Goal: Task Accomplishment & Management: Manage account settings

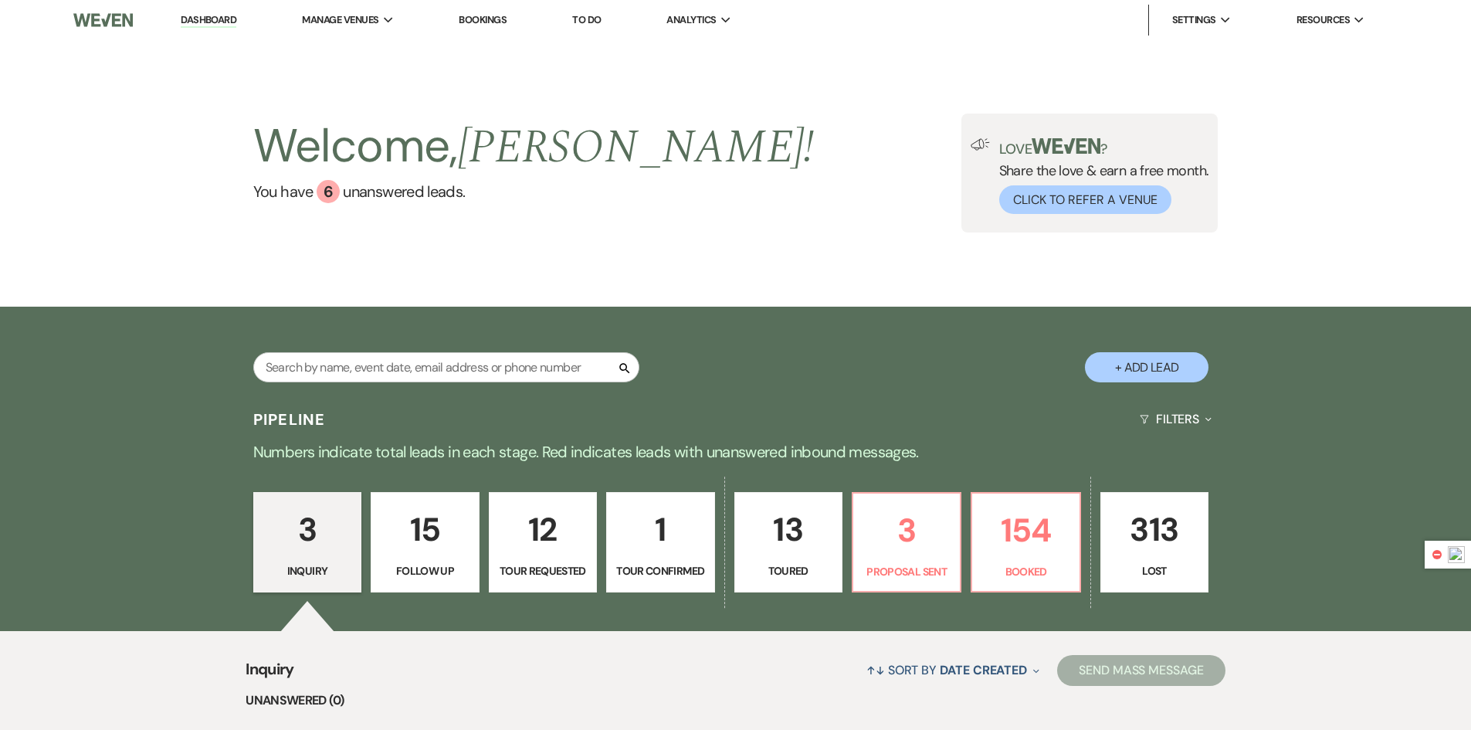
click at [337, 537] on p "3" at bounding box center [307, 530] width 88 height 52
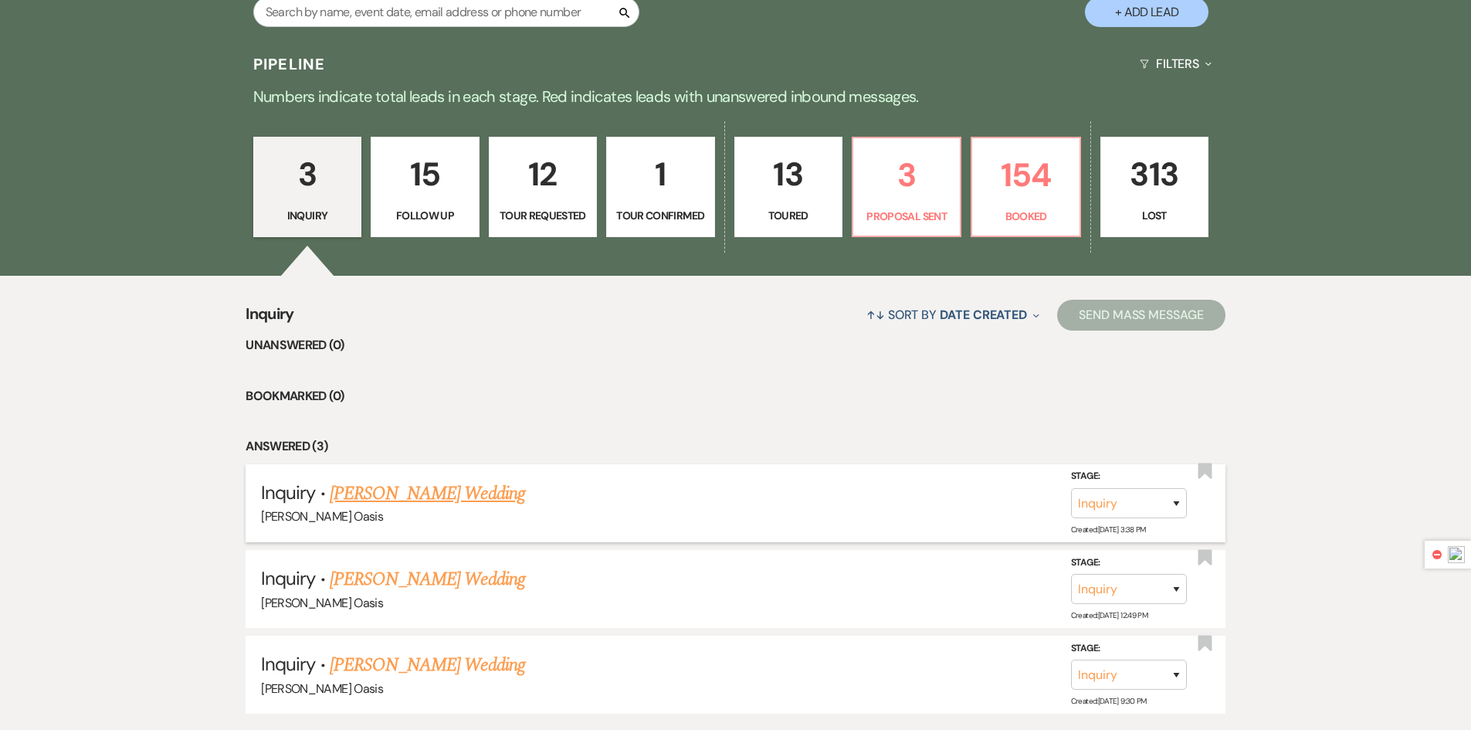
scroll to position [386, 0]
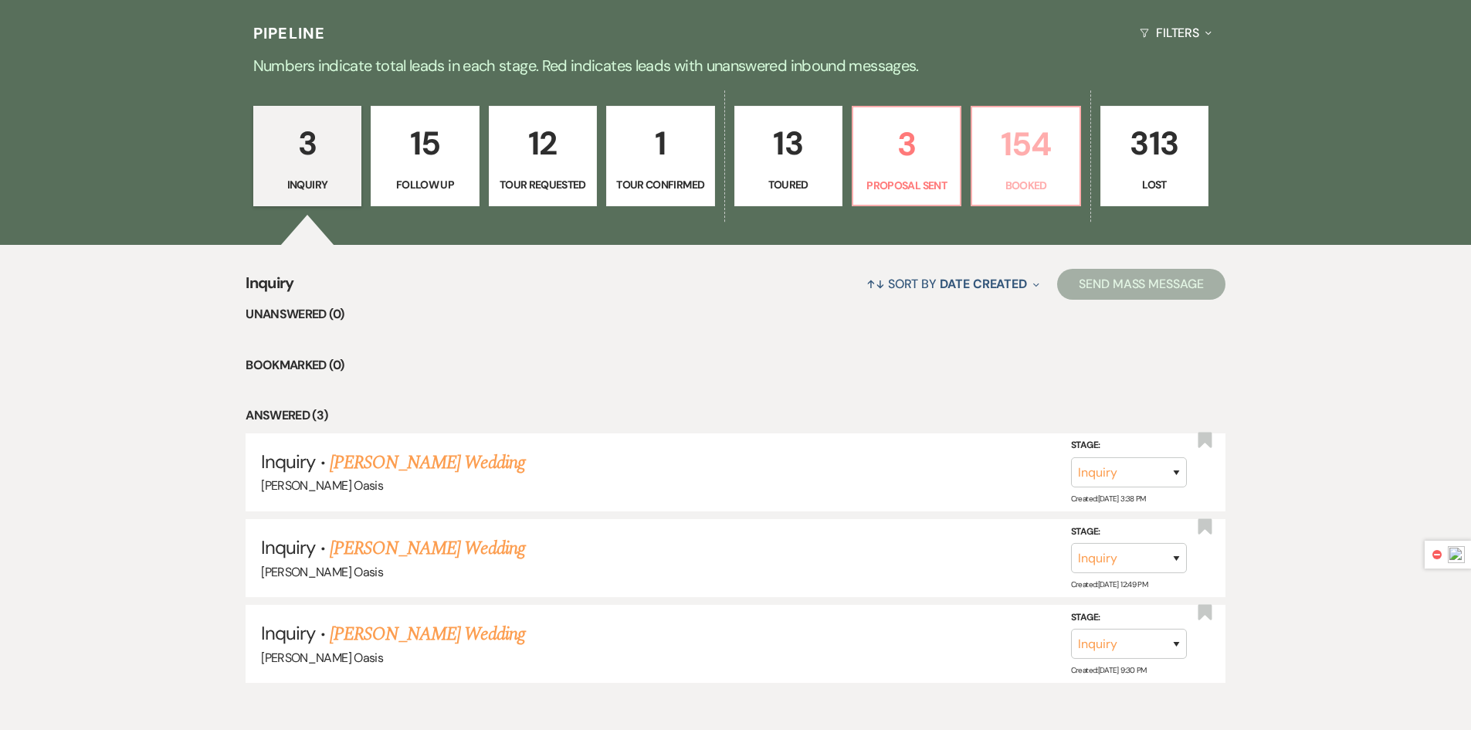
click at [1006, 188] on p "Booked" at bounding box center [1026, 185] width 88 height 17
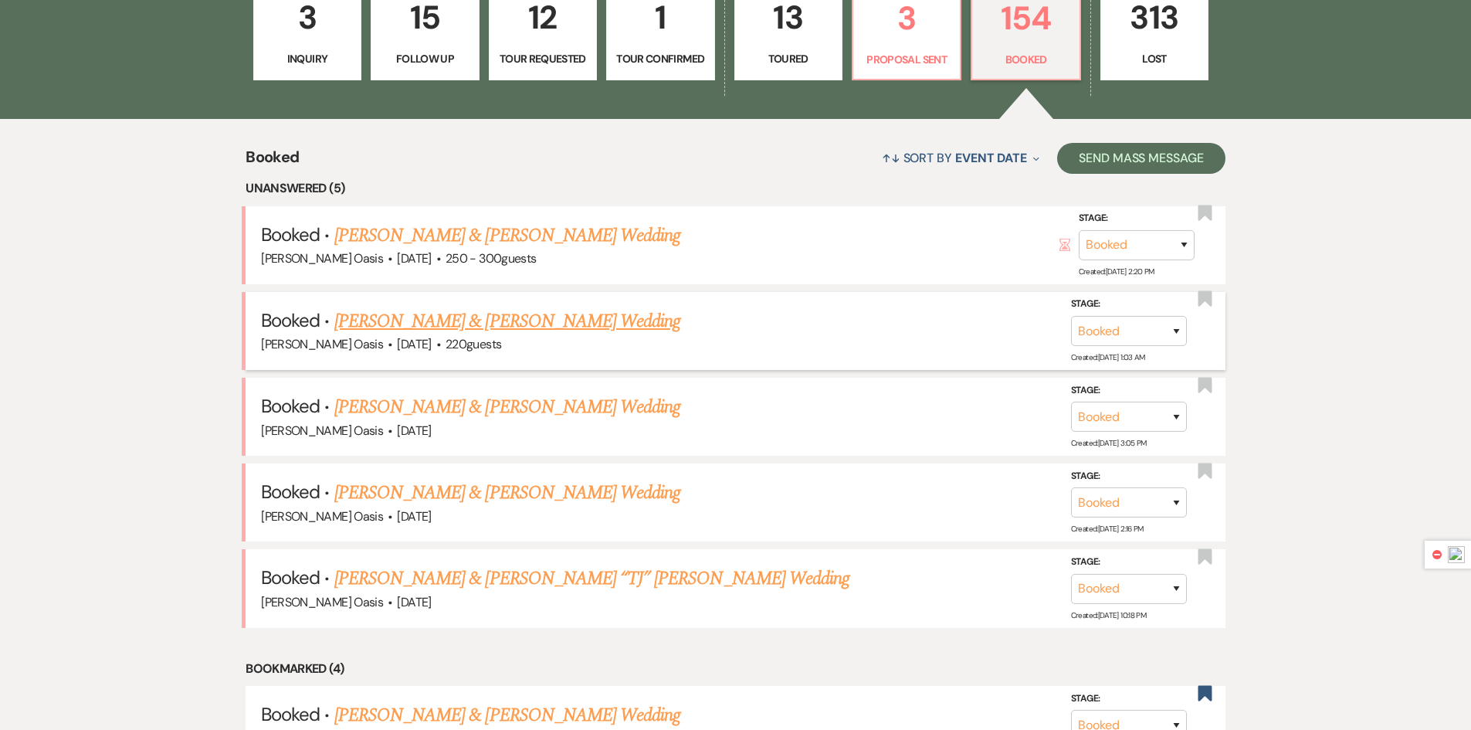
scroll to position [515, 0]
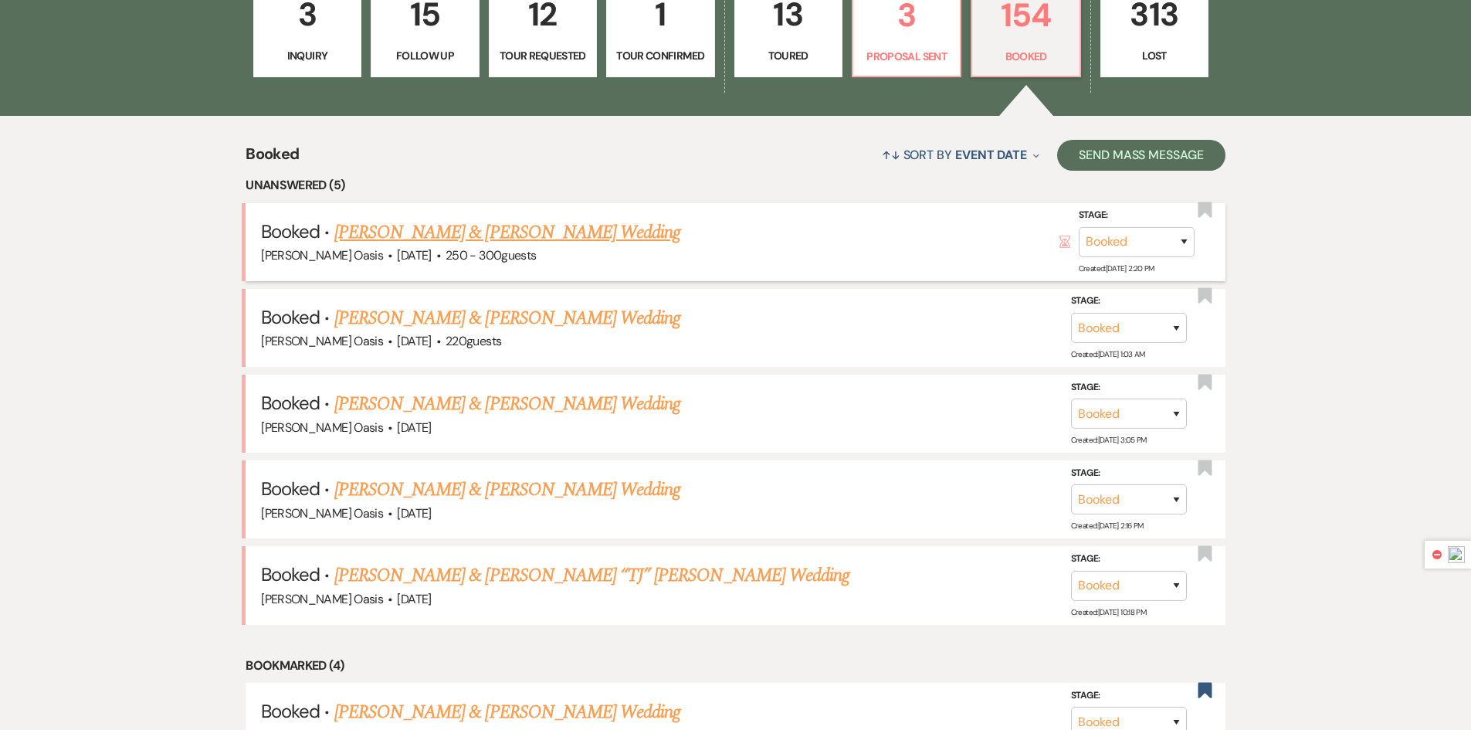
click at [556, 237] on link "Payton Sprague & Donald Spears Wedding" at bounding box center [507, 233] width 346 height 28
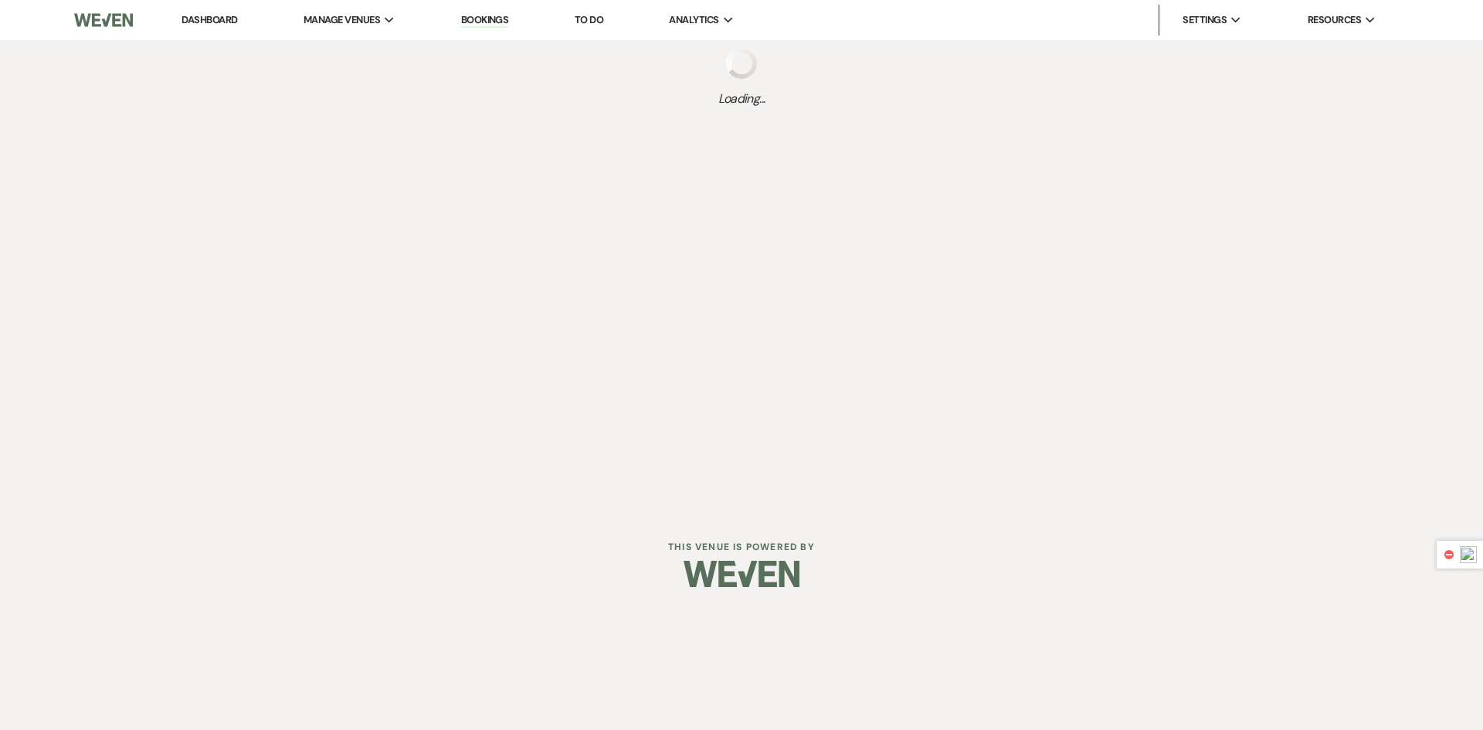
select select "1"
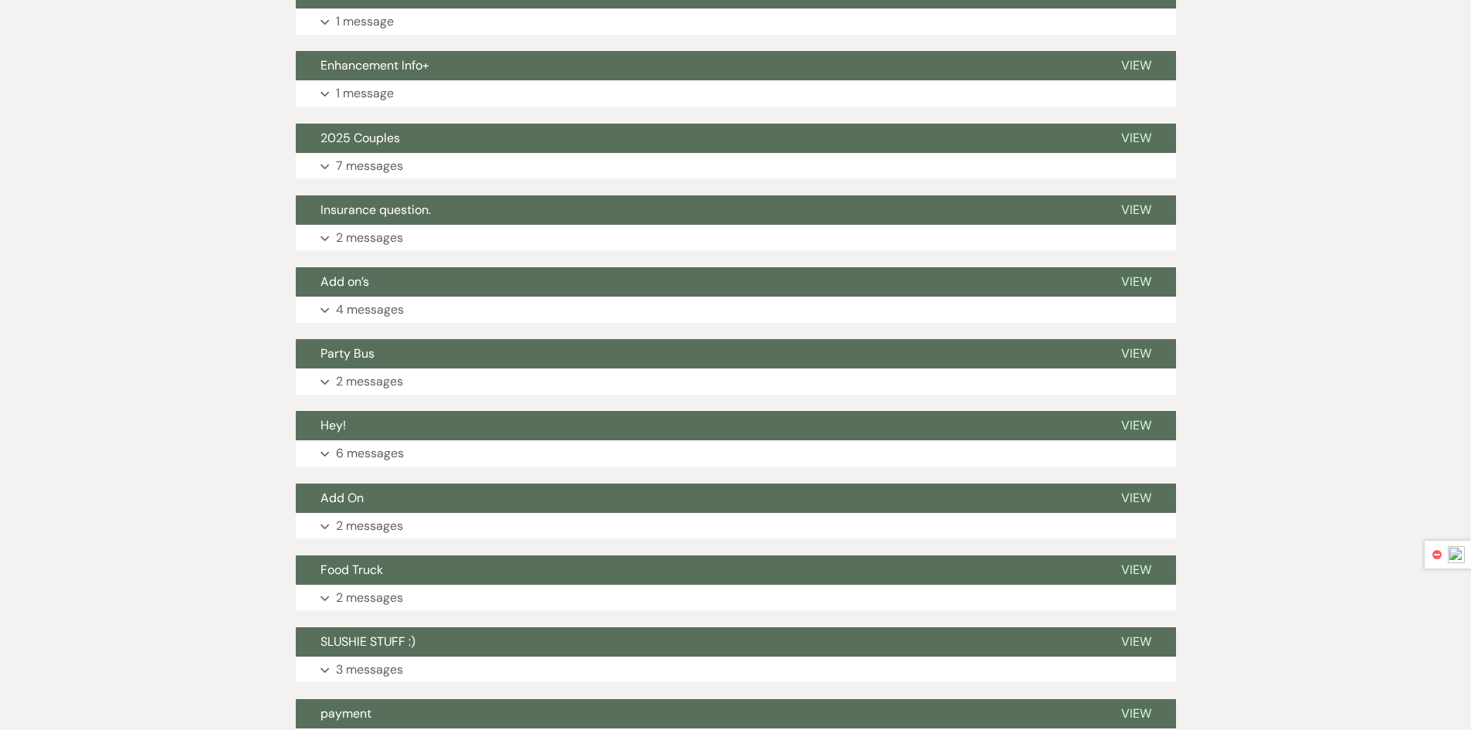
scroll to position [2060, 0]
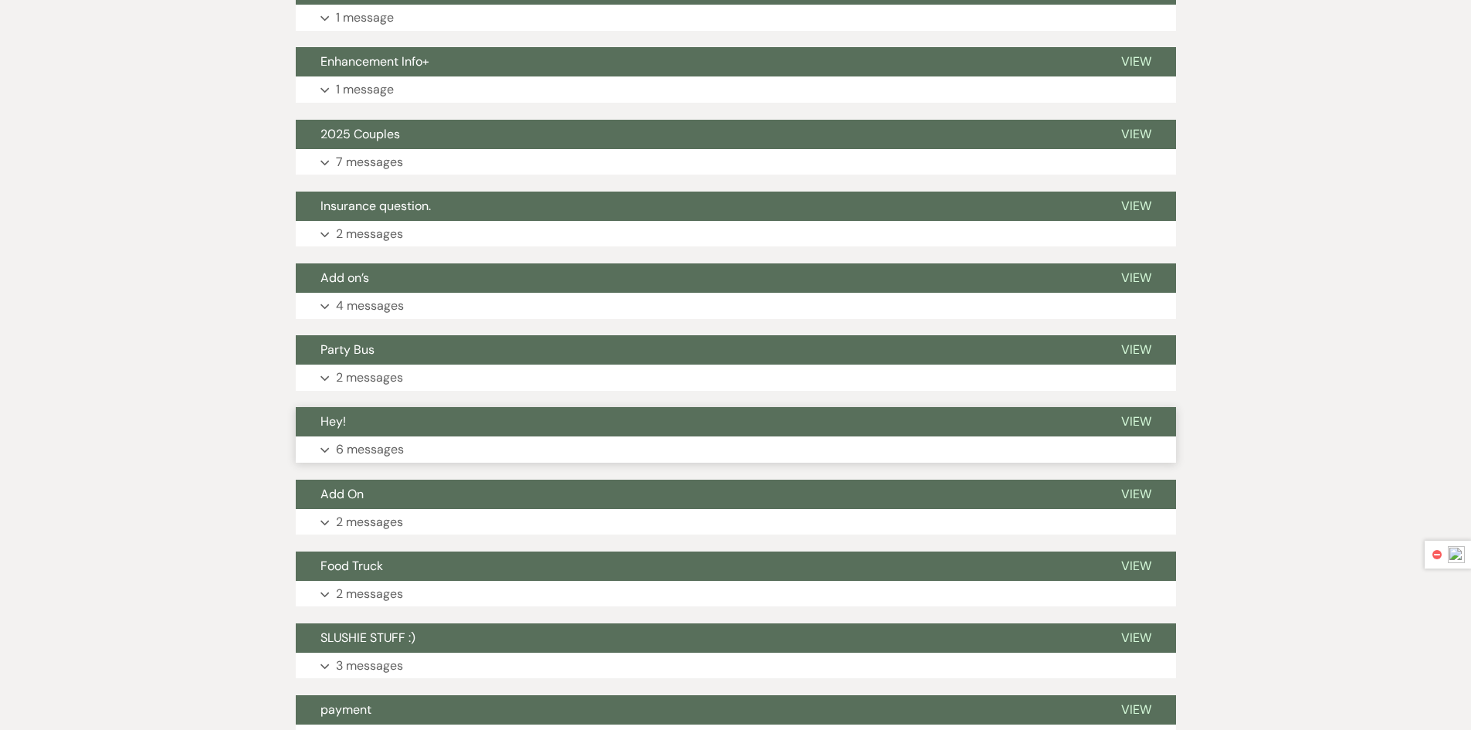
click at [693, 451] on button "Expand 6 messages" at bounding box center [736, 449] width 880 height 26
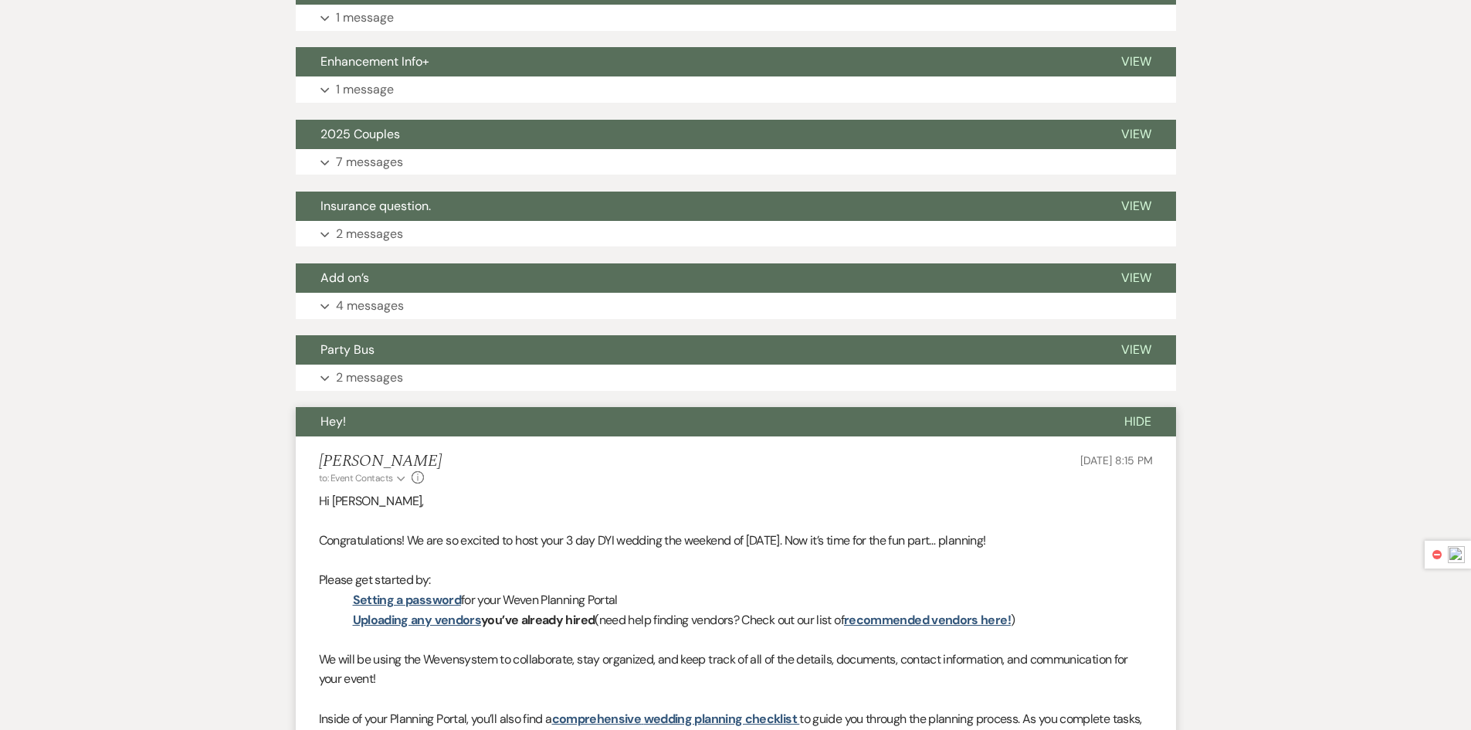
click at [693, 451] on li "Ronelle Oehme to: Event Contacts Expand Info Aug 29, 2023, 8:15 PM Hi Payton, C…" at bounding box center [736, 732] width 880 height 592
click at [701, 431] on button "Hey!" at bounding box center [698, 421] width 804 height 29
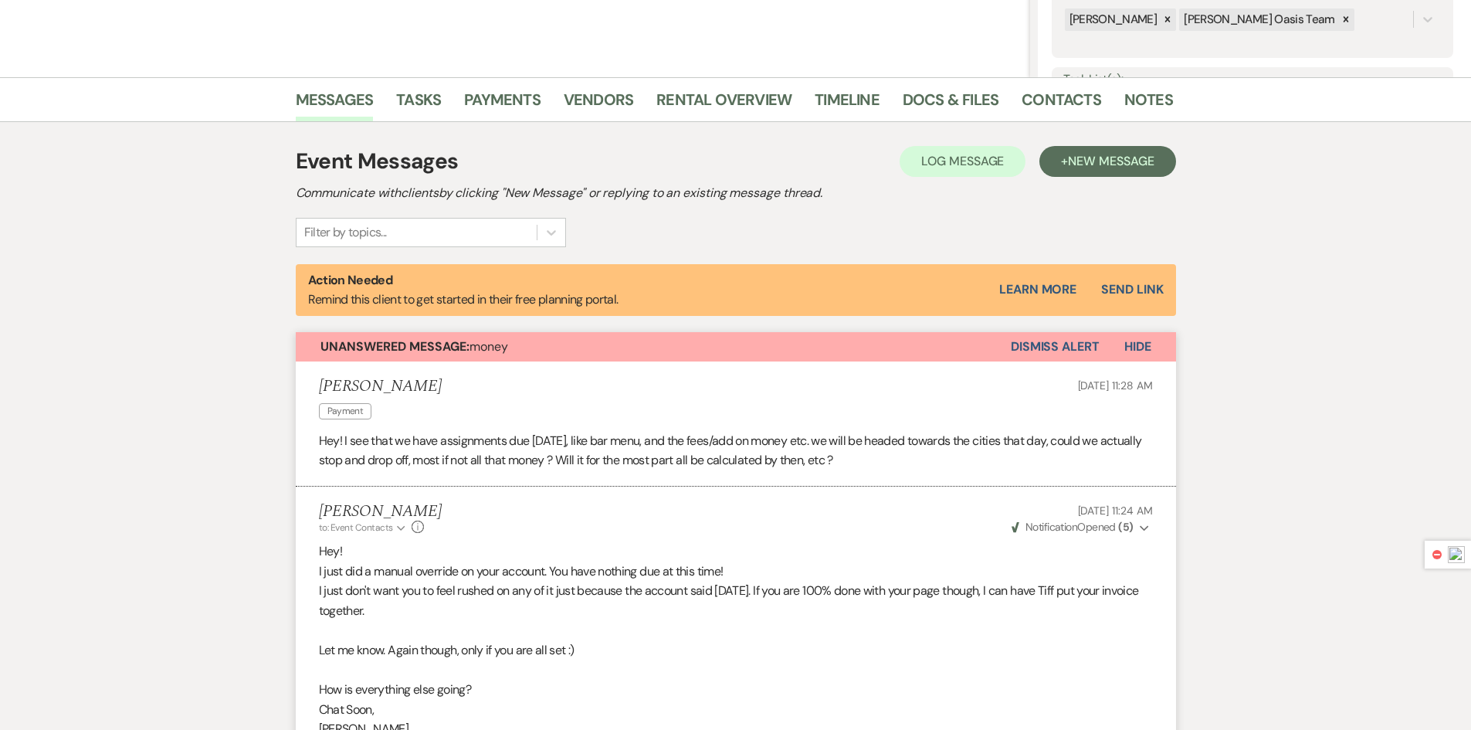
scroll to position [277, 0]
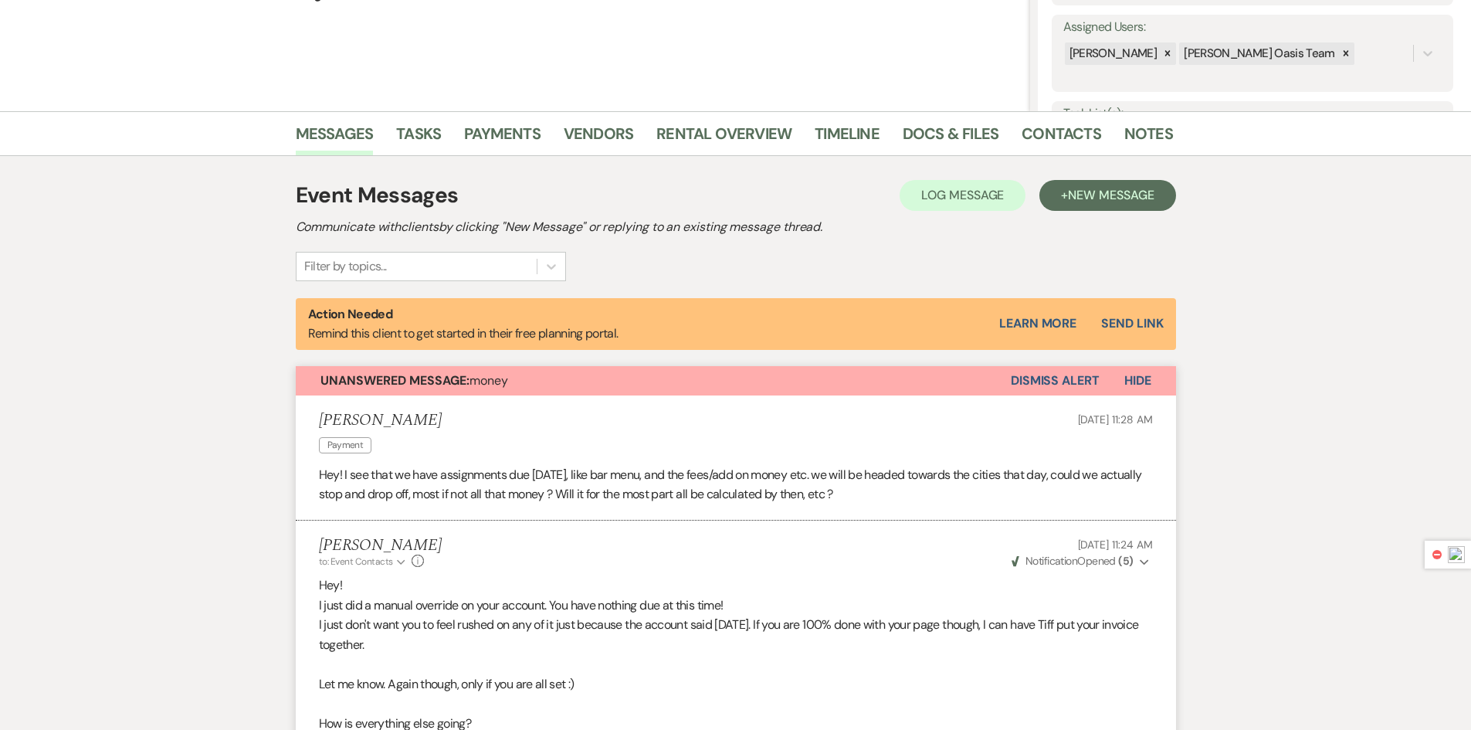
click at [823, 379] on button "Unanswered Message: money" at bounding box center [653, 380] width 715 height 29
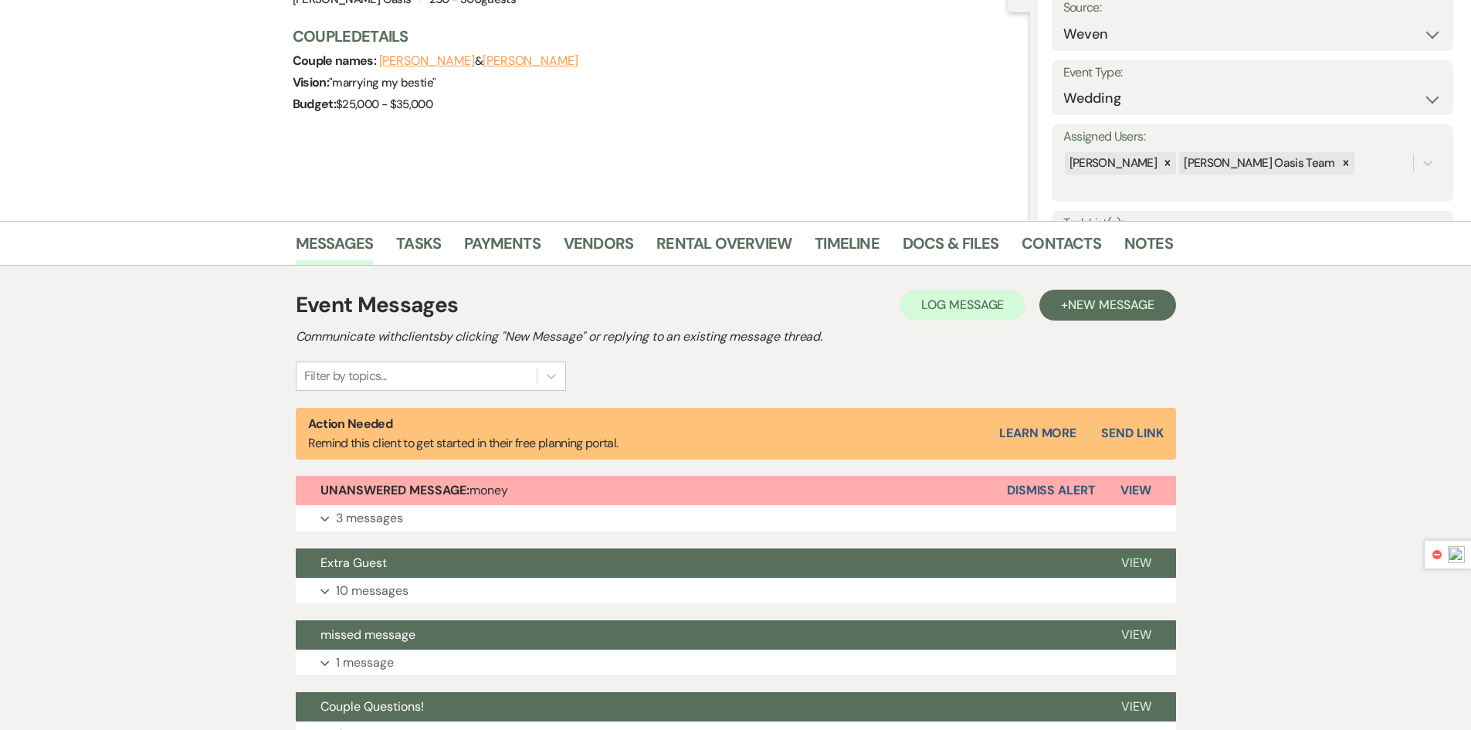
scroll to position [129, 0]
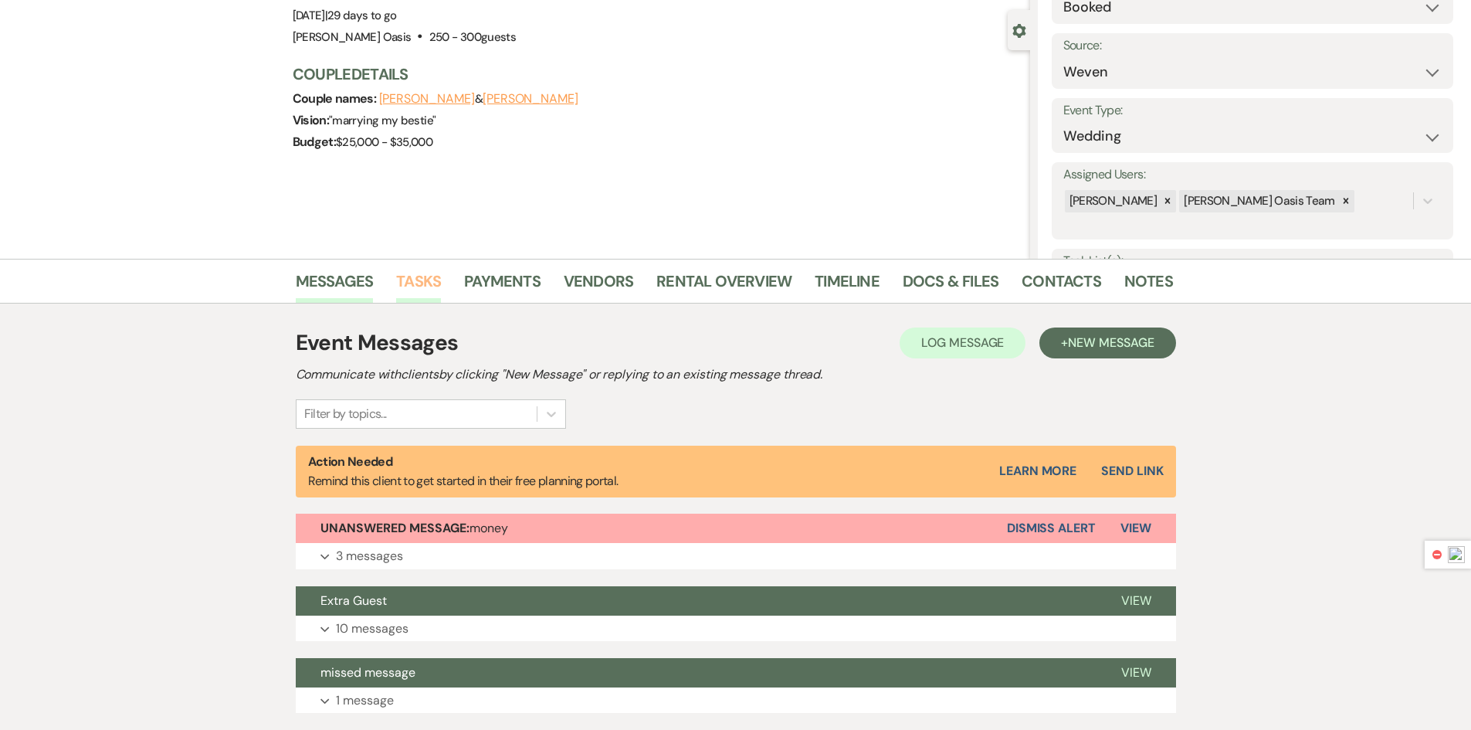
click at [426, 289] on link "Tasks" at bounding box center [418, 286] width 45 height 34
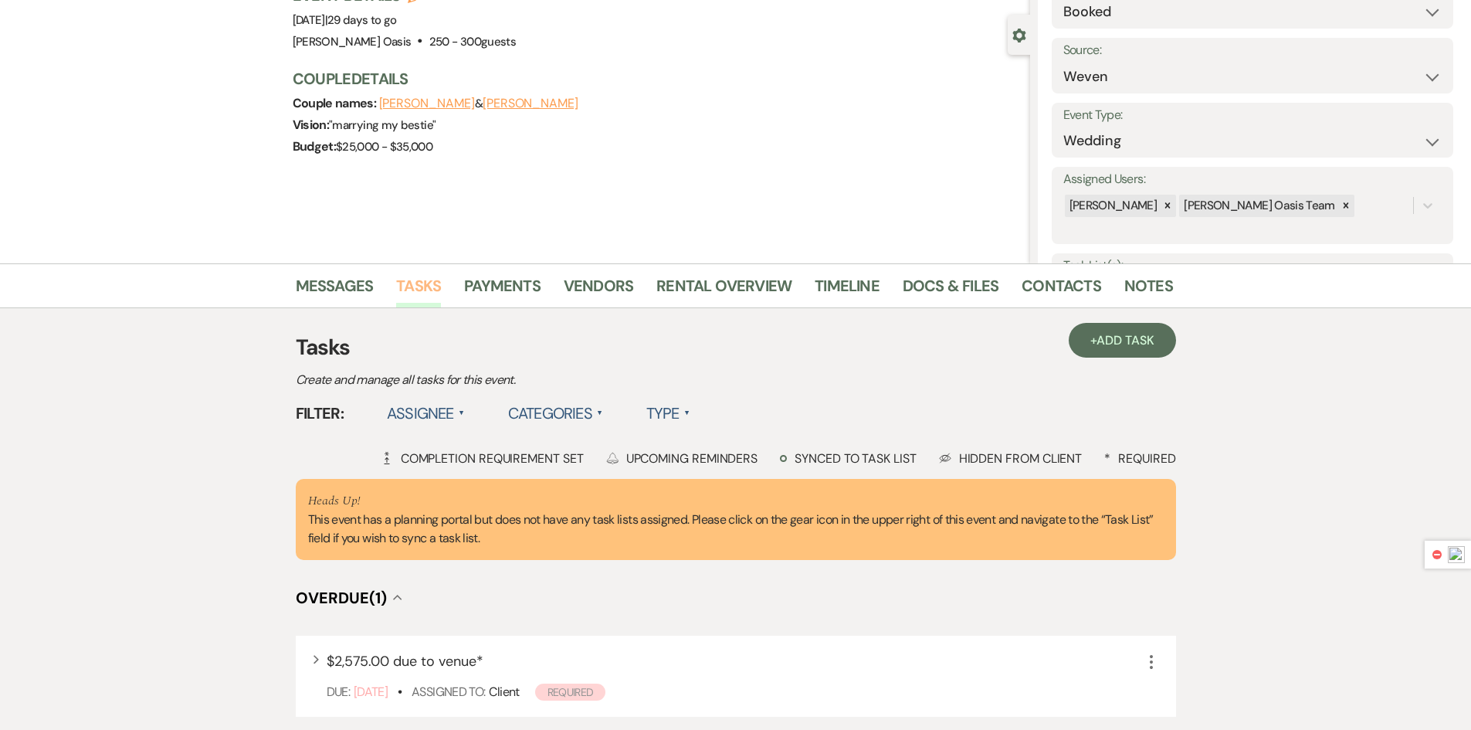
scroll to position [129, 0]
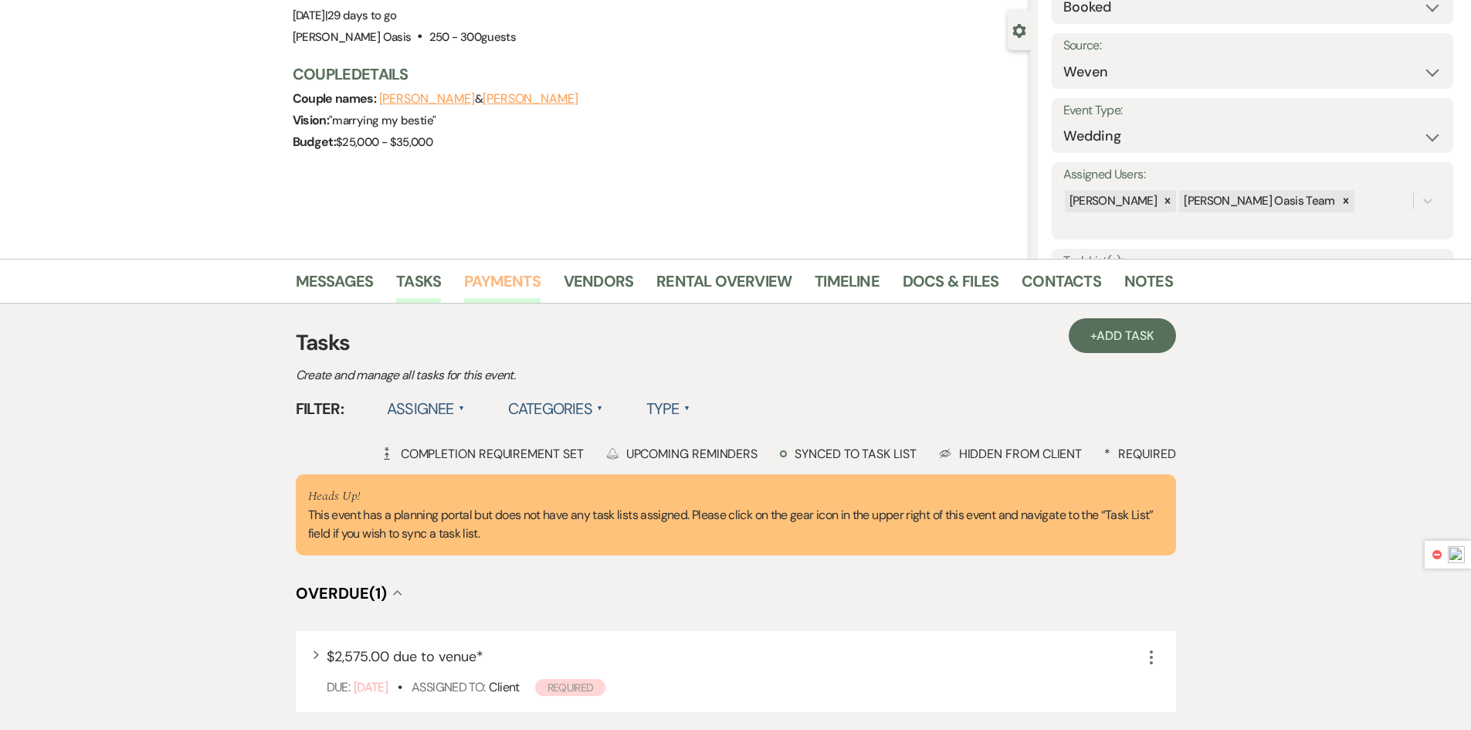
click at [504, 286] on link "Payments" at bounding box center [502, 286] width 76 height 34
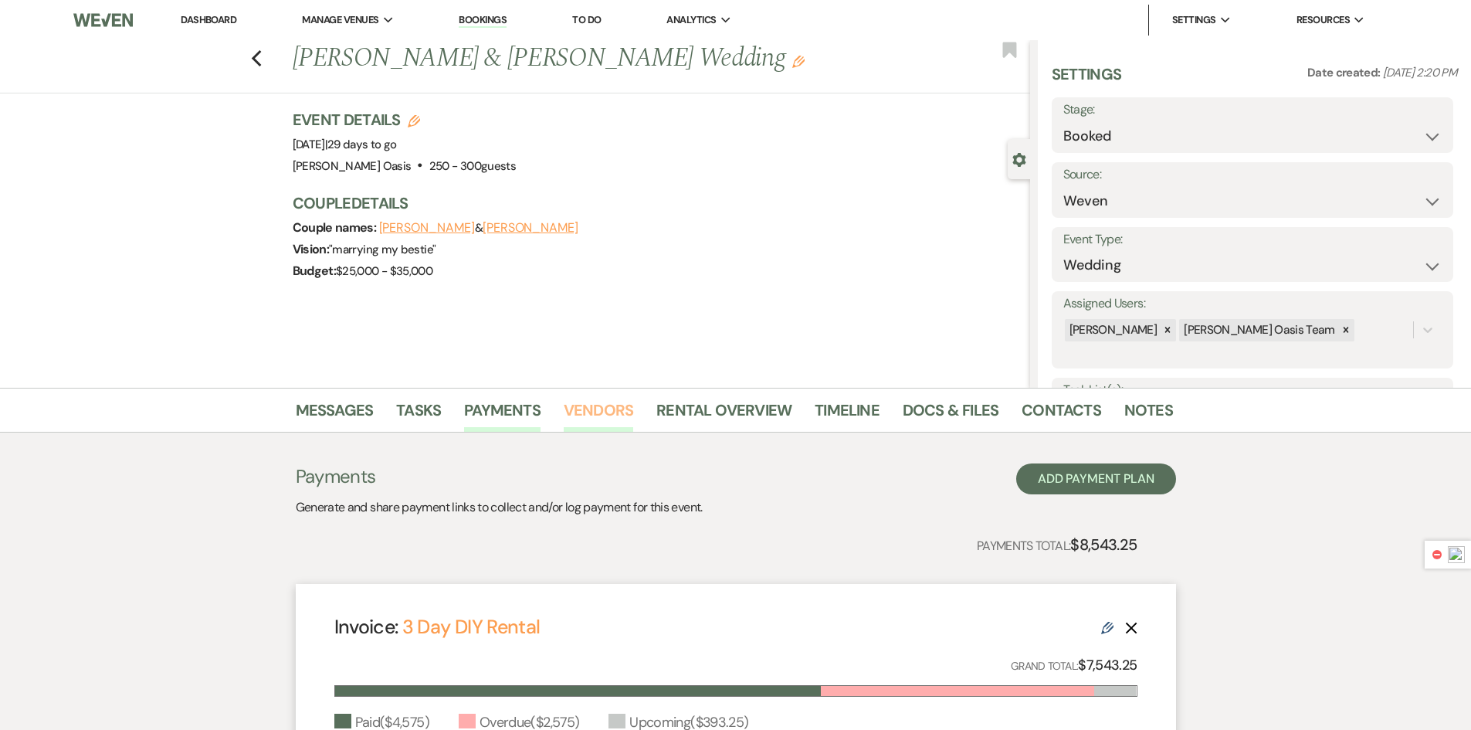
click at [598, 405] on link "Vendors" at bounding box center [599, 415] width 70 height 34
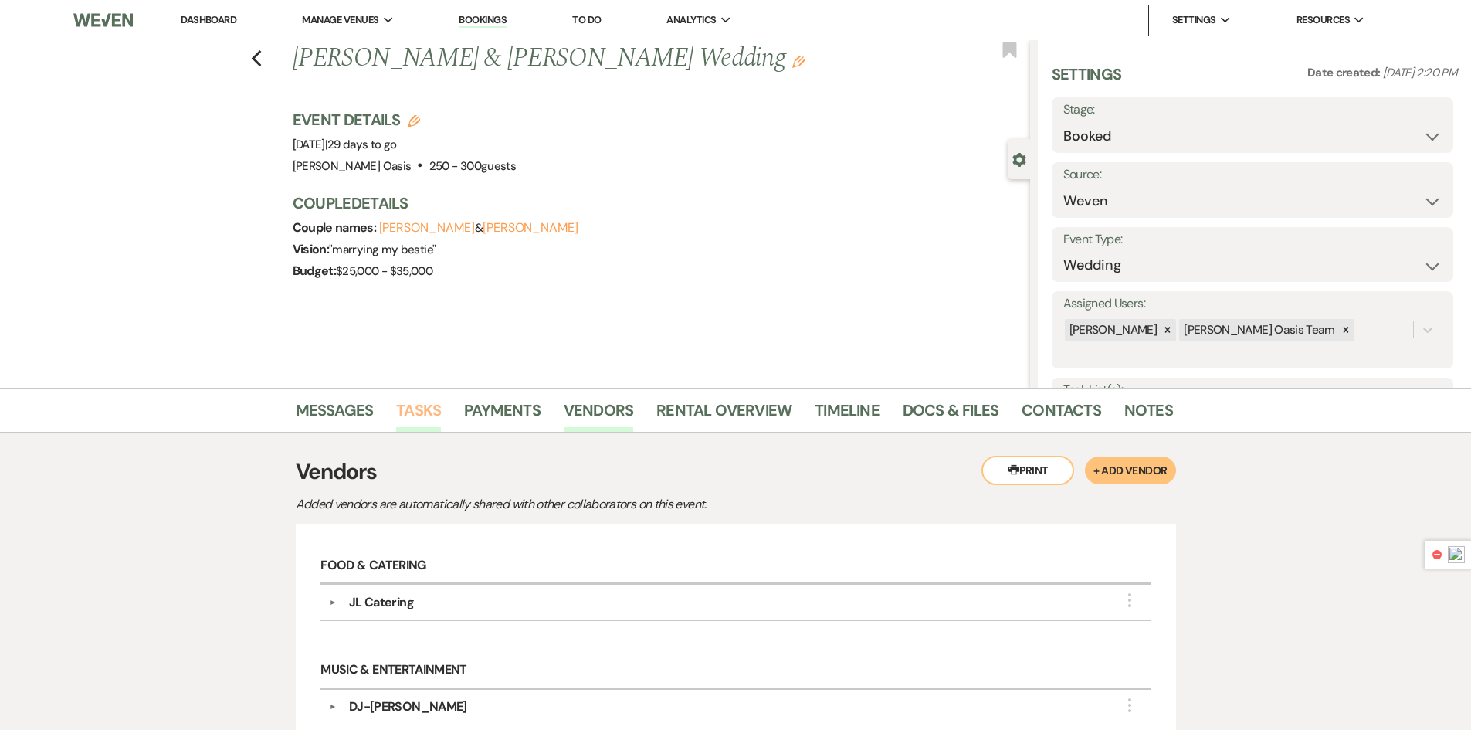
click at [407, 409] on link "Tasks" at bounding box center [418, 415] width 45 height 34
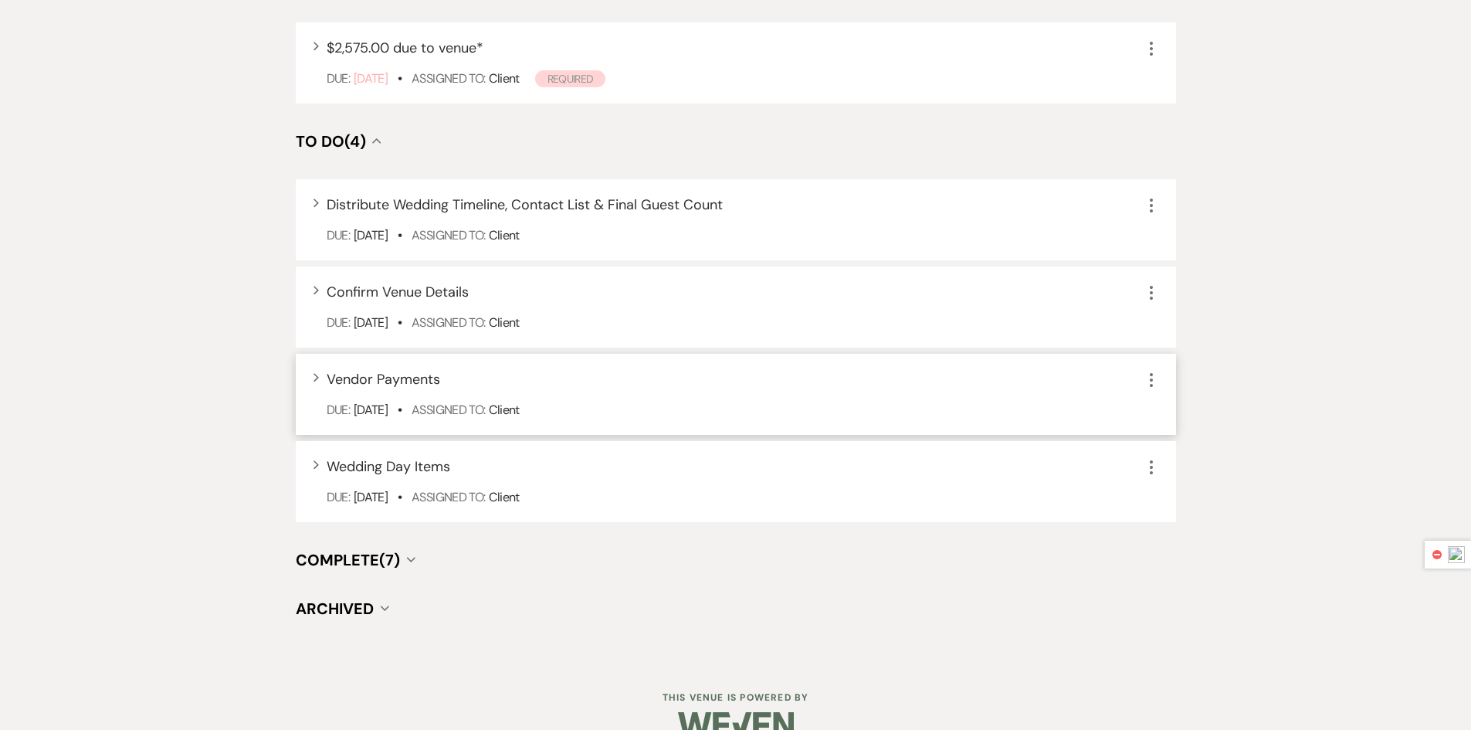
scroll to position [769, 0]
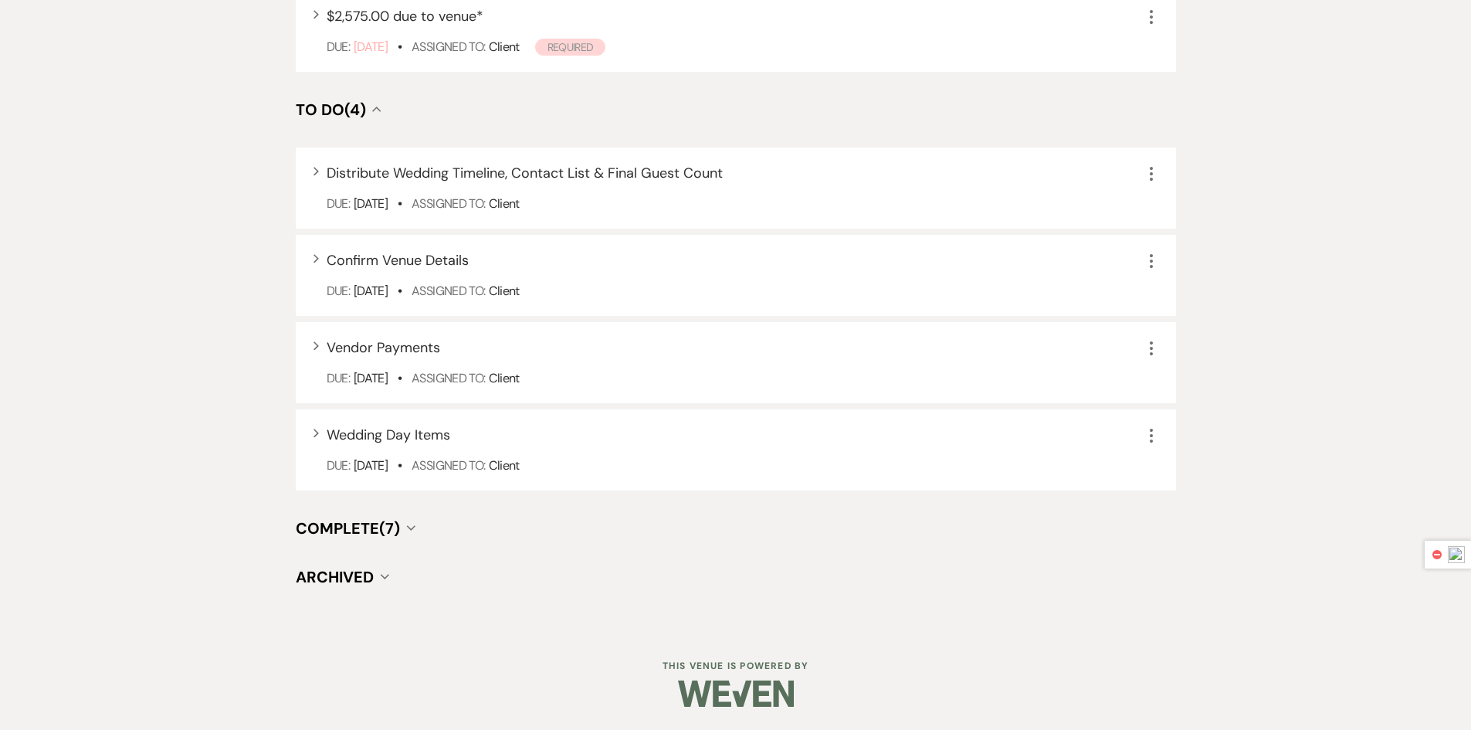
click at [409, 531] on span "Collapse" at bounding box center [410, 527] width 9 height 7
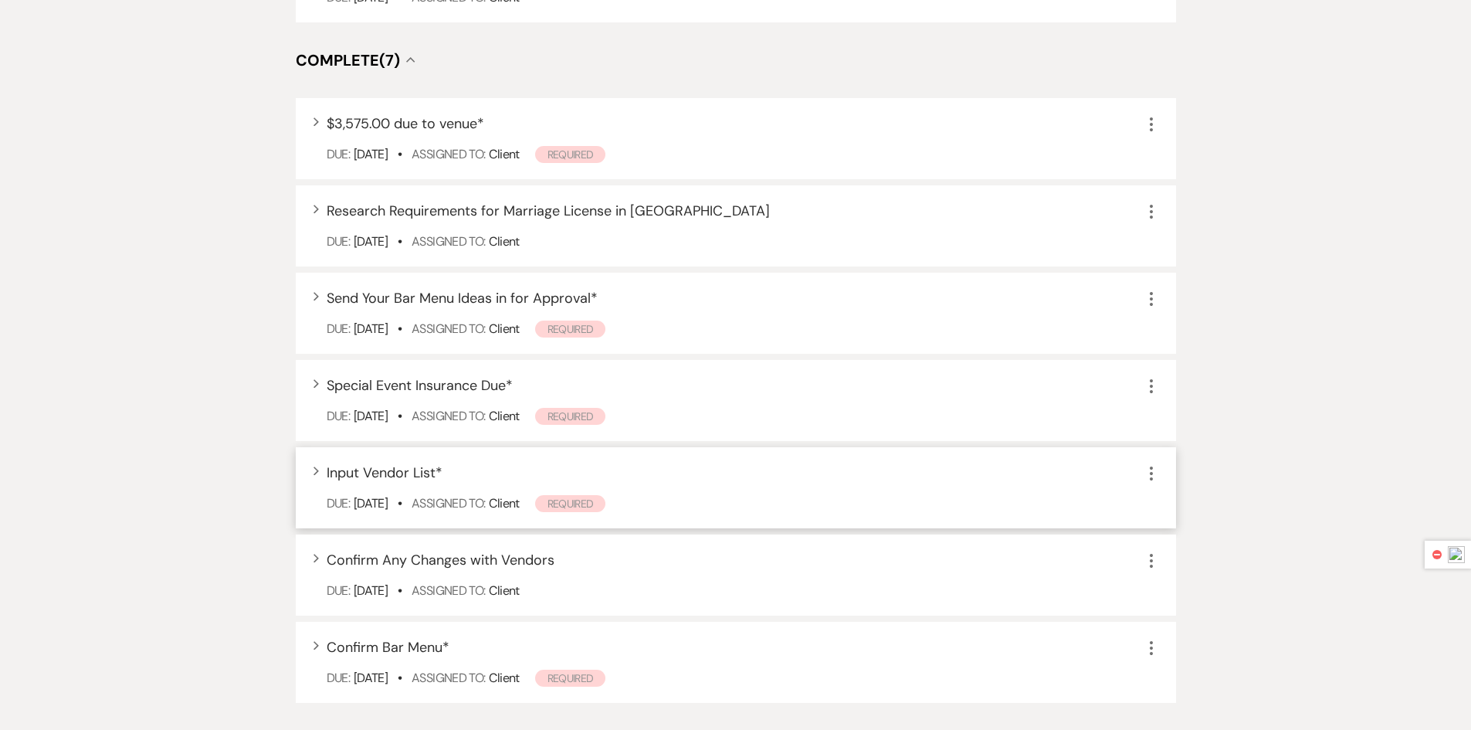
scroll to position [1272, 0]
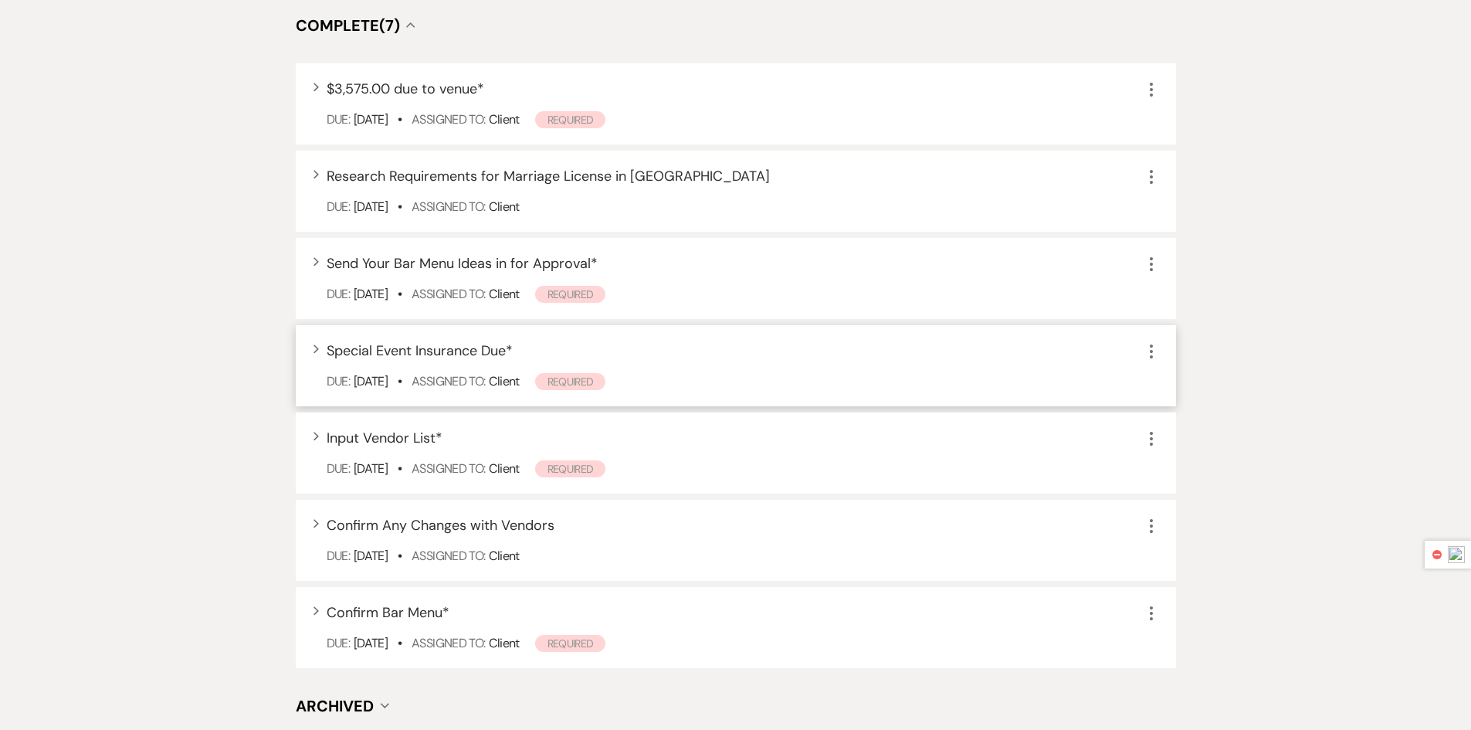
click at [733, 359] on div "Expand Special Event Insurance Due * More" at bounding box center [744, 351] width 834 height 21
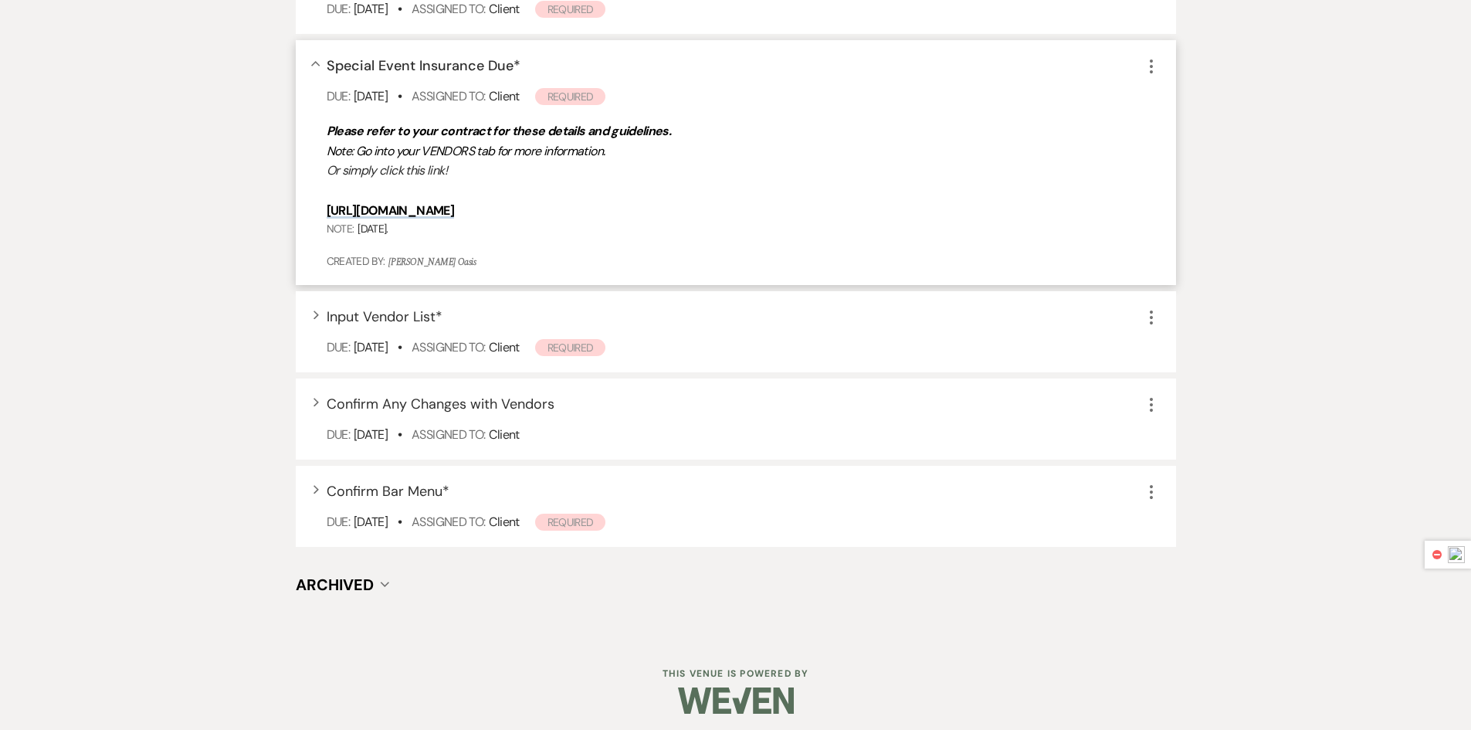
scroll to position [1564, 0]
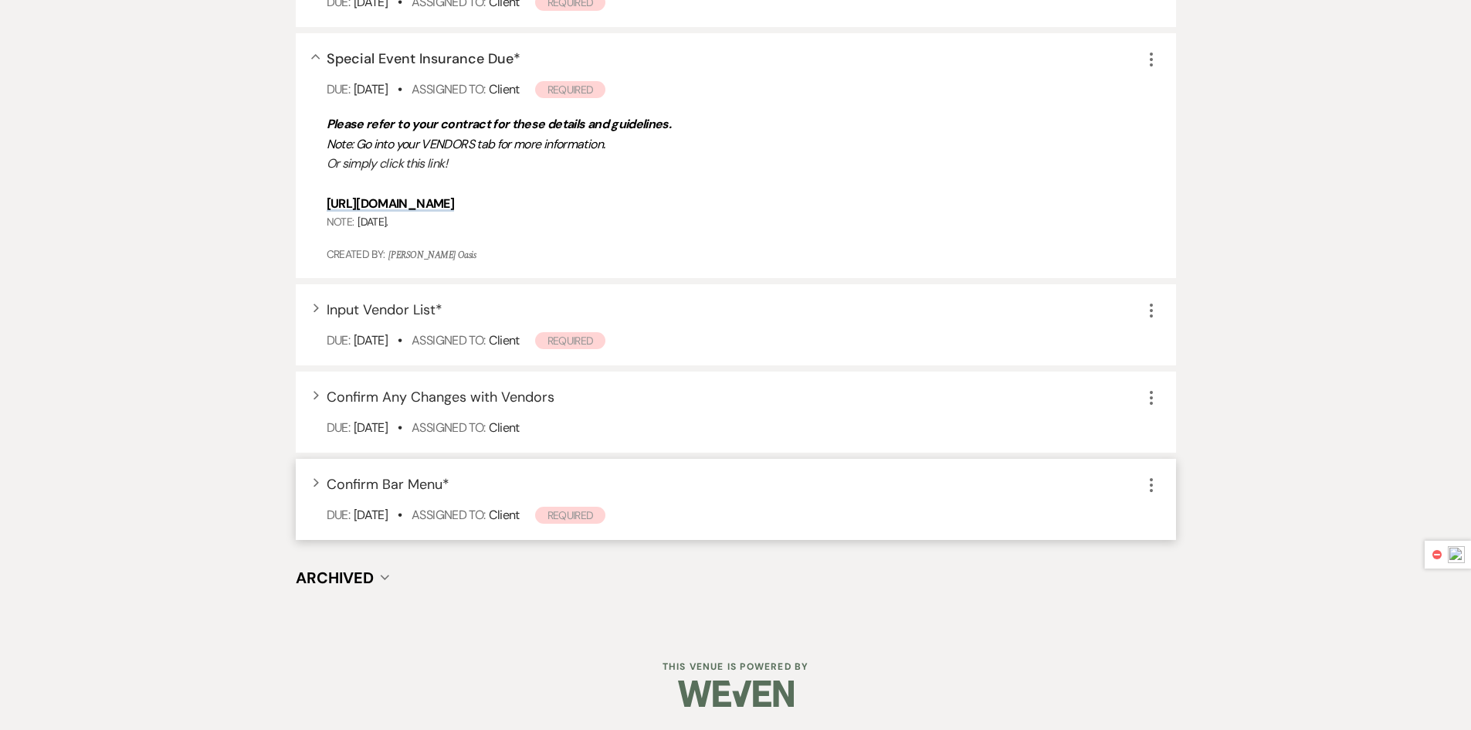
click at [358, 492] on span "Confirm Bar Menu *" at bounding box center [388, 484] width 123 height 19
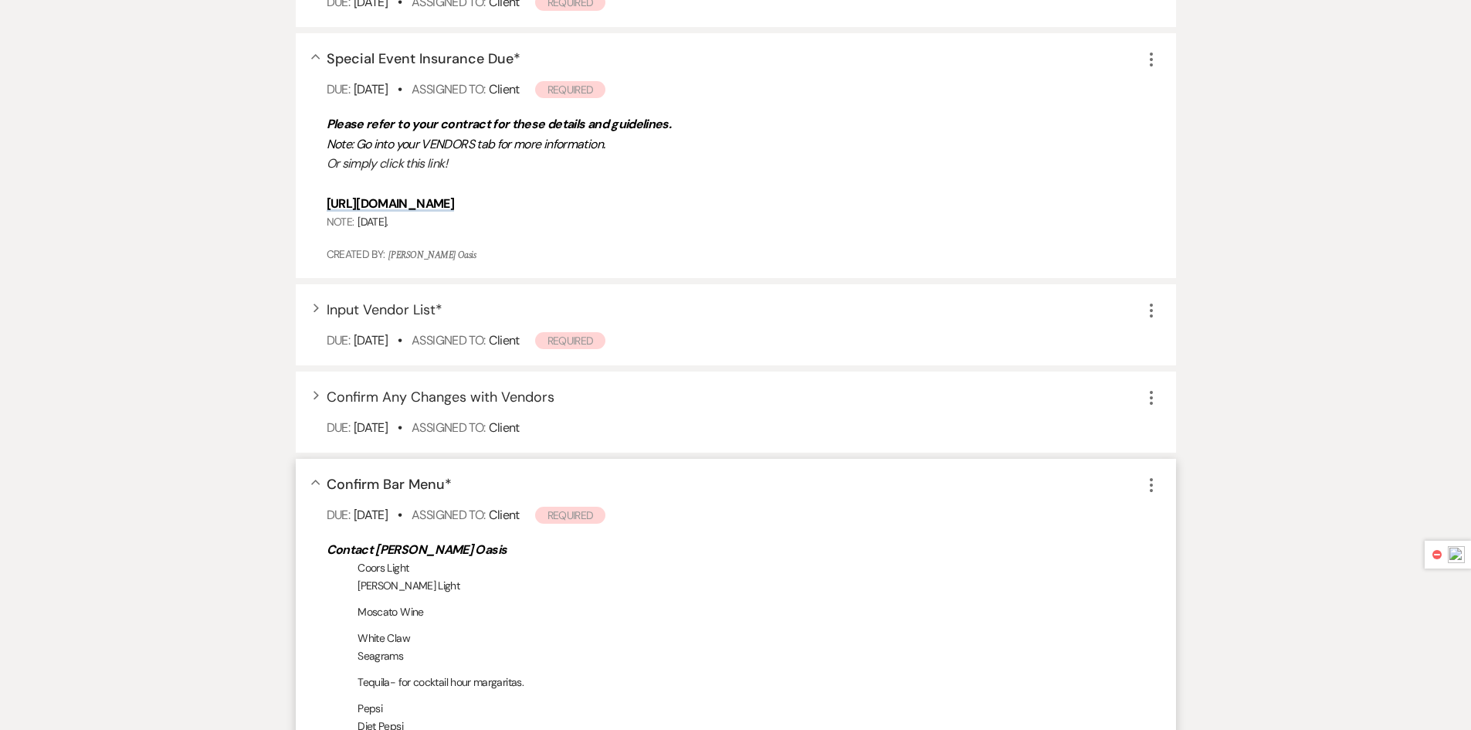
click at [371, 487] on span "Confirm Bar Menu *" at bounding box center [389, 484] width 125 height 19
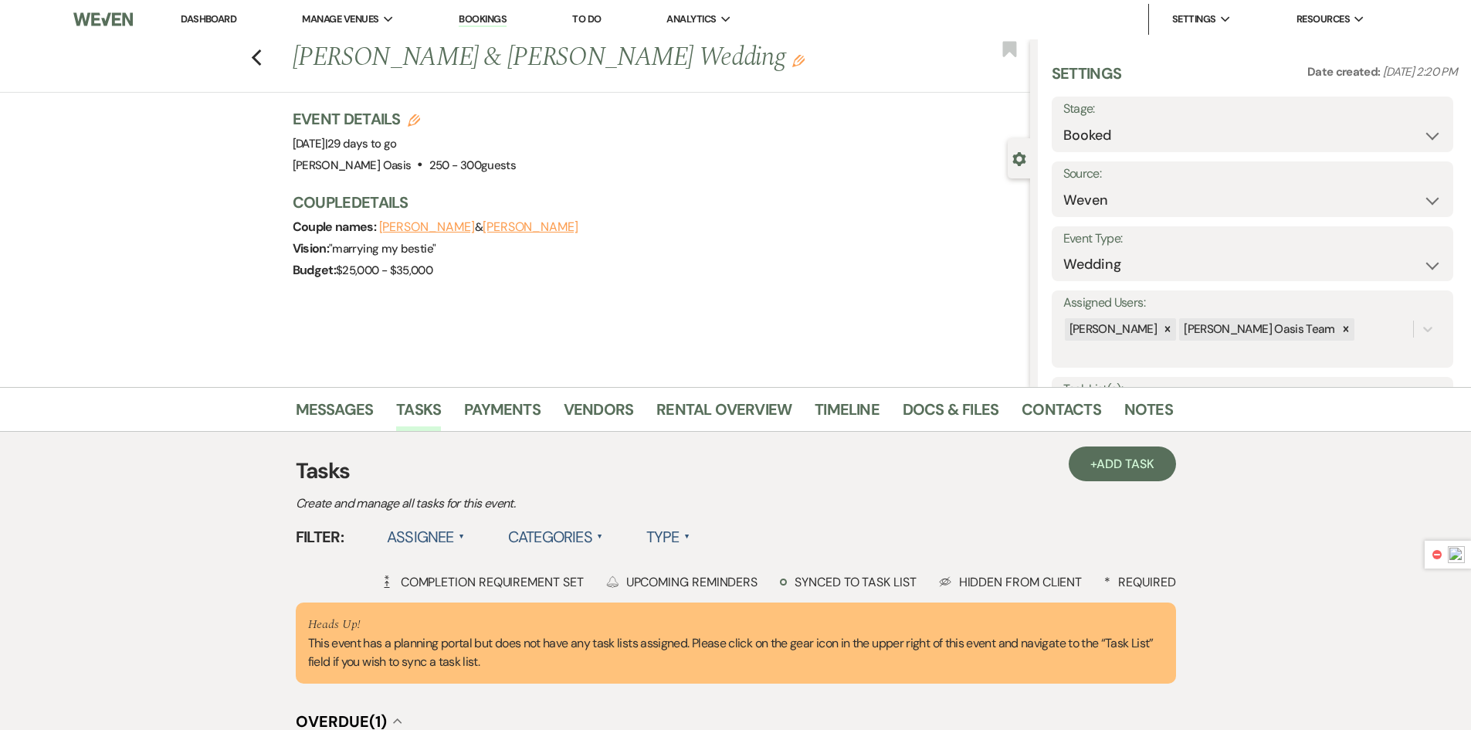
scroll to position [0, 0]
click at [593, 419] on link "Vendors" at bounding box center [599, 415] width 70 height 34
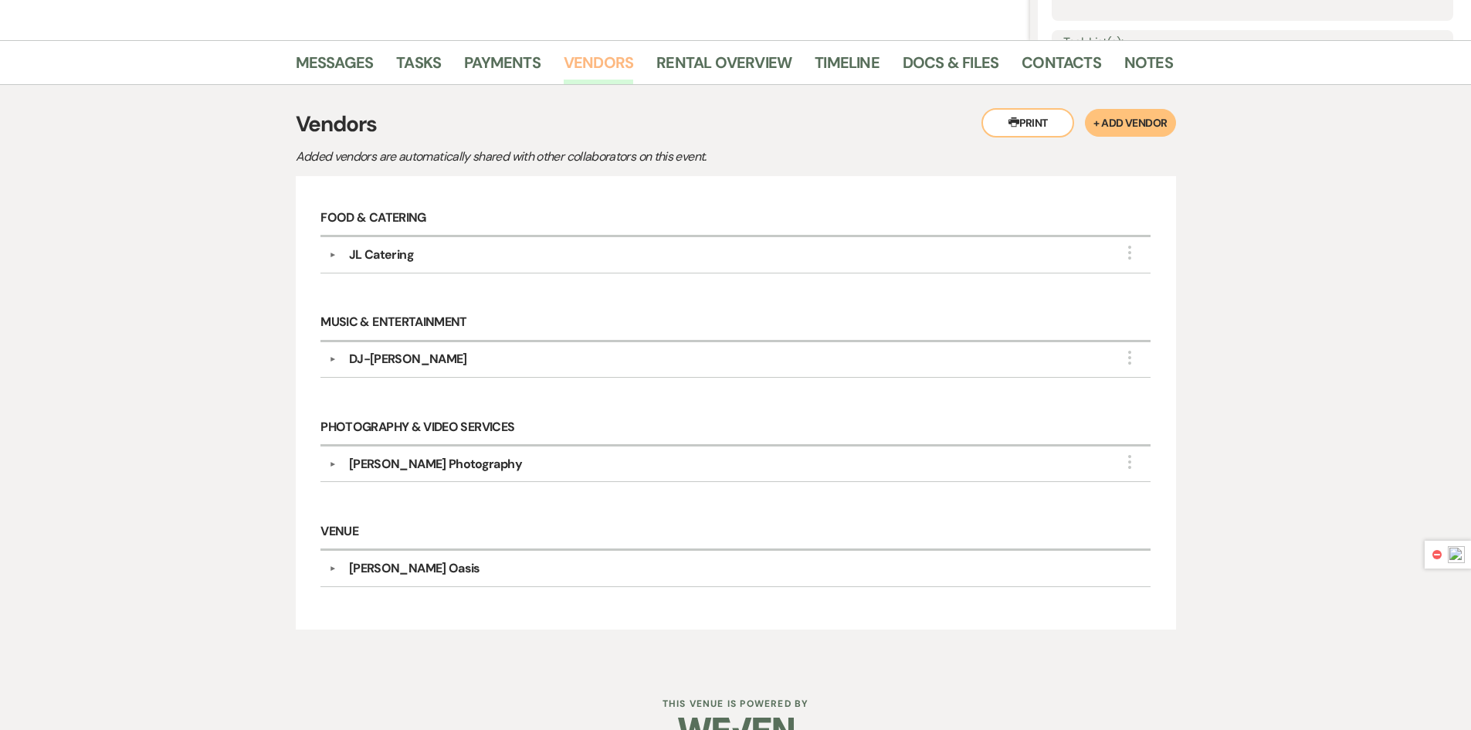
scroll to position [385, 0]
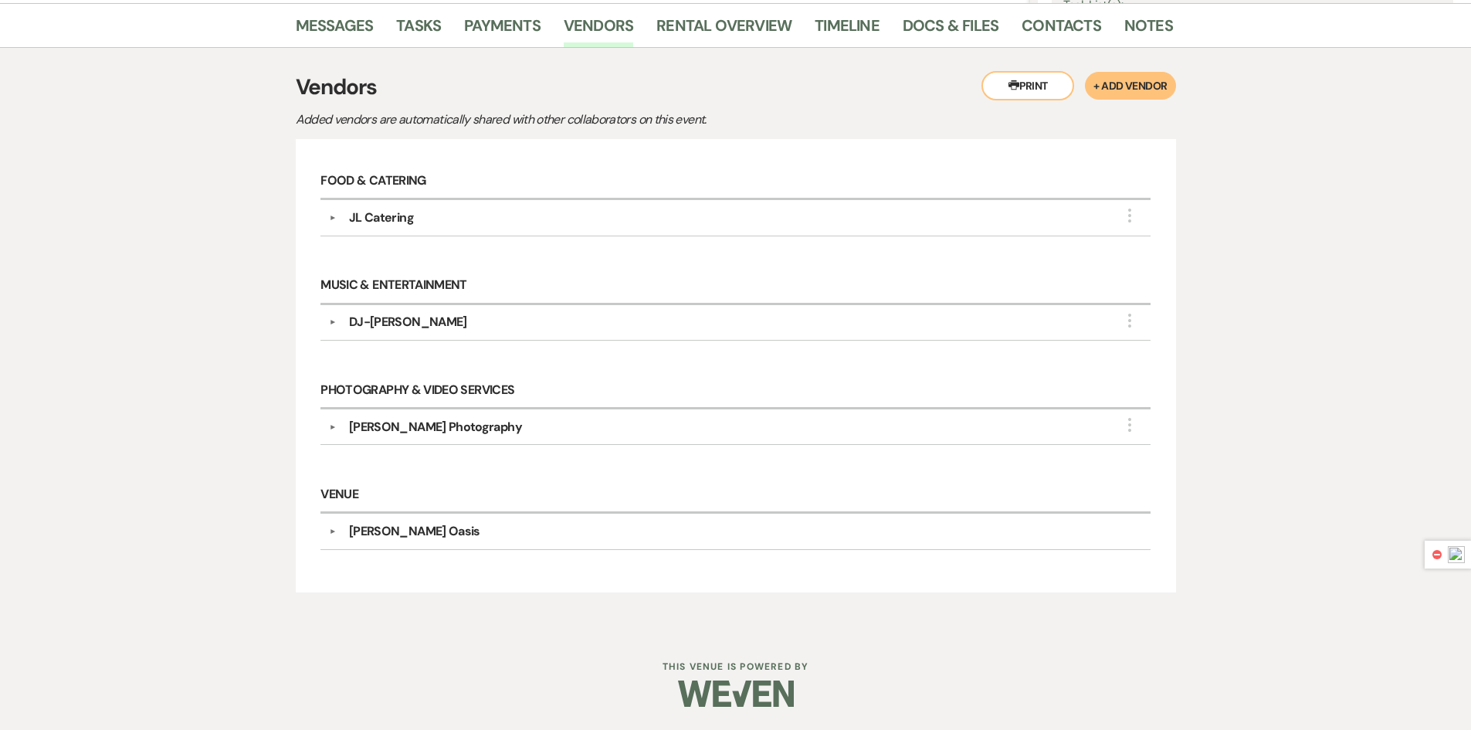
click at [409, 531] on div "Oehme Oasis" at bounding box center [414, 531] width 131 height 19
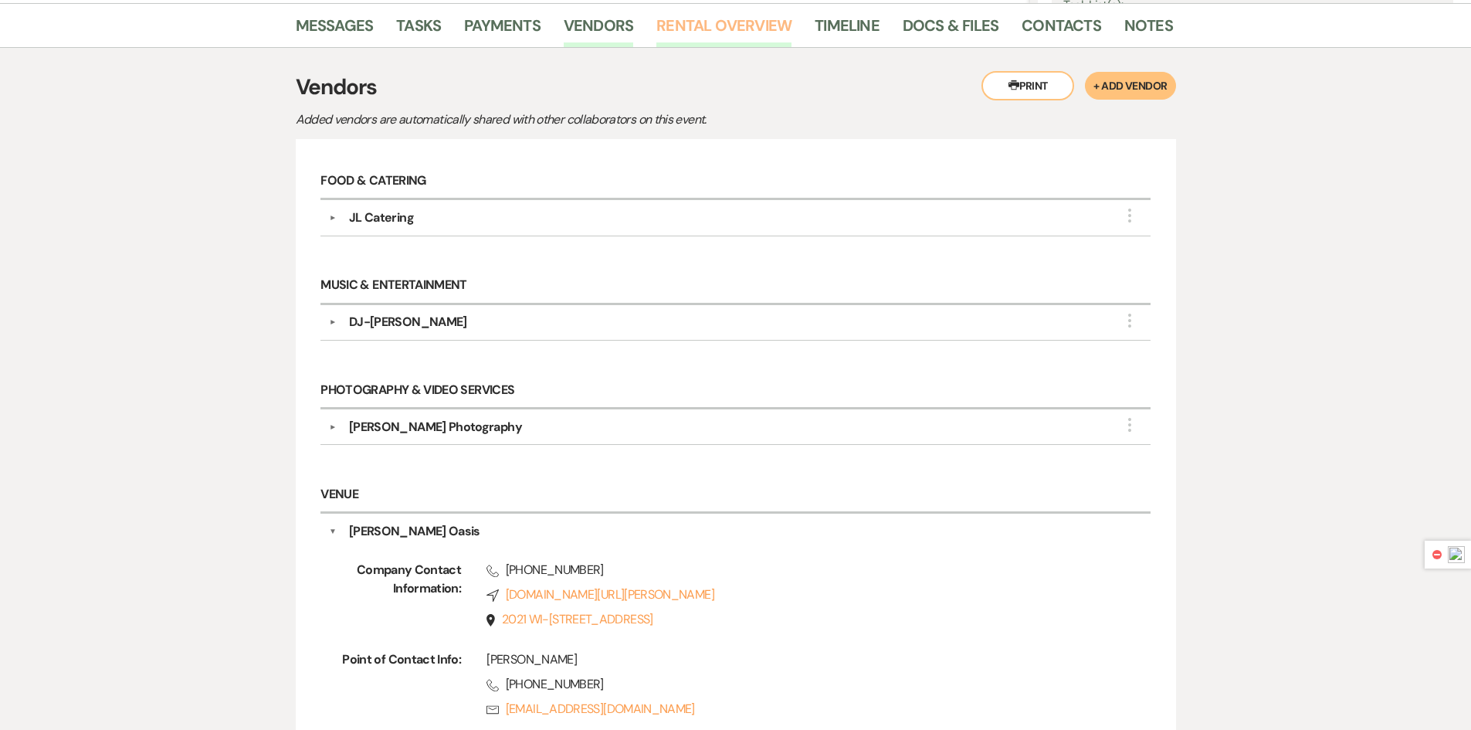
click at [694, 31] on link "Rental Overview" at bounding box center [724, 30] width 135 height 34
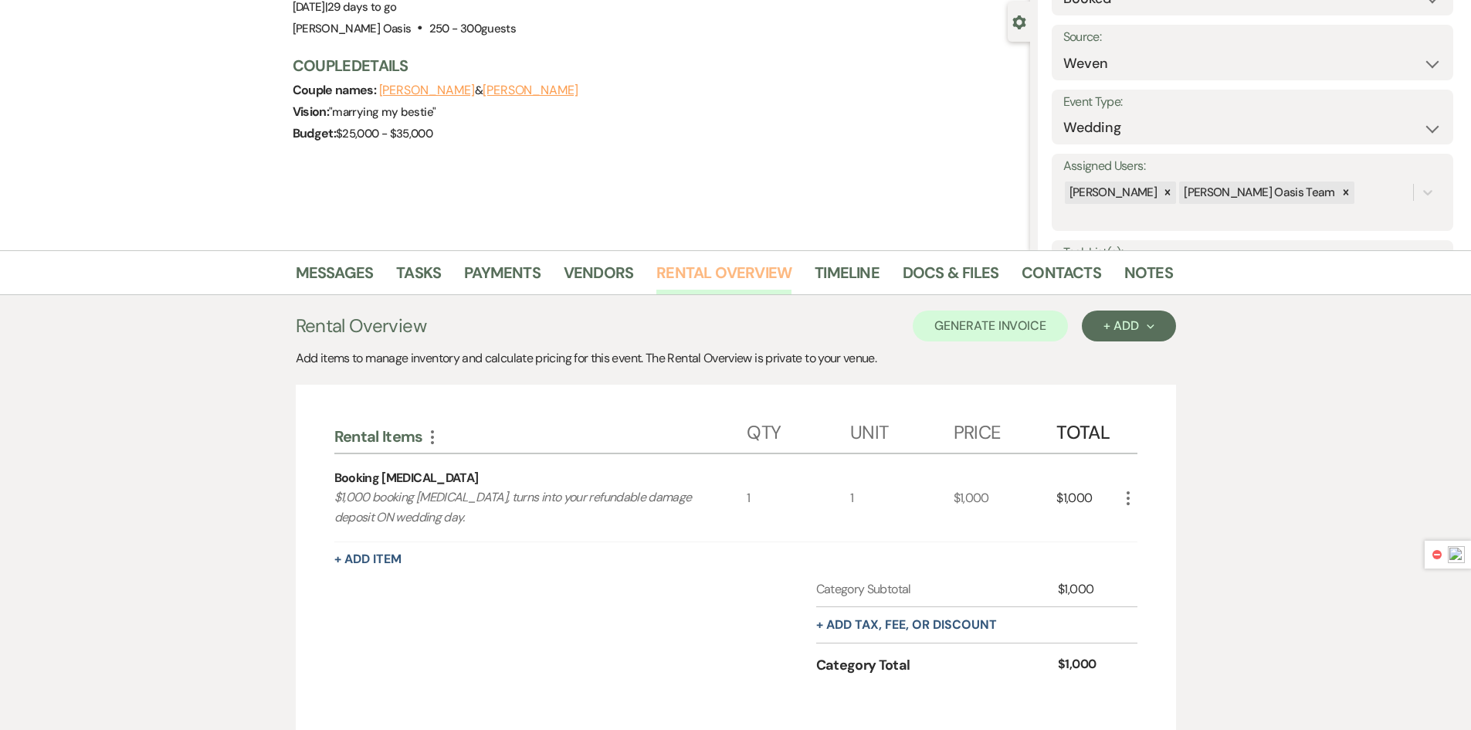
scroll to position [257, 0]
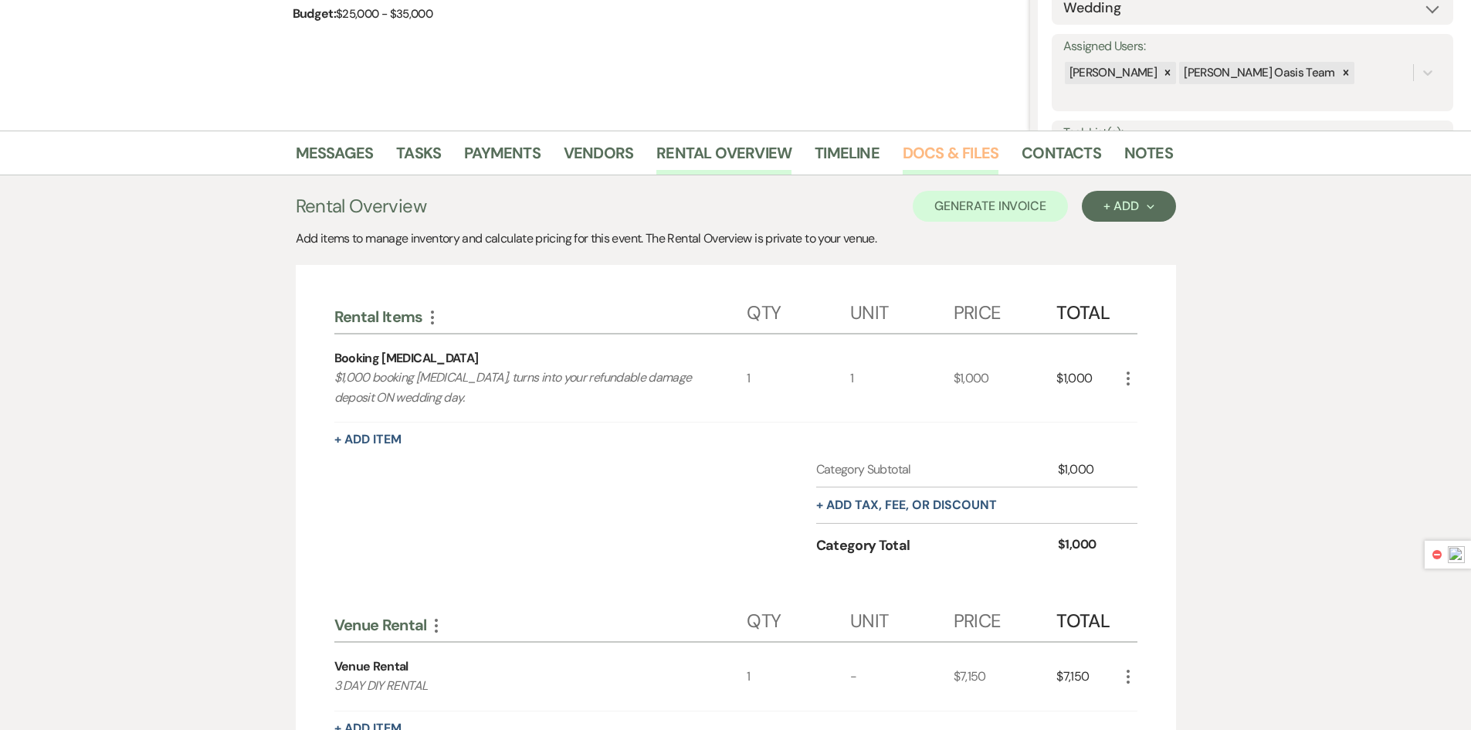
click at [946, 154] on link "Docs & Files" at bounding box center [951, 158] width 96 height 34
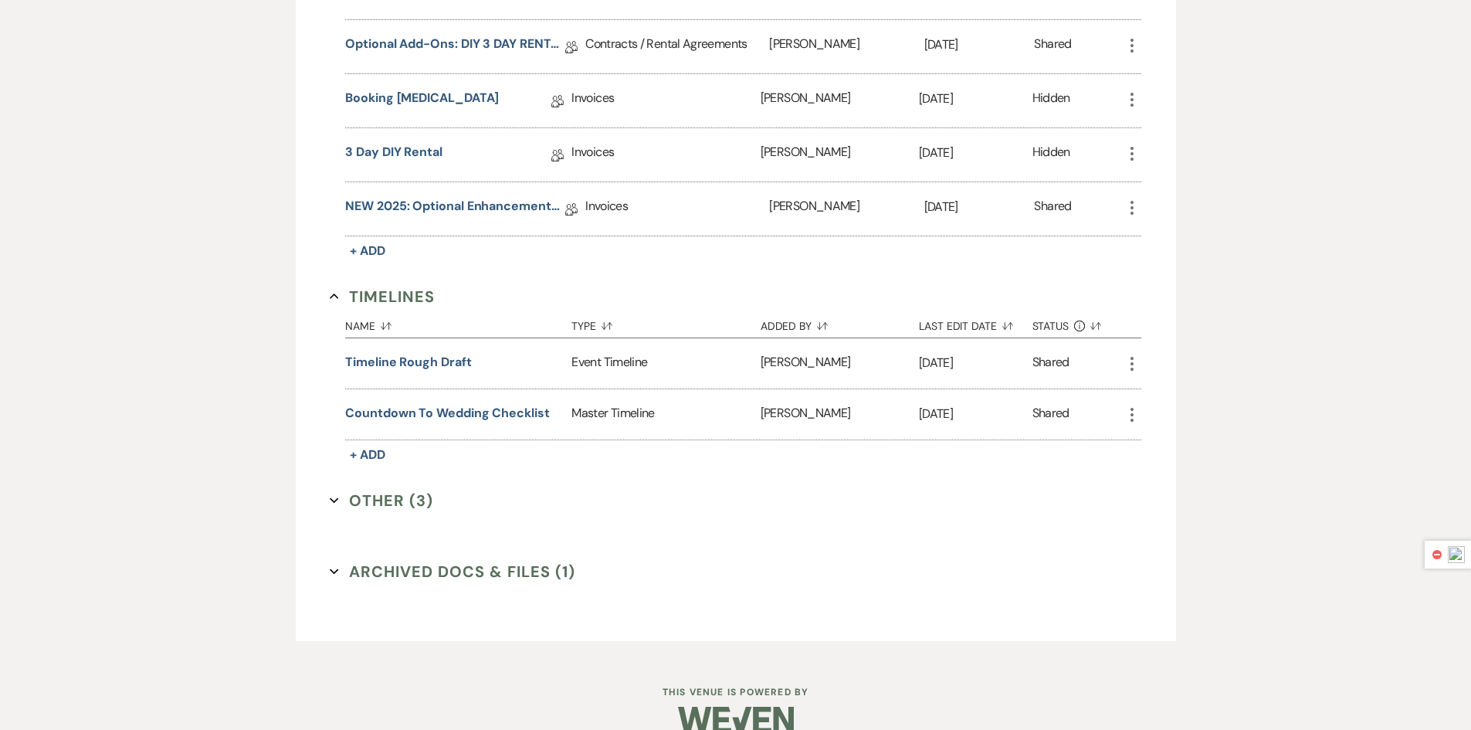
scroll to position [699, 0]
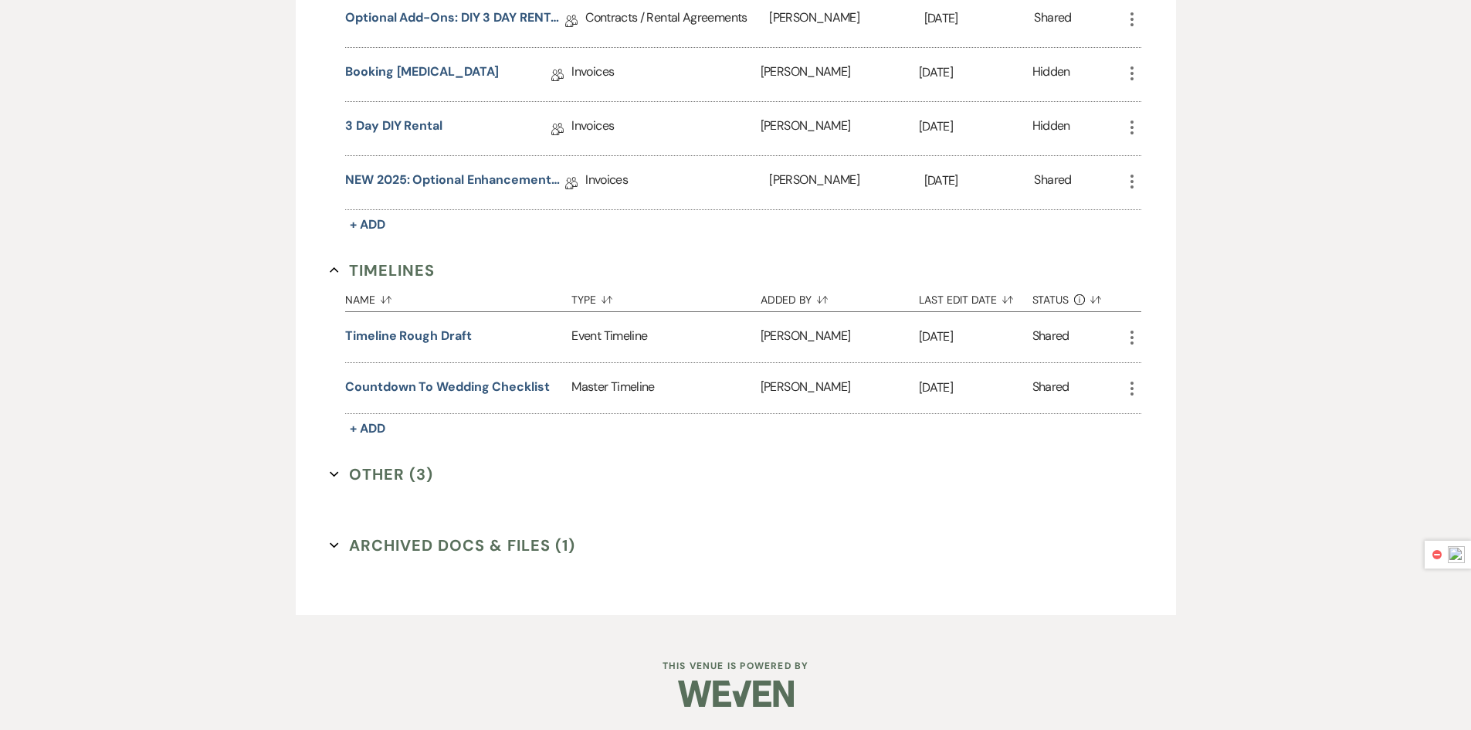
click at [399, 476] on button "Other (3) Expand" at bounding box center [381, 474] width 103 height 23
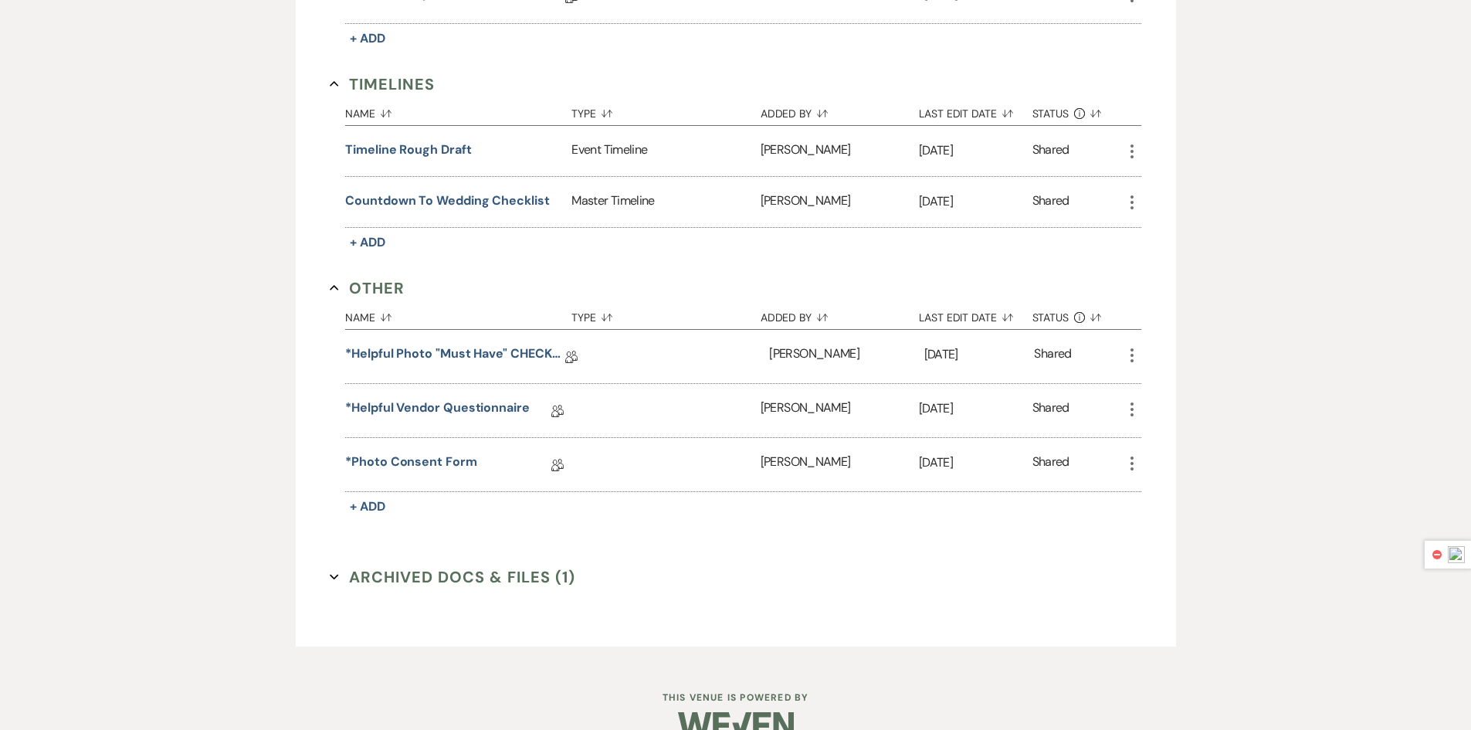
scroll to position [917, 0]
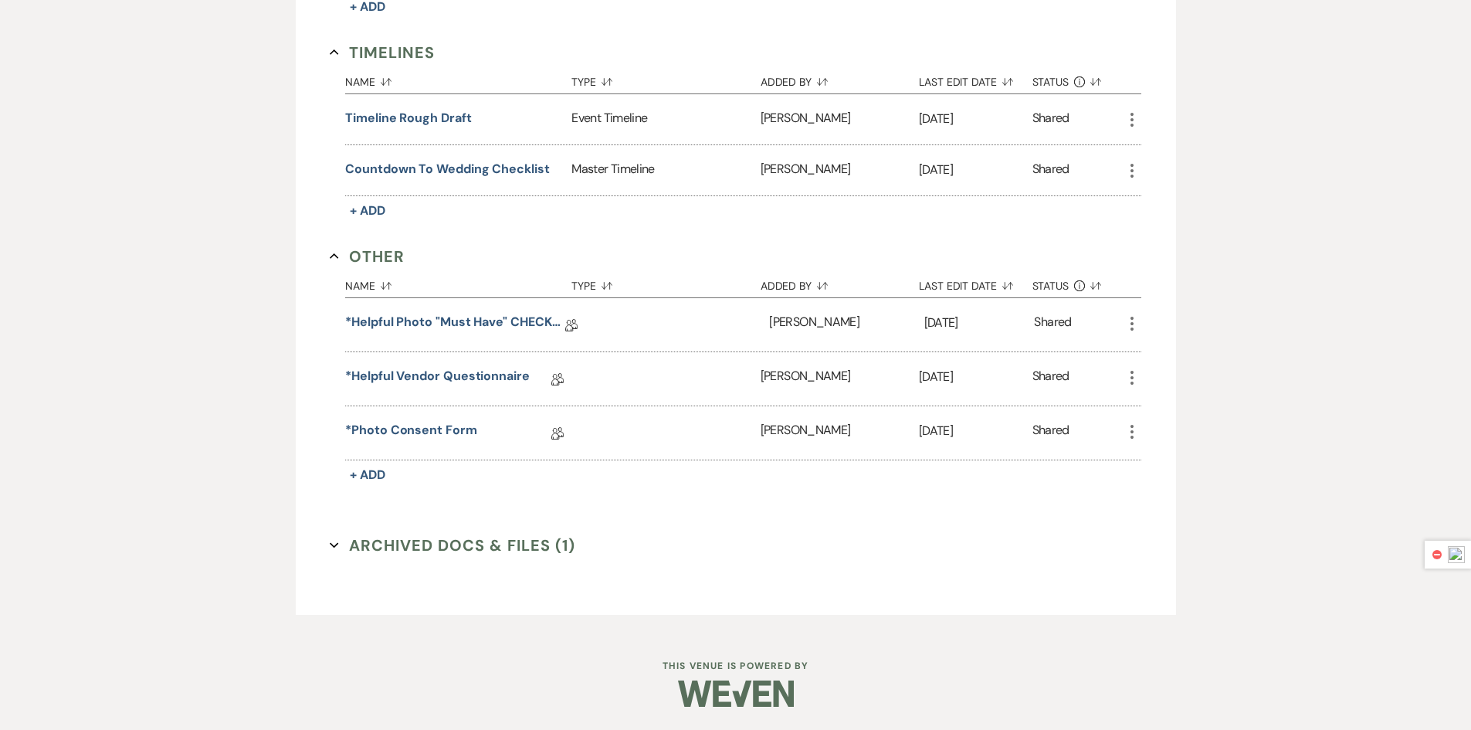
click at [467, 551] on button "Archived Docs & Files (1) Expand" at bounding box center [453, 545] width 246 height 23
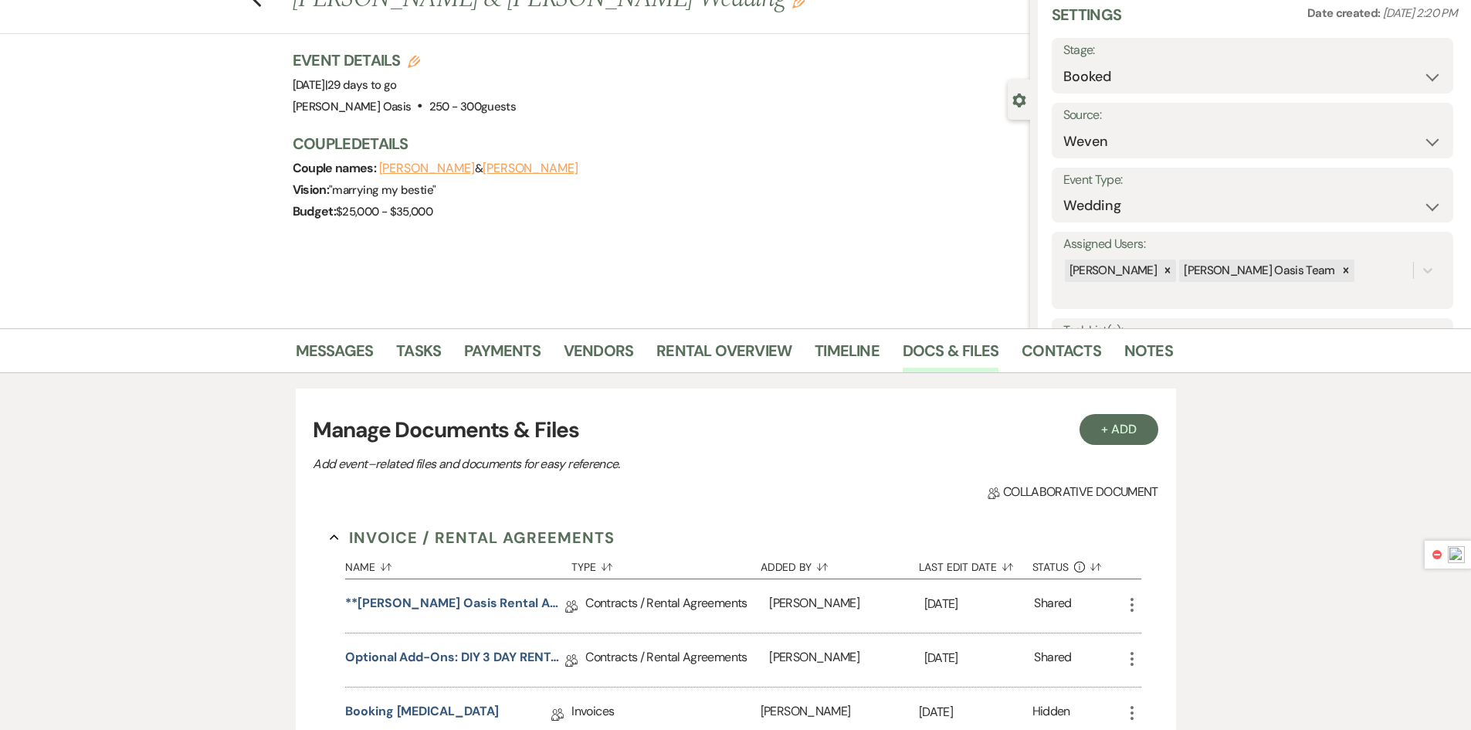
scroll to position [0, 0]
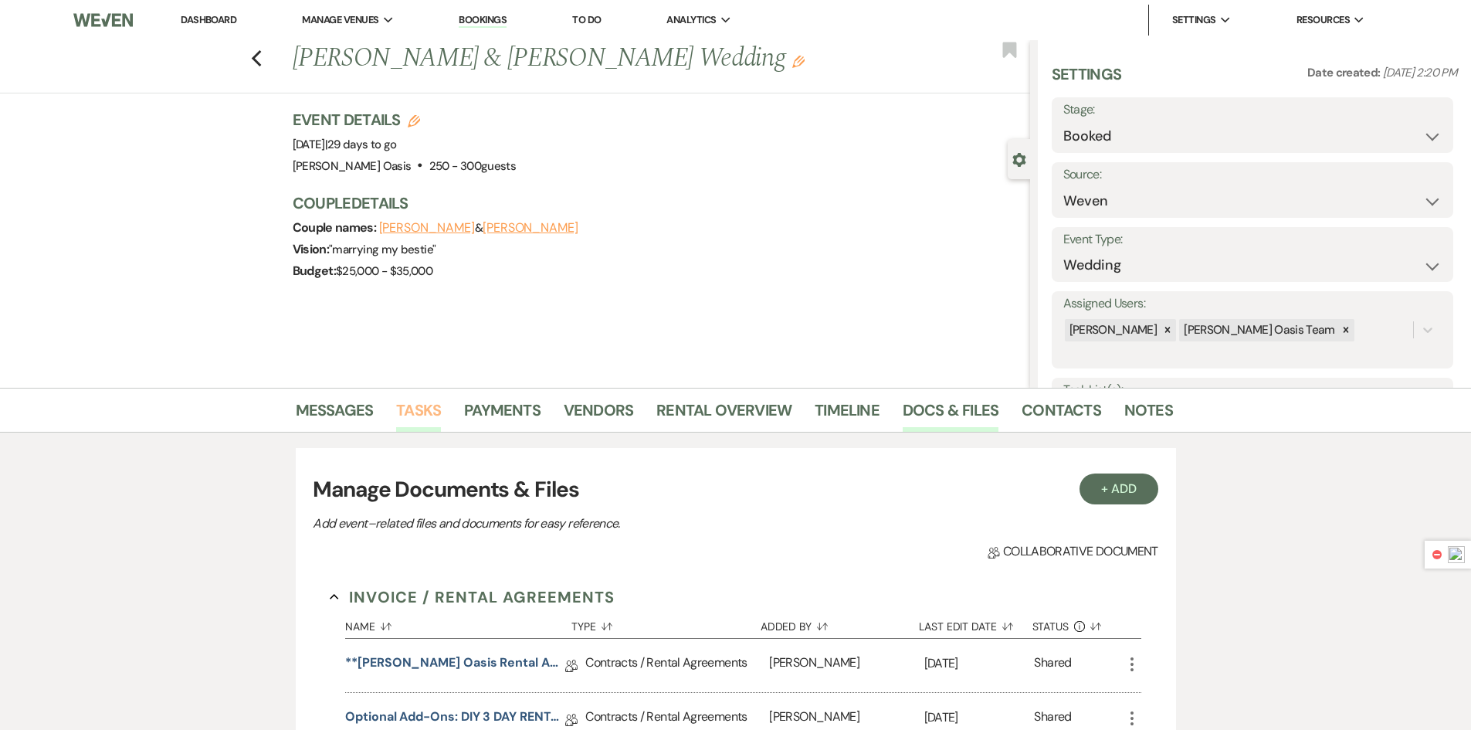
click at [422, 412] on link "Tasks" at bounding box center [418, 415] width 45 height 34
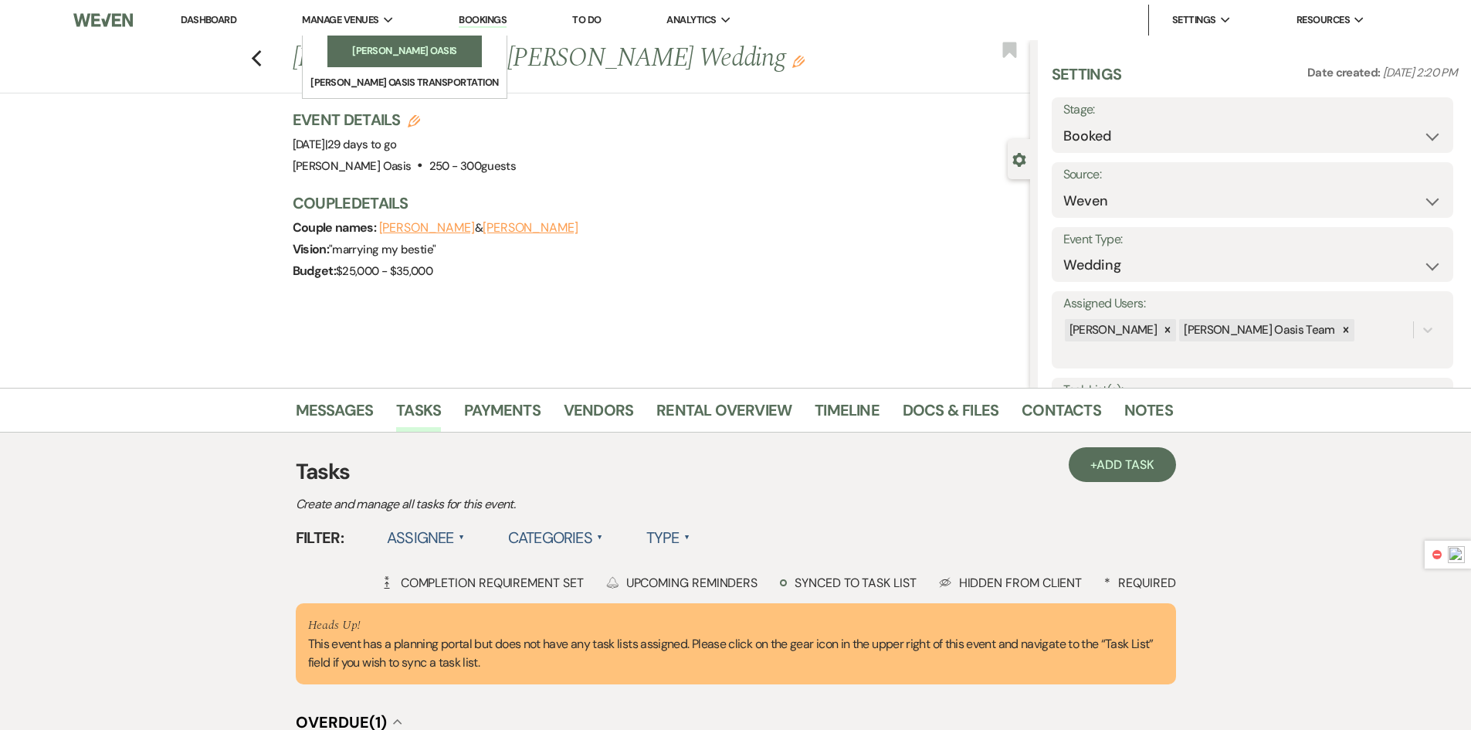
click at [375, 42] on link "Oehme Oasis" at bounding box center [404, 51] width 154 height 31
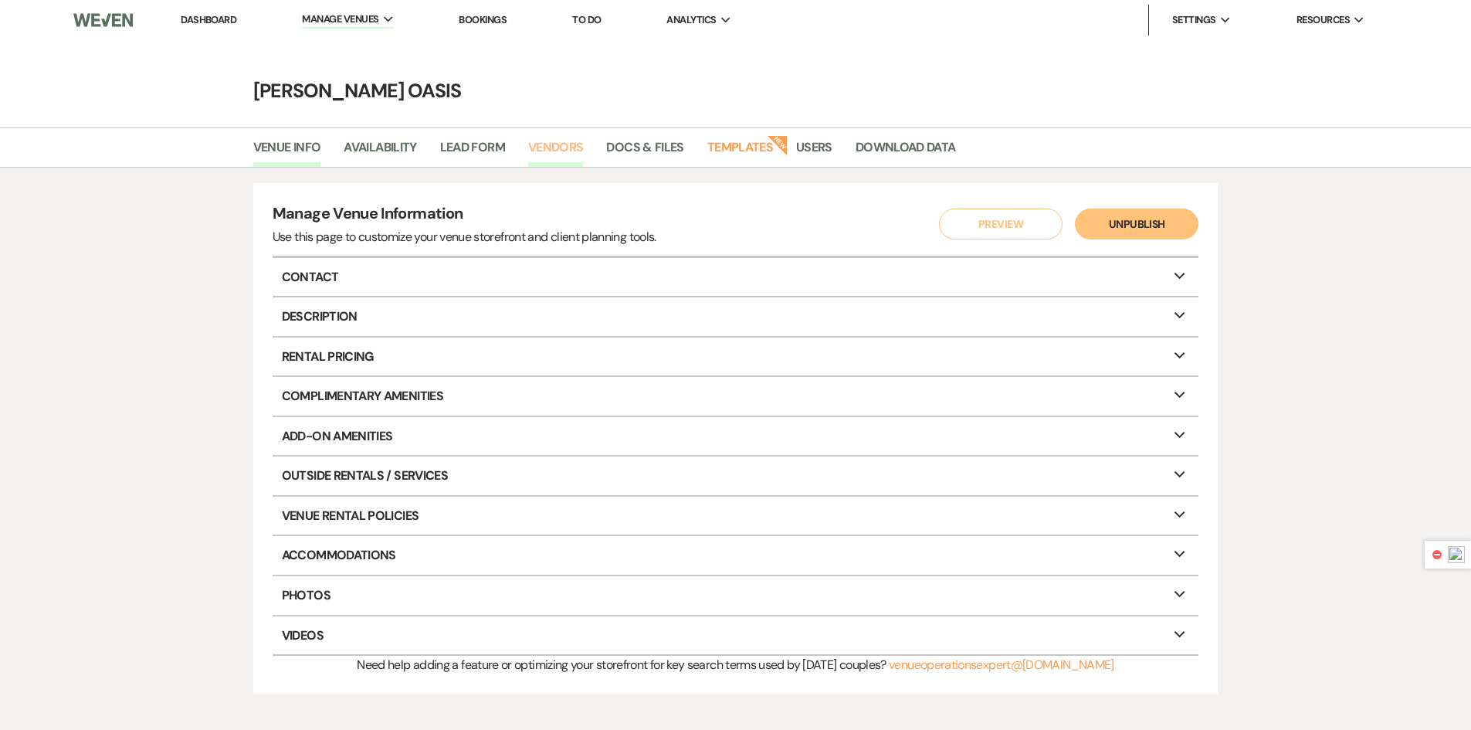
click at [574, 154] on link "Vendors" at bounding box center [556, 151] width 56 height 29
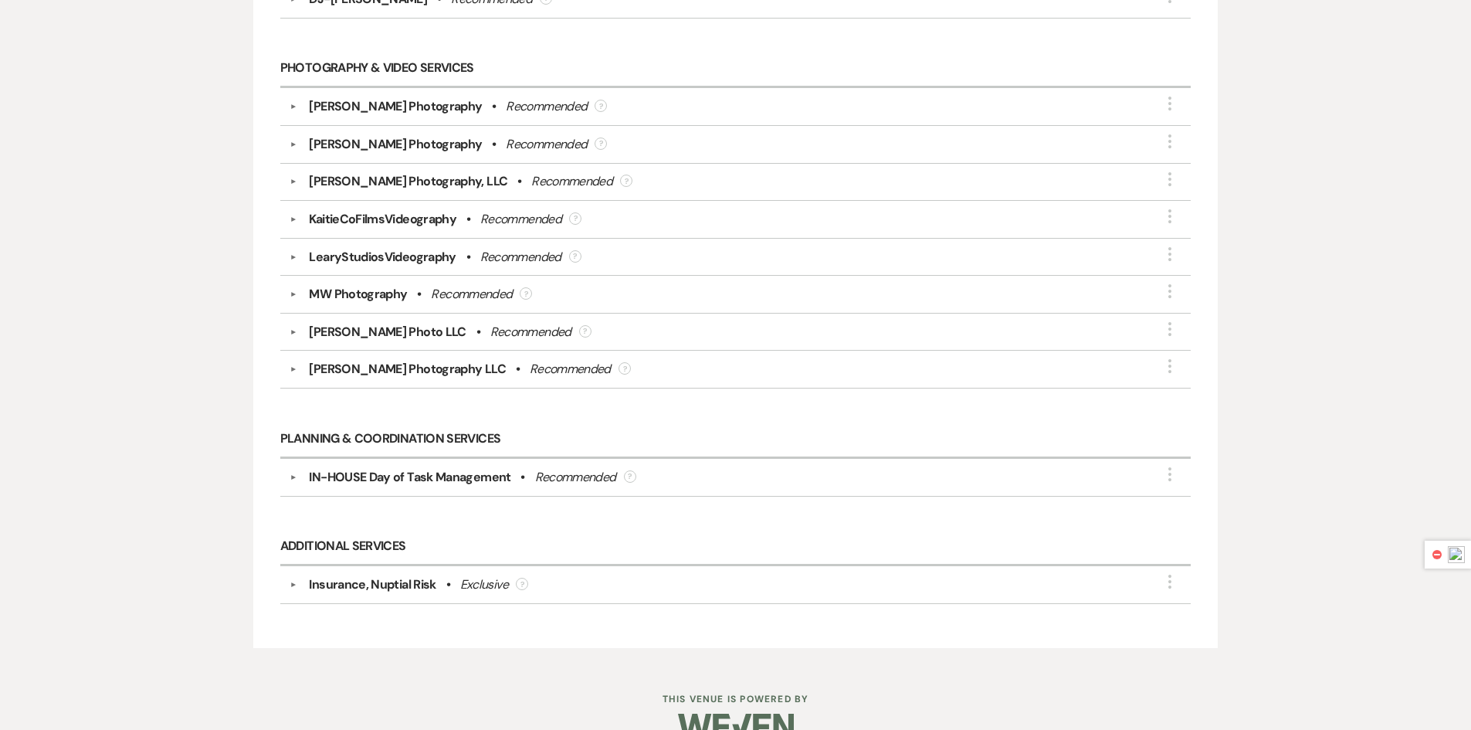
scroll to position [607, 0]
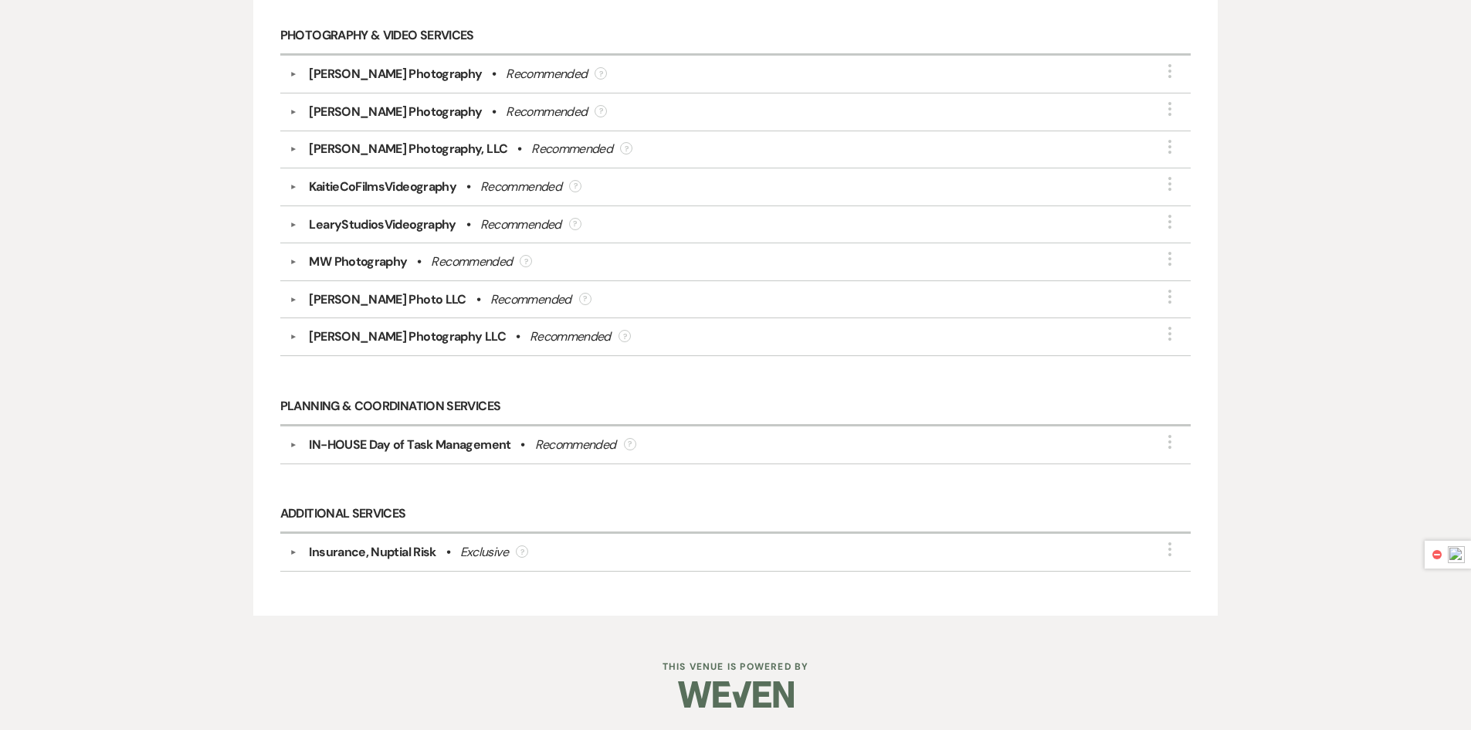
click at [388, 551] on div "Insurance, Nuptial Risk" at bounding box center [372, 552] width 127 height 19
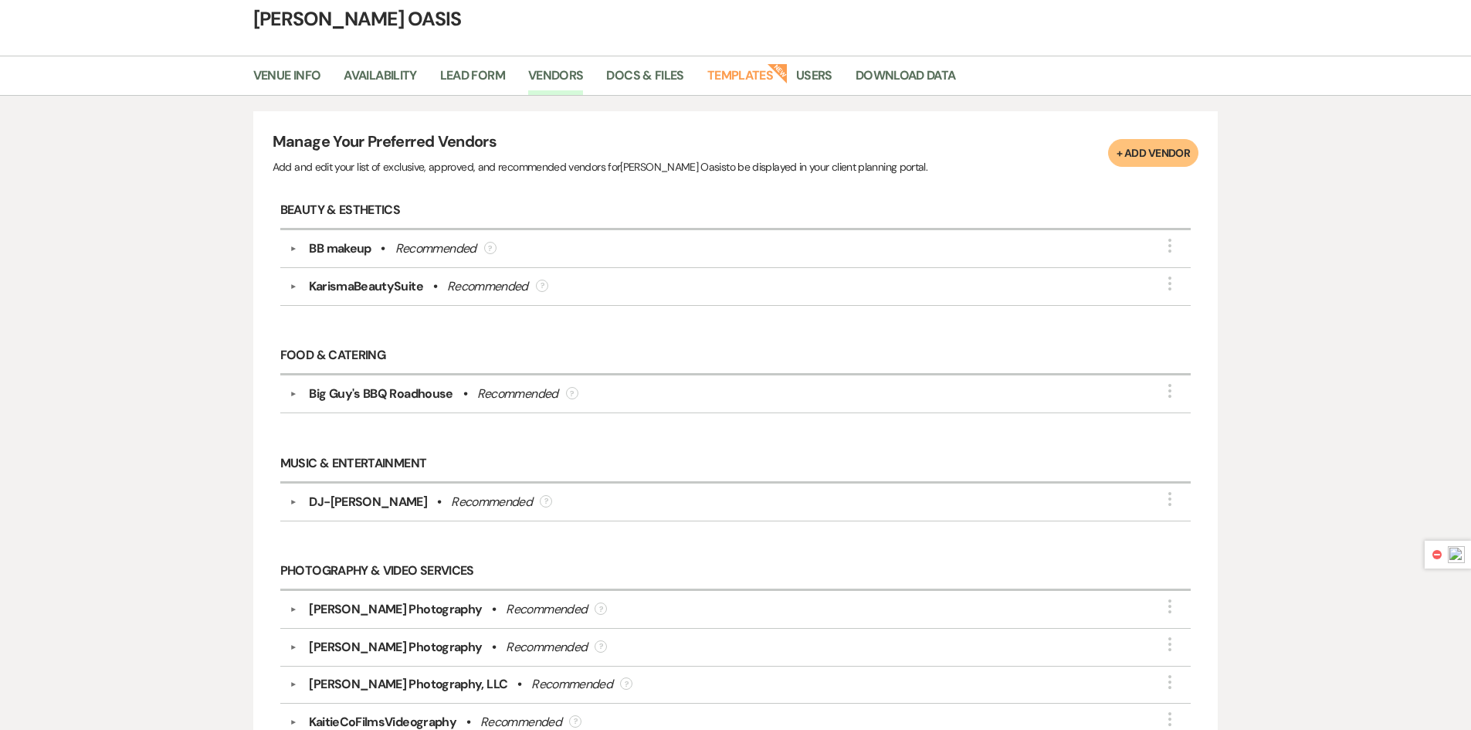
scroll to position [0, 0]
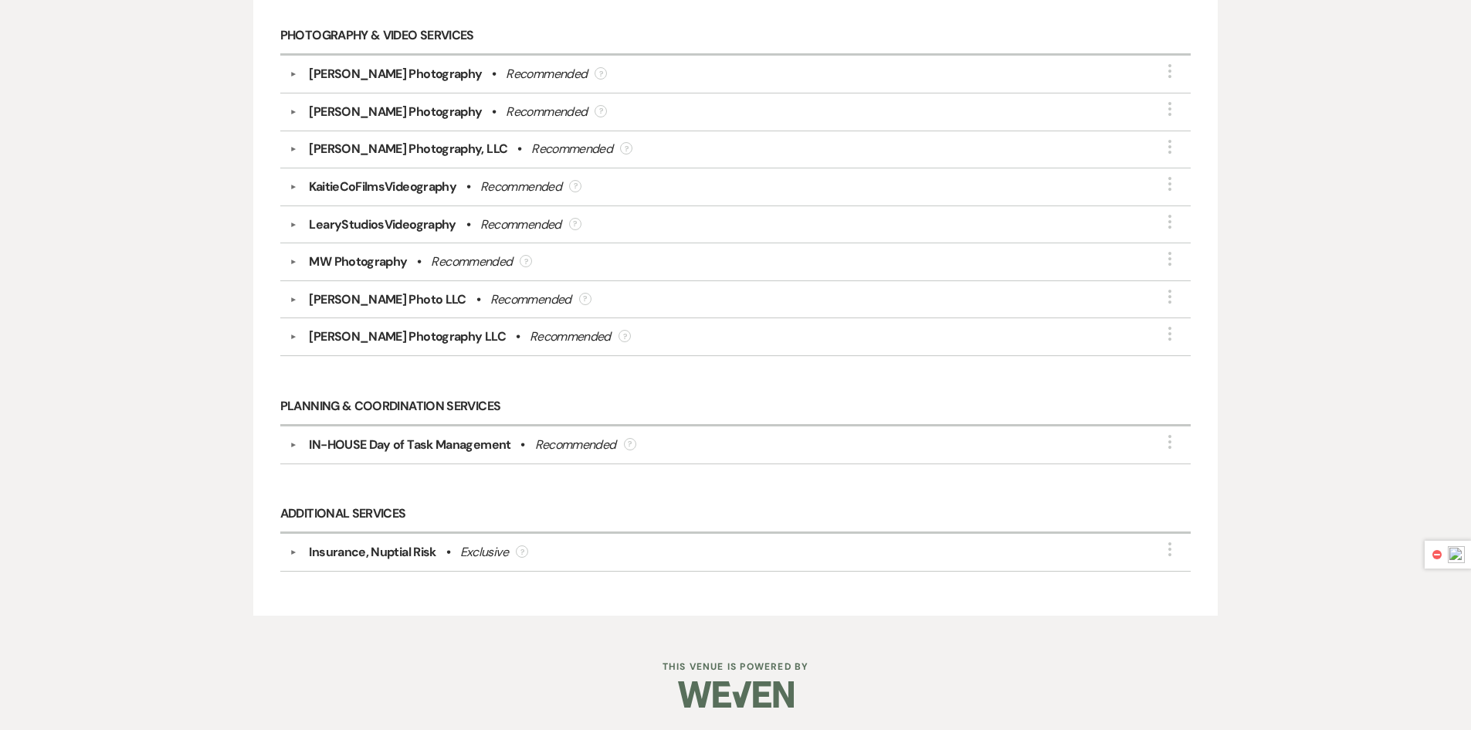
click at [395, 554] on div "Insurance, Nuptial Risk" at bounding box center [372, 552] width 127 height 19
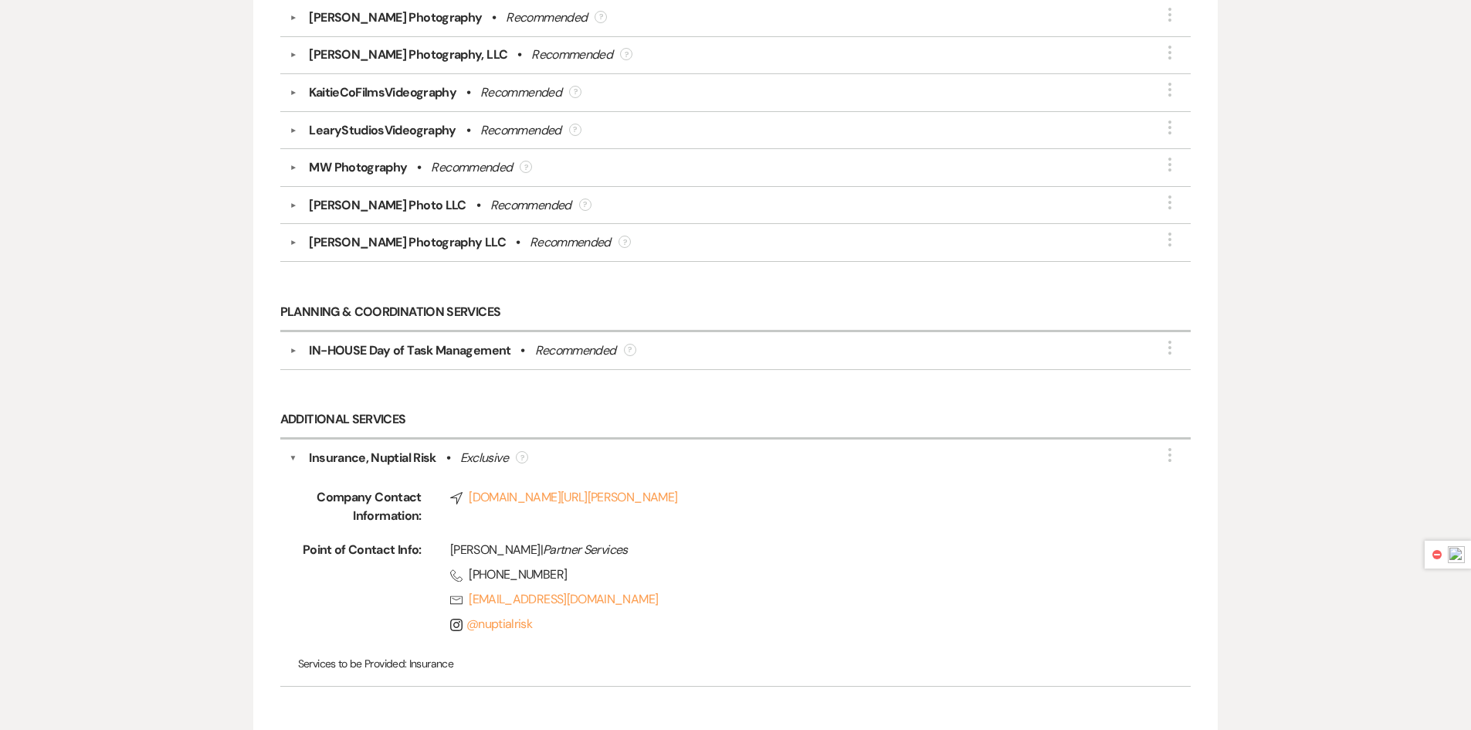
scroll to position [736, 0]
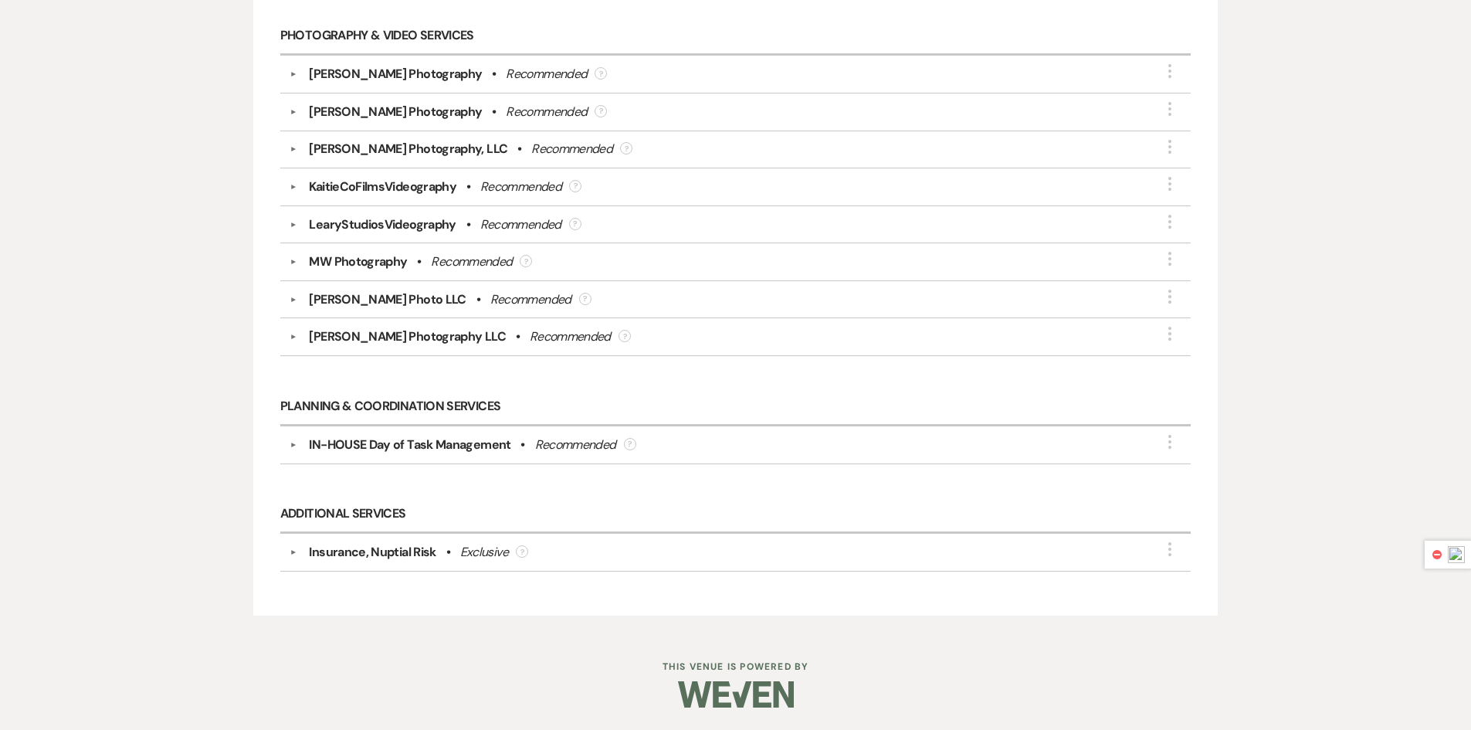
click at [558, 547] on div "Insurance, Nuptial Risk • Exclusive ?" at bounding box center [739, 552] width 885 height 19
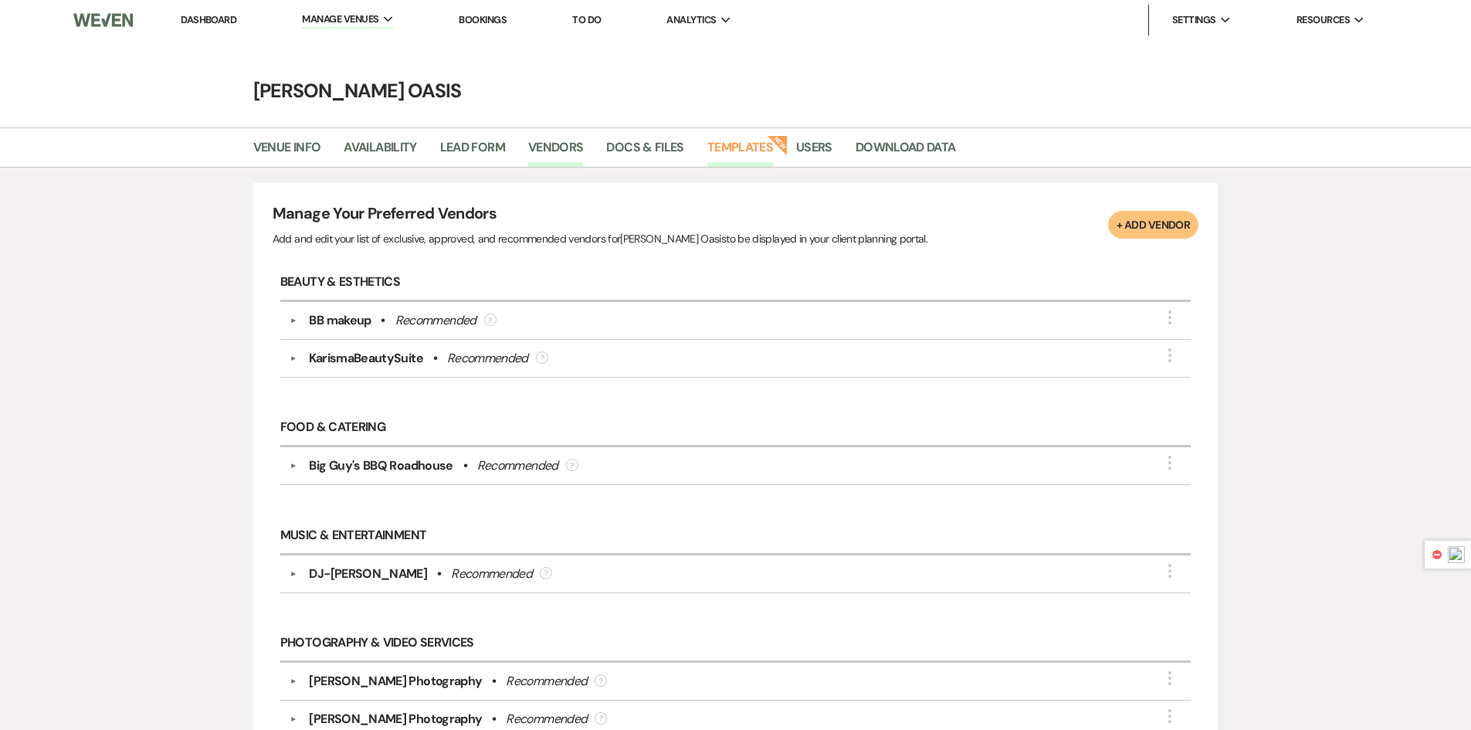
click at [738, 160] on link "Templates" at bounding box center [740, 151] width 66 height 29
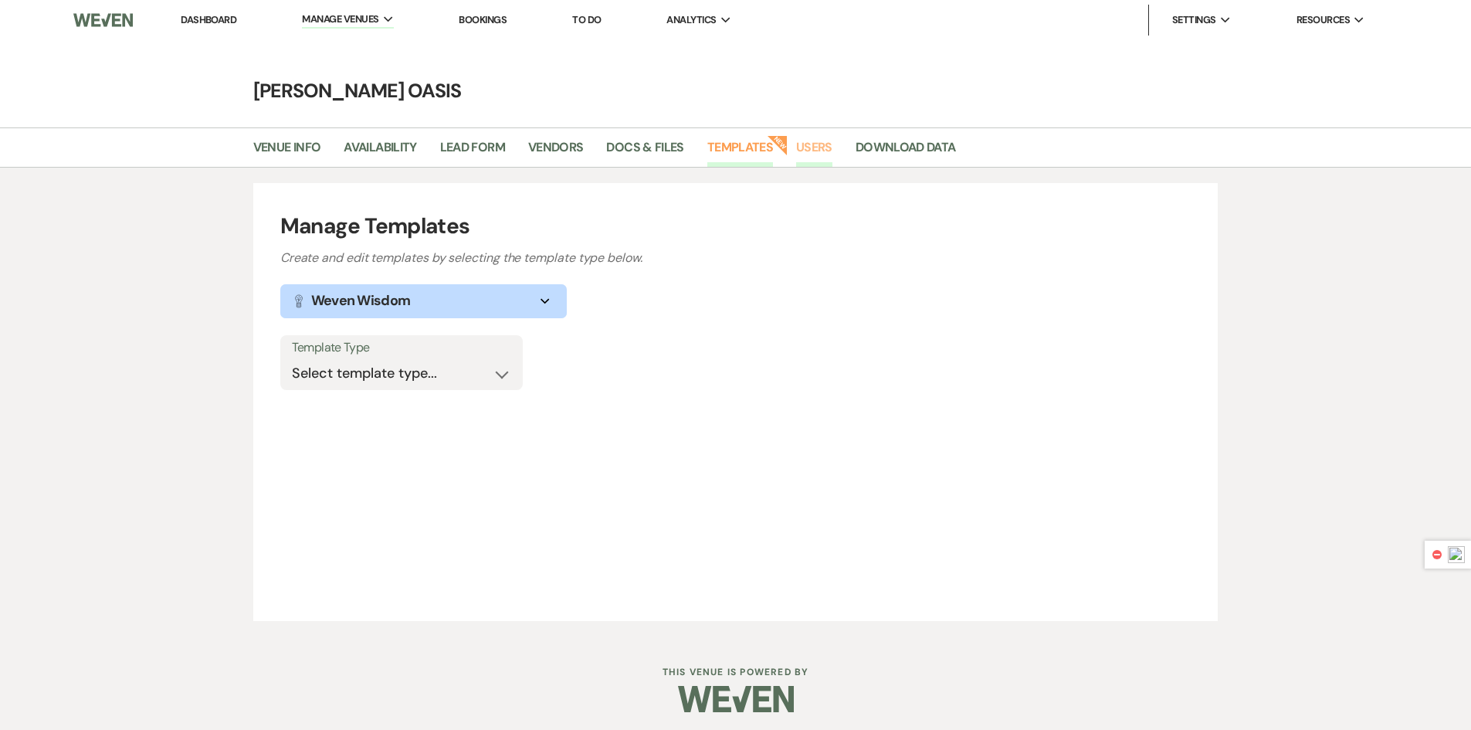
click at [806, 146] on link "Users" at bounding box center [814, 151] width 36 height 29
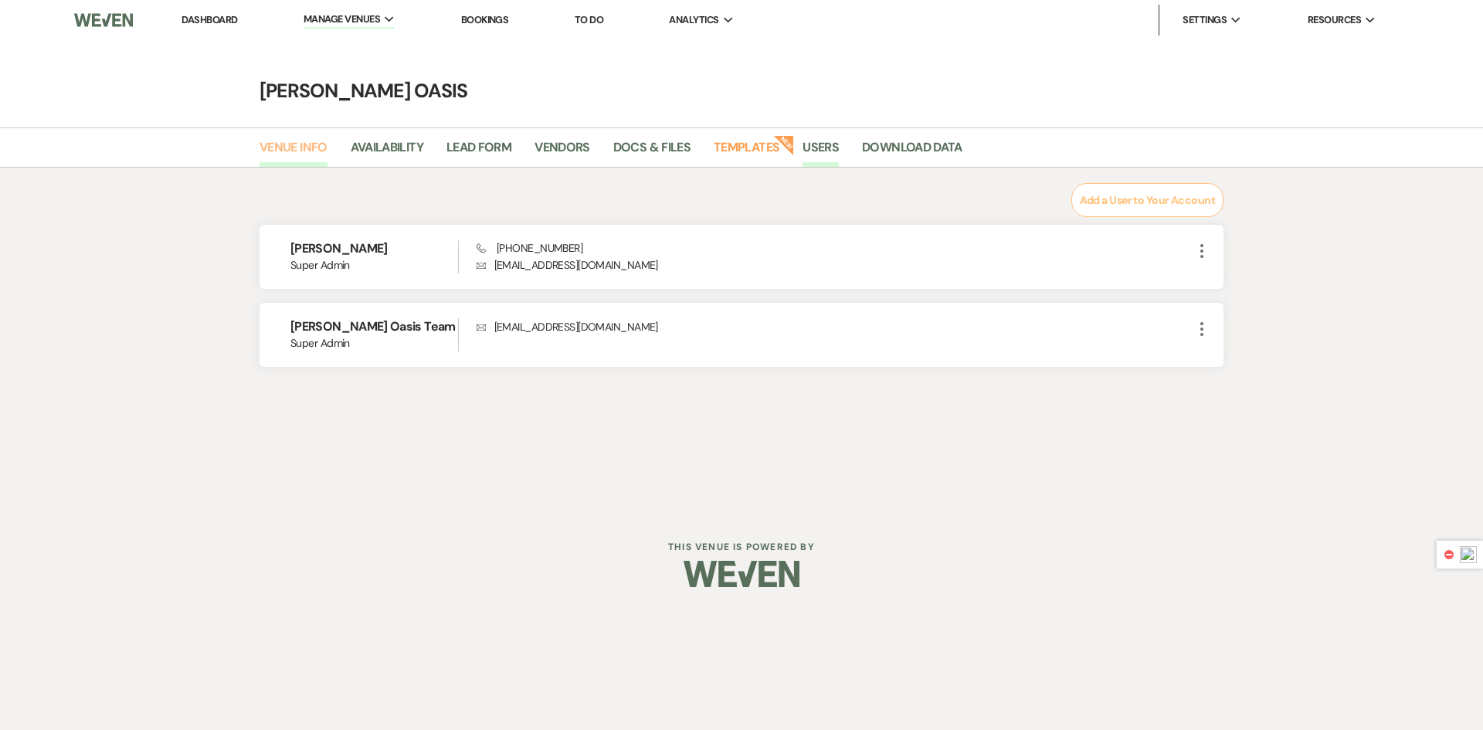
click at [293, 144] on link "Venue Info" at bounding box center [294, 151] width 68 height 29
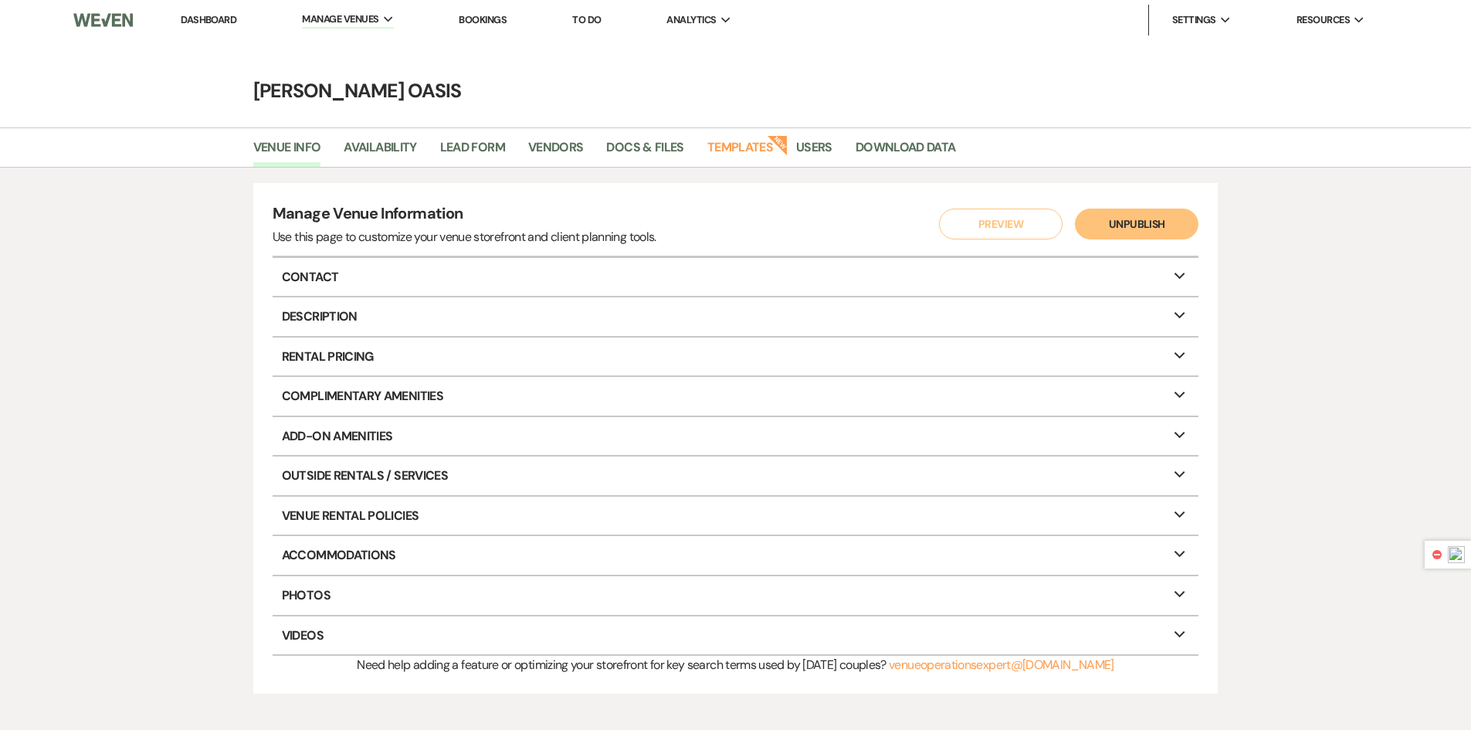
click at [374, 521] on p "Venue Rental Policies Expand" at bounding box center [736, 516] width 927 height 39
select select "restricted"
select select "notAllowed"
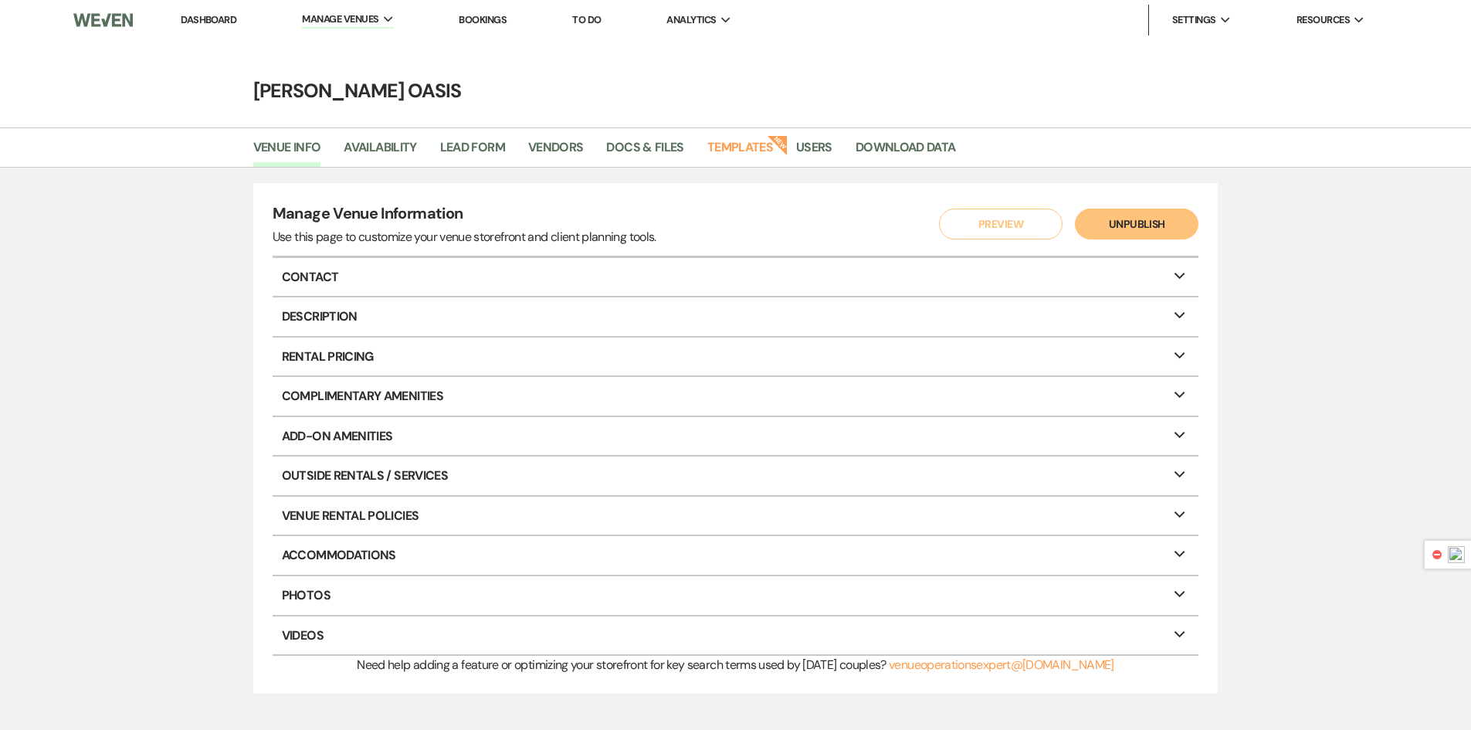
select select "restricted"
select select "allowed"
select select "notAllowed"
select select "restricted"
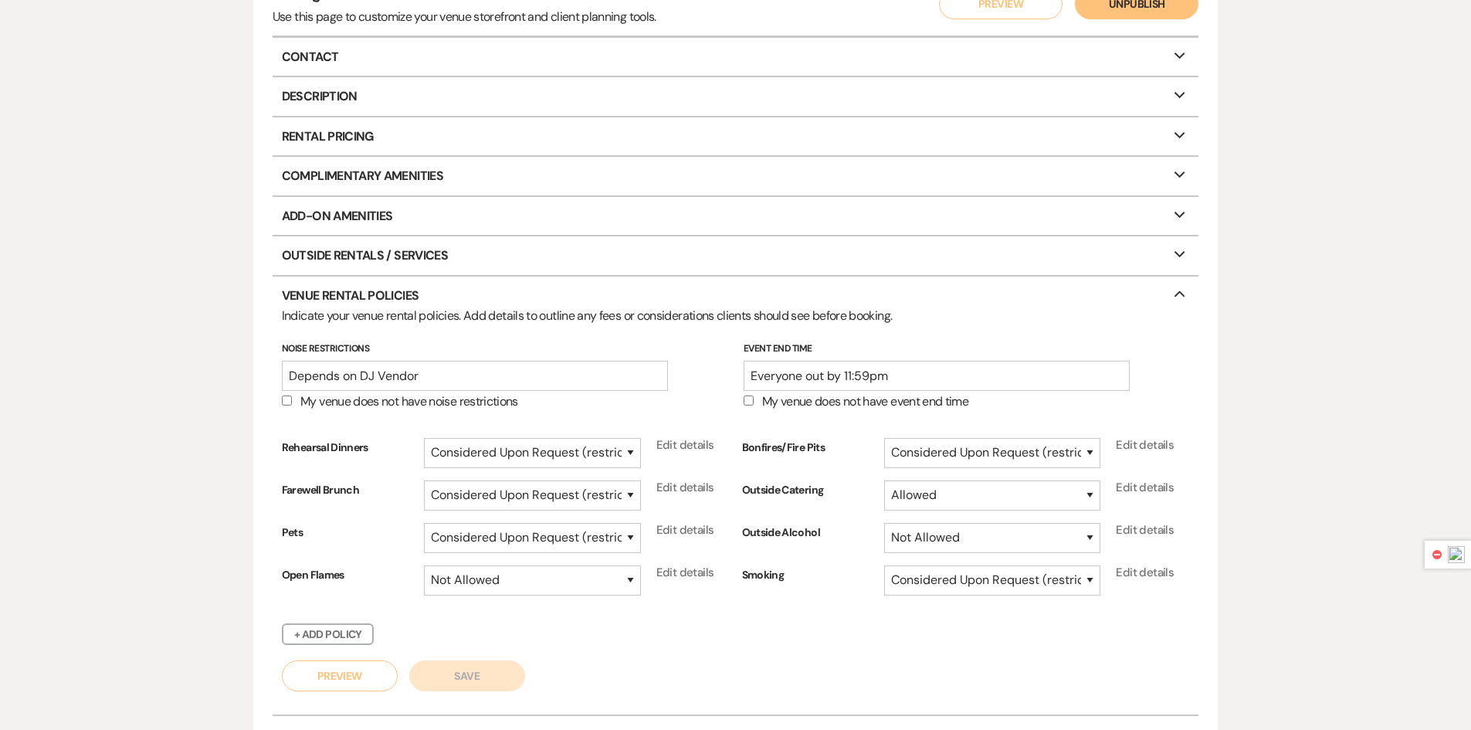
scroll to position [257, 0]
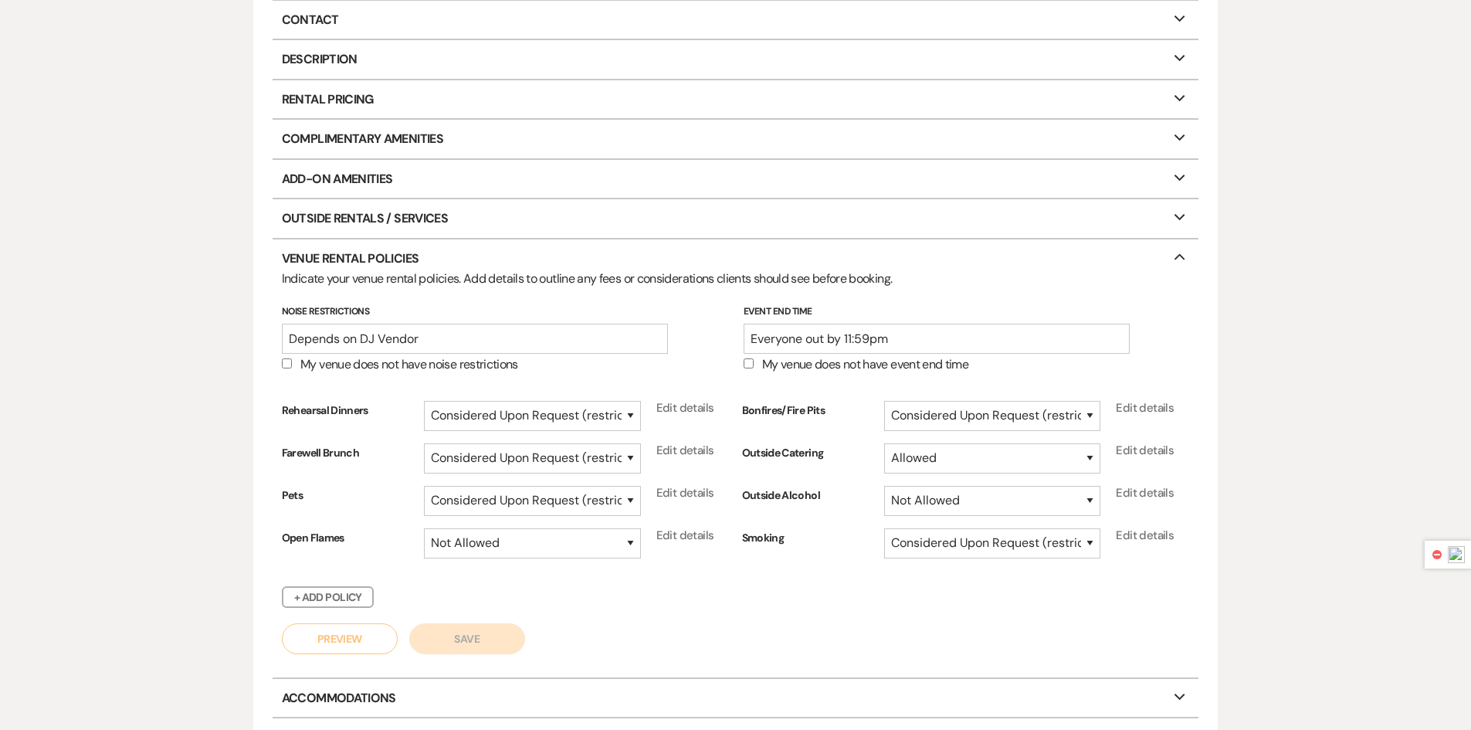
click at [399, 256] on p "Venue Rental Policies Collapse" at bounding box center [736, 258] width 927 height 39
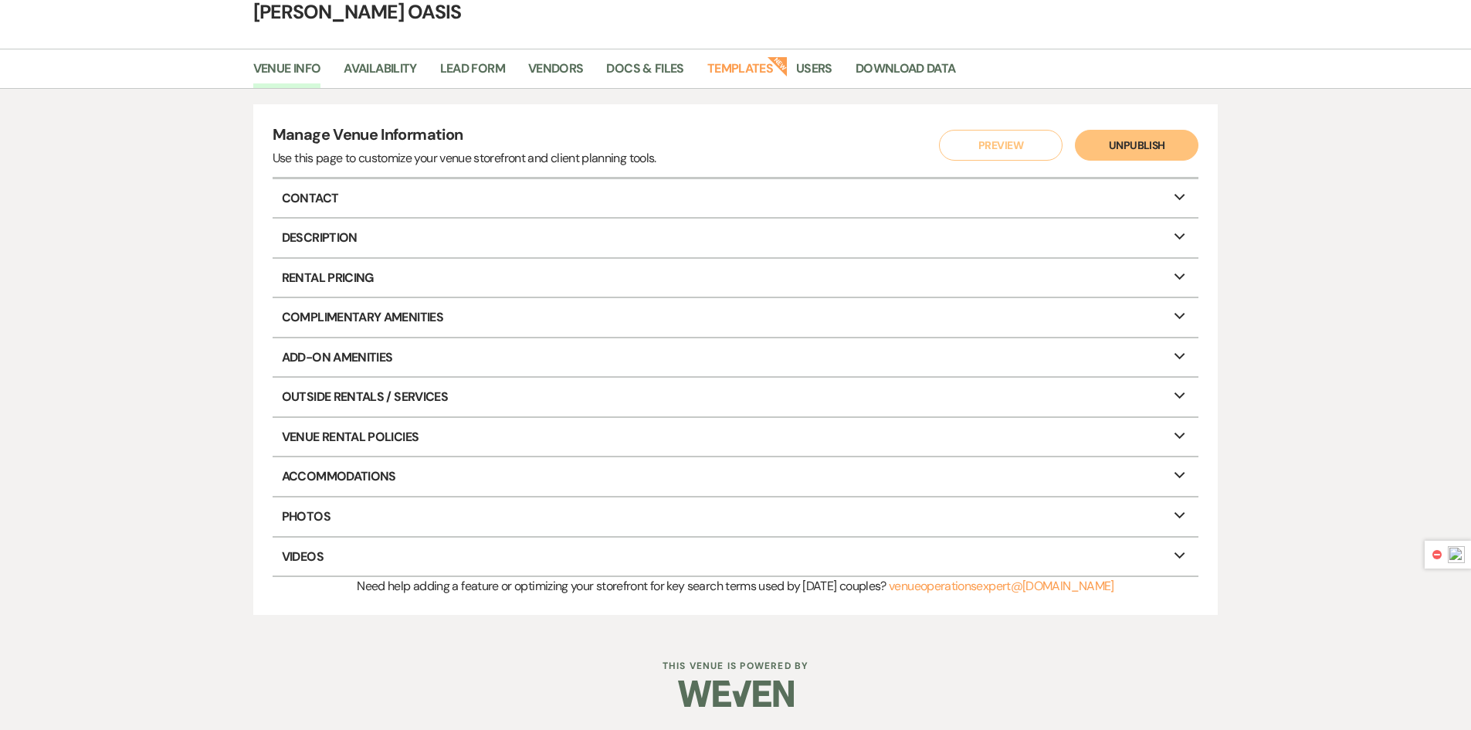
scroll to position [79, 0]
click at [380, 71] on link "Availability" at bounding box center [380, 73] width 73 height 29
select select "3"
select select "2026"
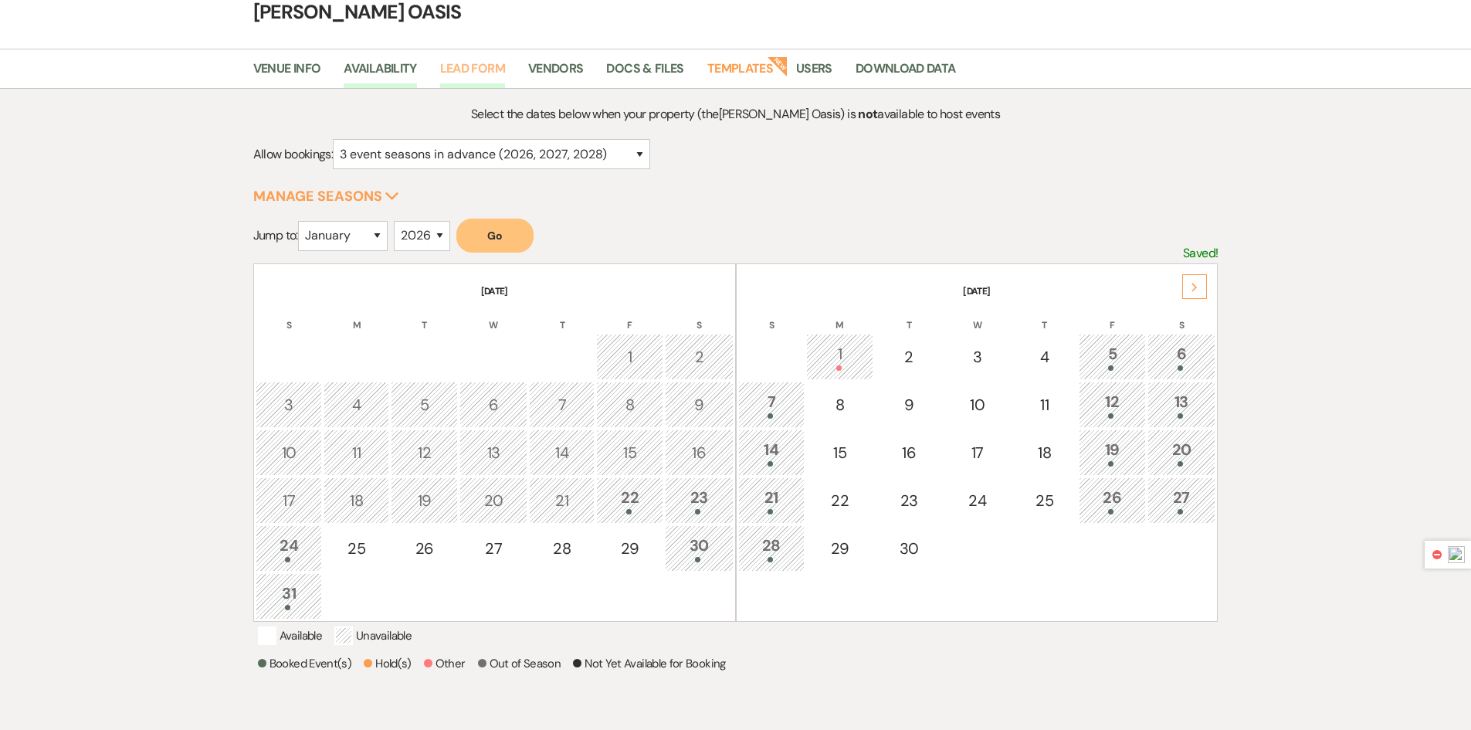
click at [475, 76] on link "Lead Form" at bounding box center [472, 73] width 65 height 29
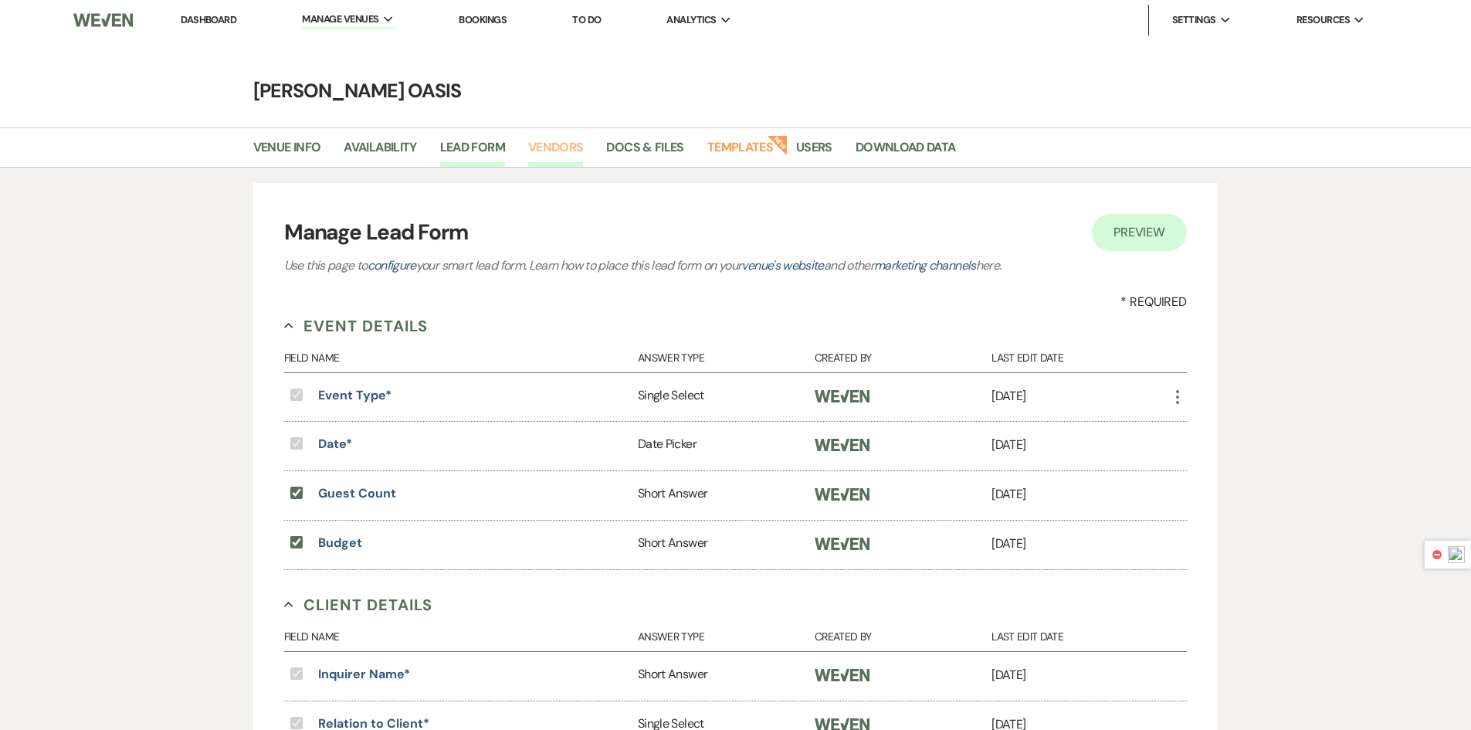
click at [562, 161] on link "Vendors" at bounding box center [556, 151] width 56 height 29
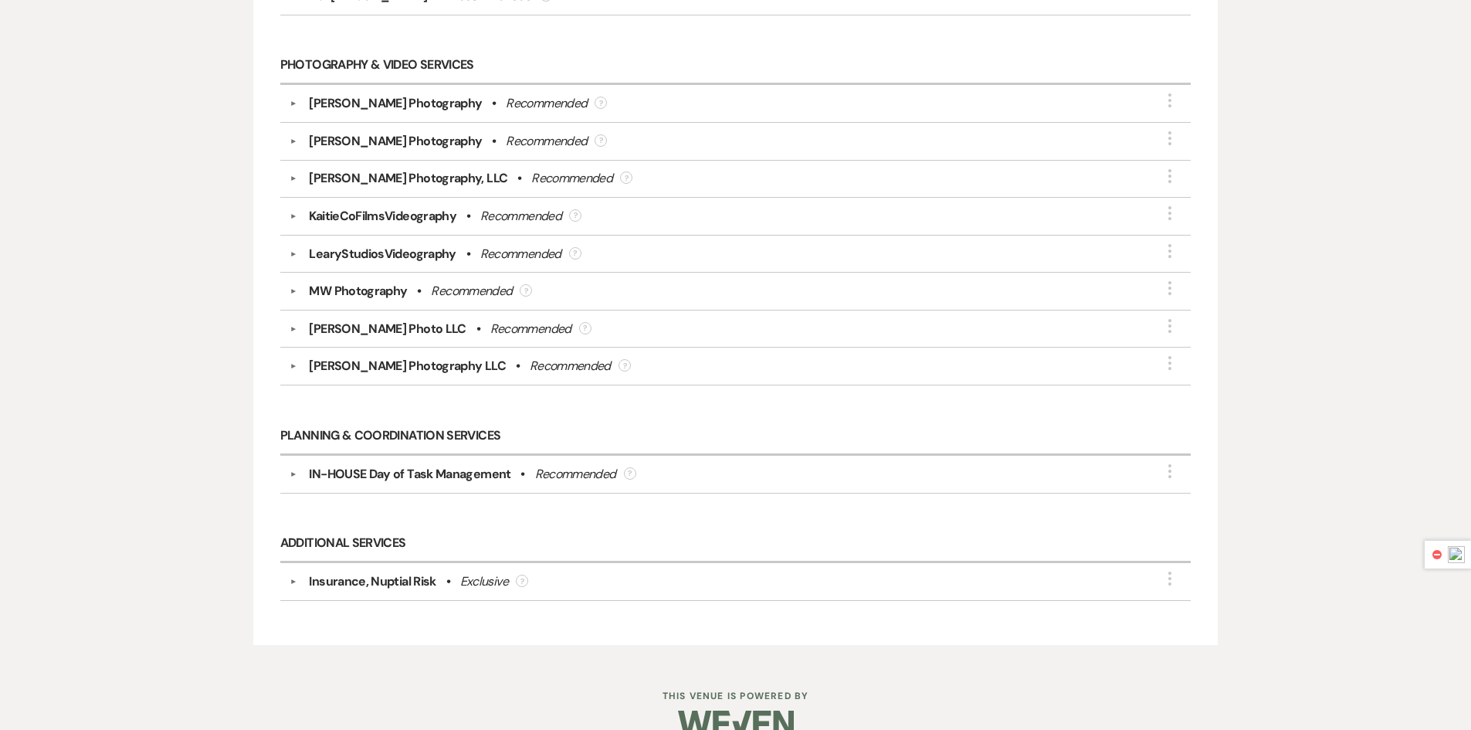
scroll to position [607, 0]
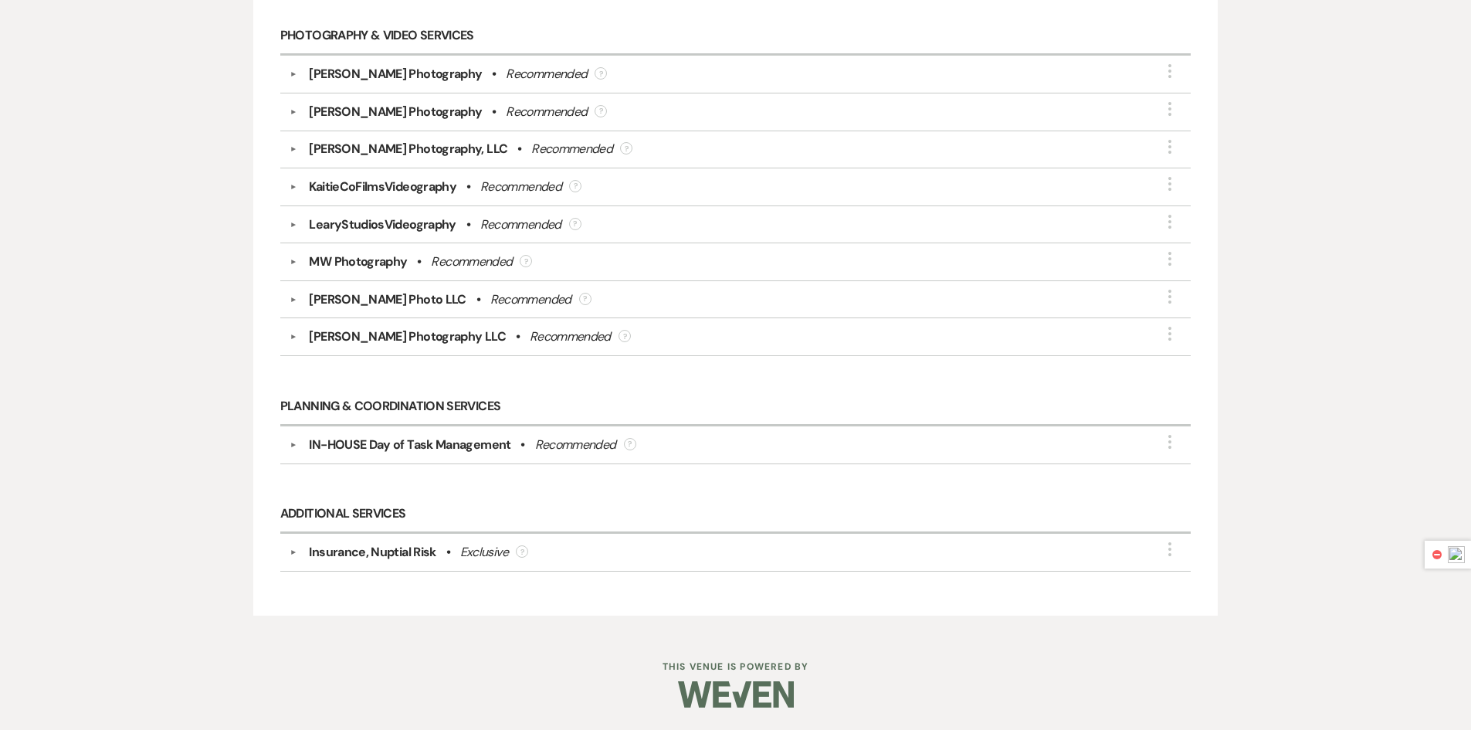
click at [379, 548] on div "Insurance, Nuptial Risk" at bounding box center [372, 552] width 127 height 19
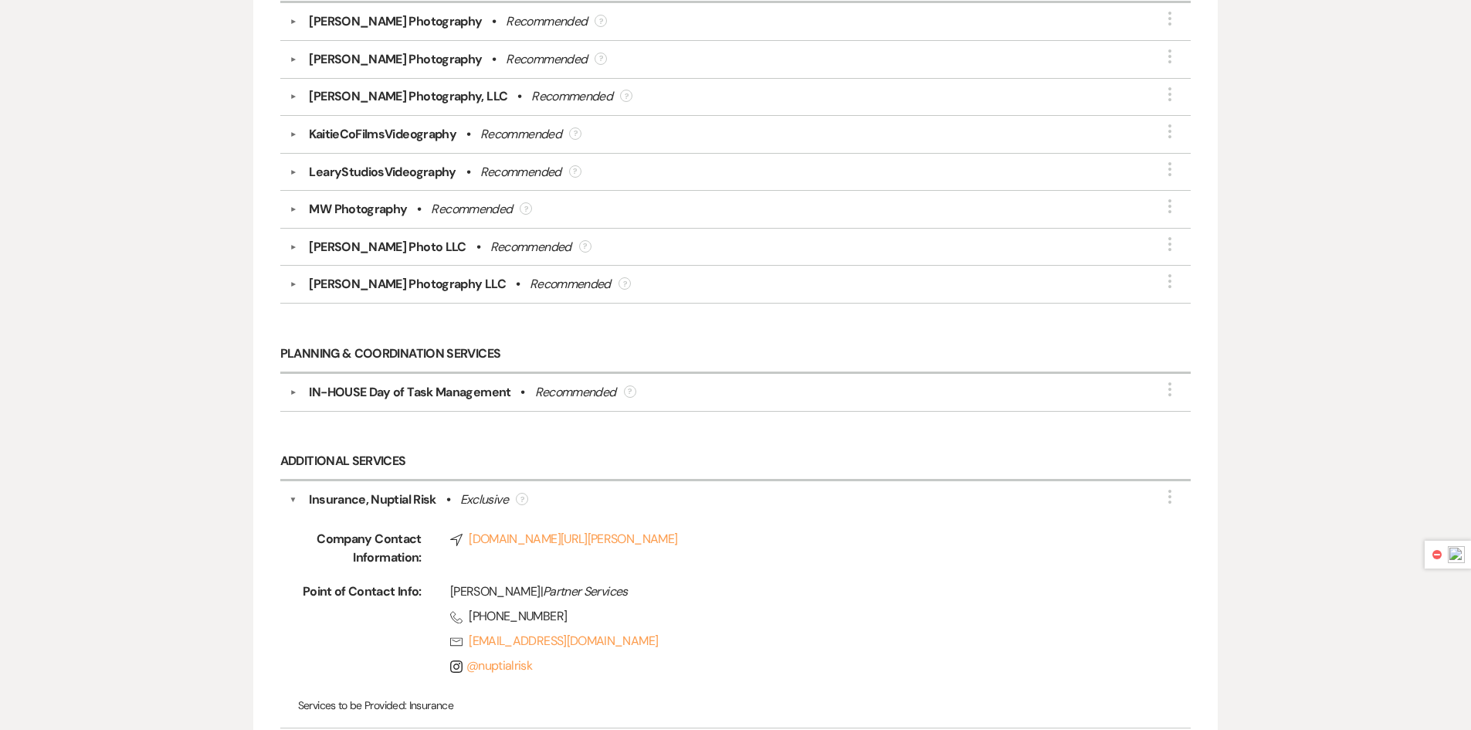
scroll to position [736, 0]
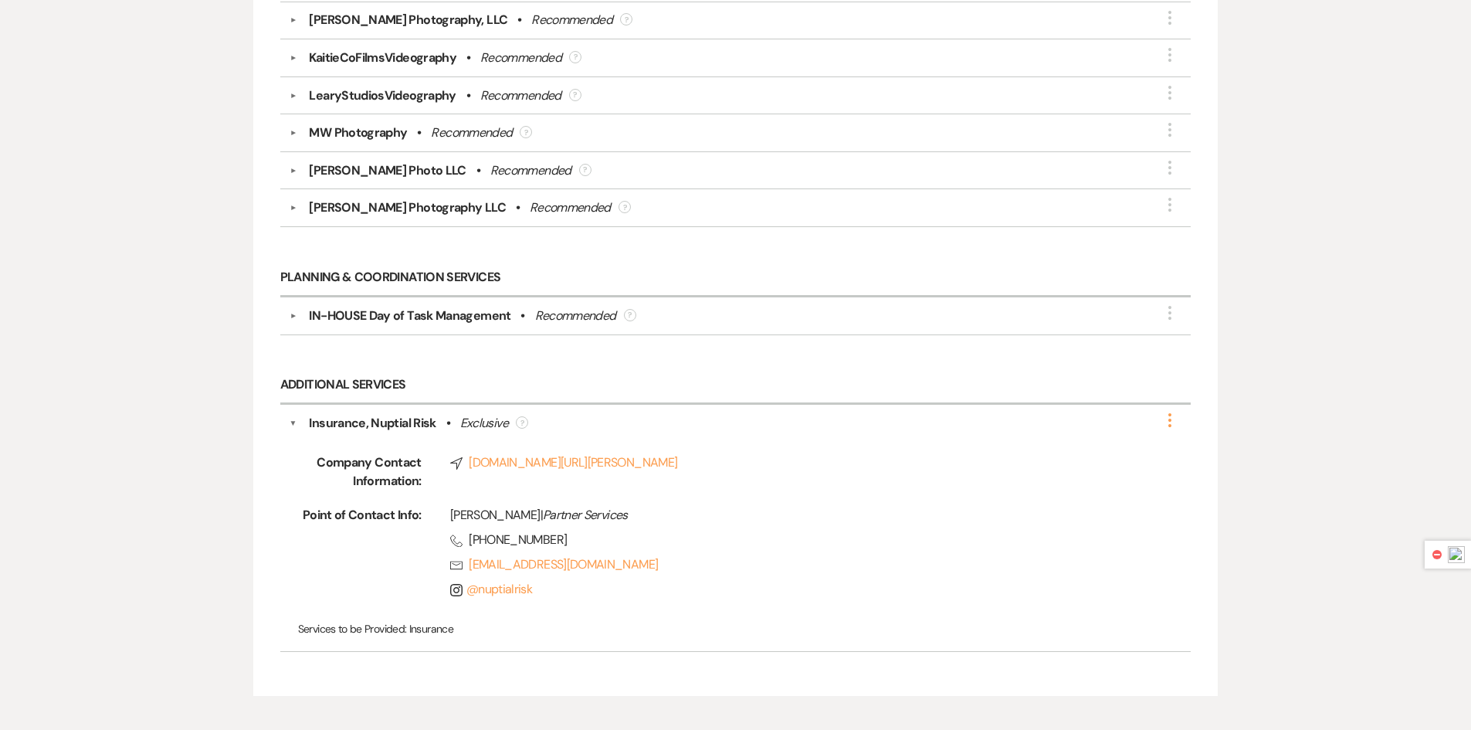
click at [1171, 425] on use "button" at bounding box center [1170, 420] width 3 height 14
click at [1009, 433] on button "Edit" at bounding box center [1081, 431] width 174 height 24
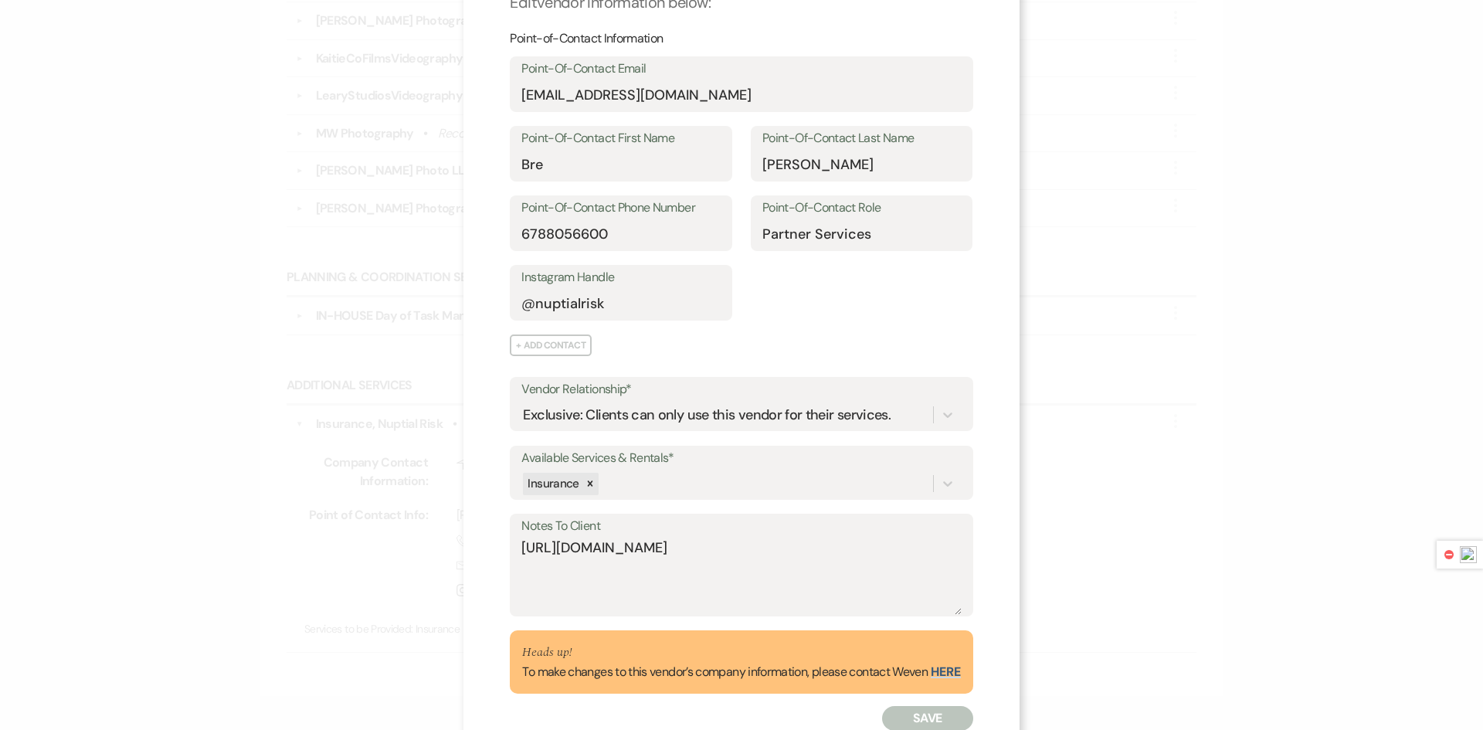
scroll to position [129, 0]
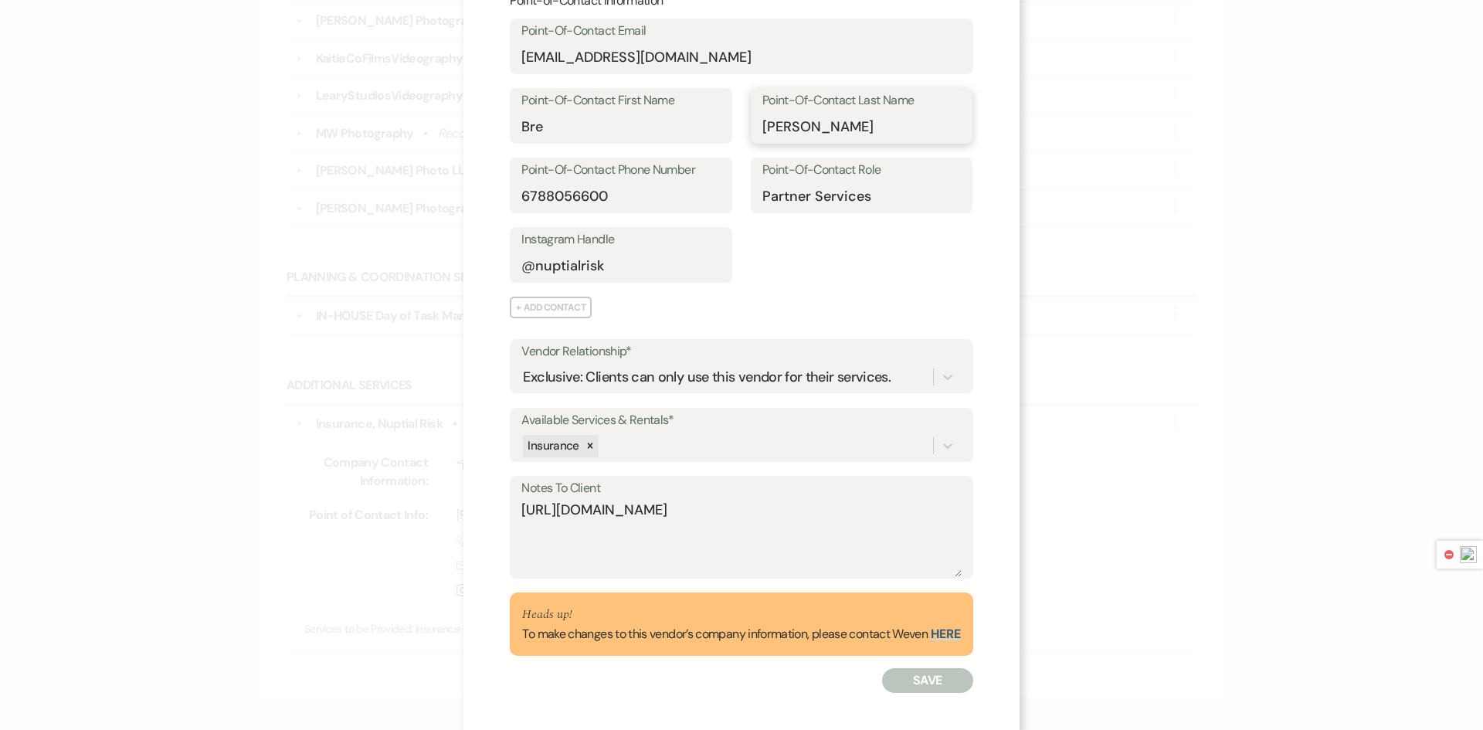
drag, startPoint x: 845, startPoint y: 135, endPoint x: 738, endPoint y: 126, distance: 107.0
click at [738, 126] on div "Point-Of-Contact First Name Bre Point-Of-Contact Last Name Eernisse" at bounding box center [741, 123] width 463 height 70
type input "Collins"
click at [808, 271] on div "Point-of-Contact Information Point-Of-Contact Email hello@nuptialrisk.com Point…" at bounding box center [741, 137] width 463 height 290
click at [521, 509] on textarea "https://nuptialrisk.com/wedding-insurance/" at bounding box center [740, 538] width 439 height 77
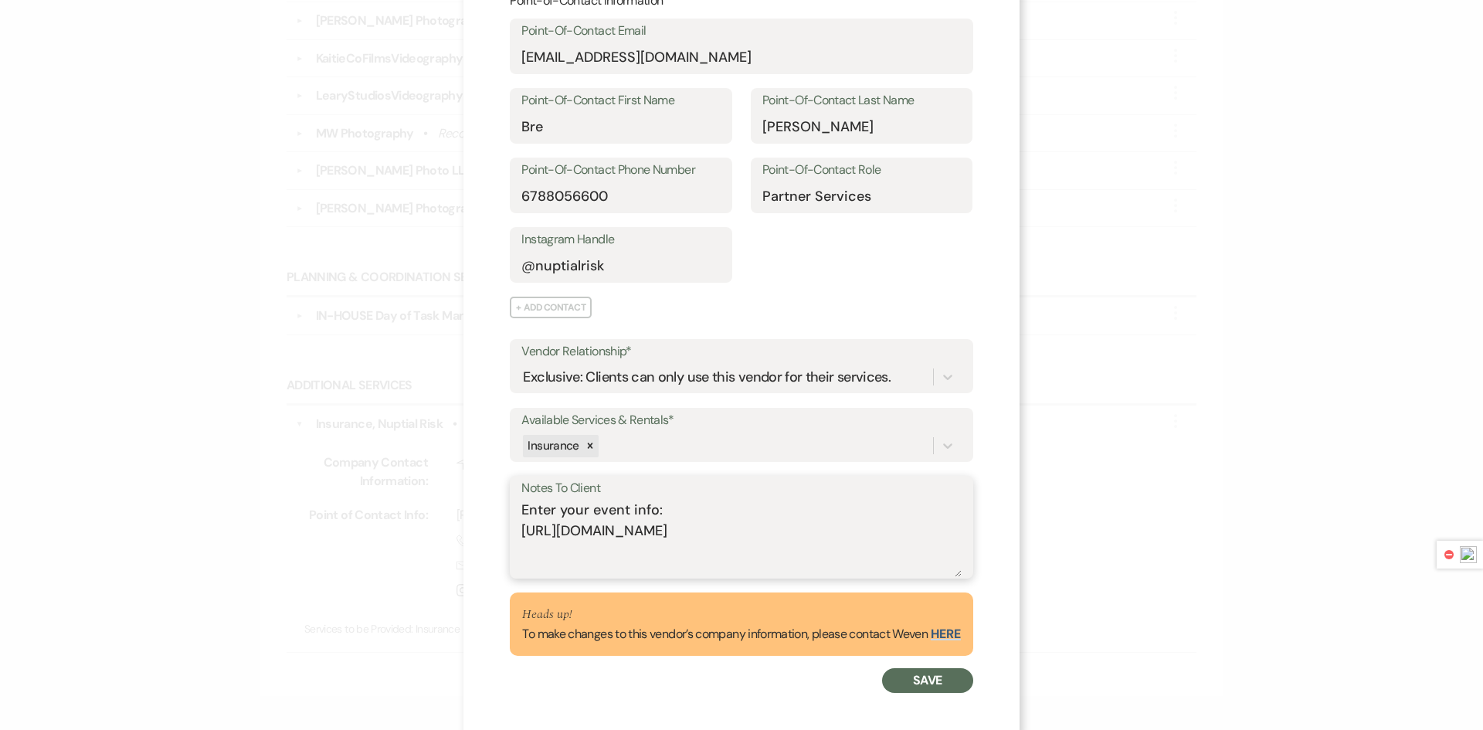
click at [830, 534] on textarea "Enter your event info: https://nuptialrisk.com/wedding-insurance/" at bounding box center [740, 538] width 439 height 77
type textarea "Enter your event info: https://nuptialrisk.com/wedding-insurance/ They will be …"
click at [936, 684] on button "Save" at bounding box center [927, 680] width 90 height 25
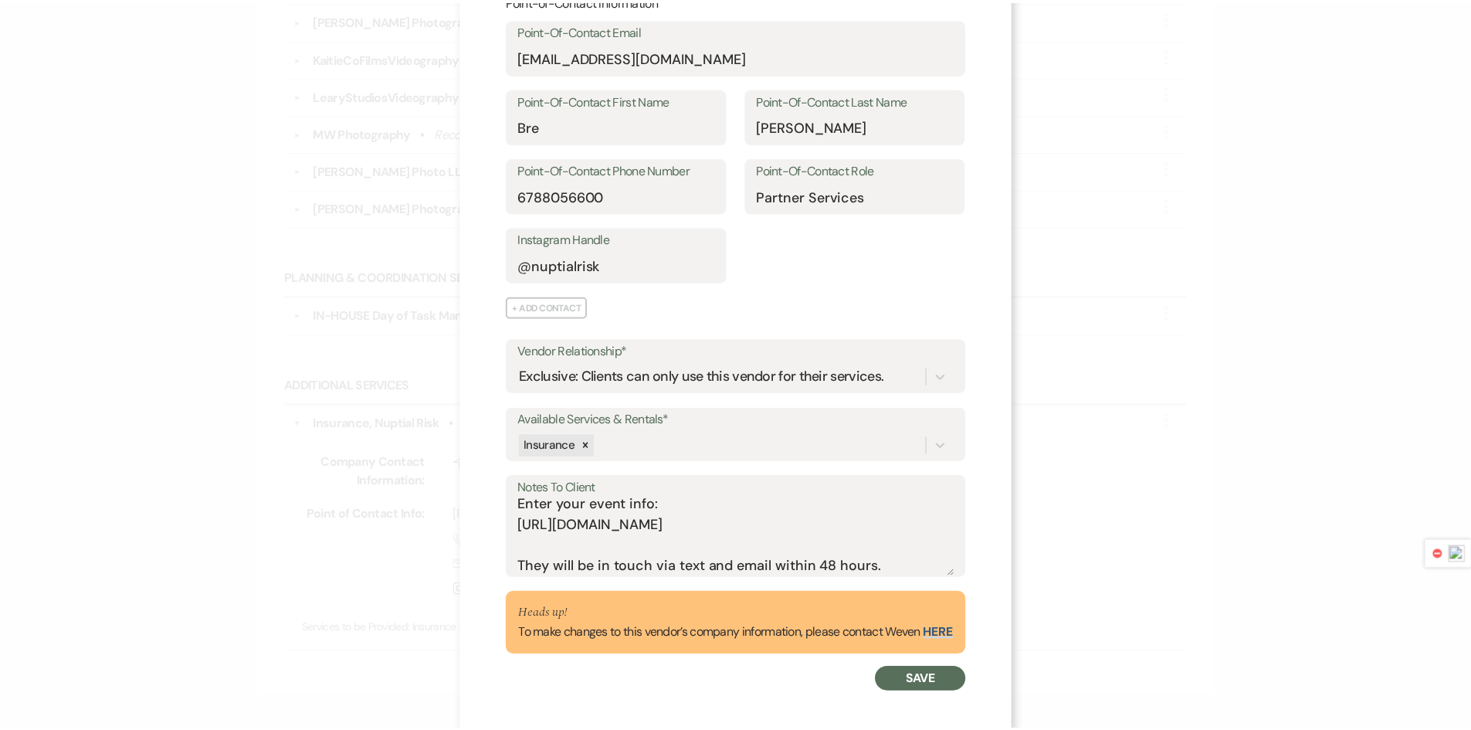
scroll to position [736, 0]
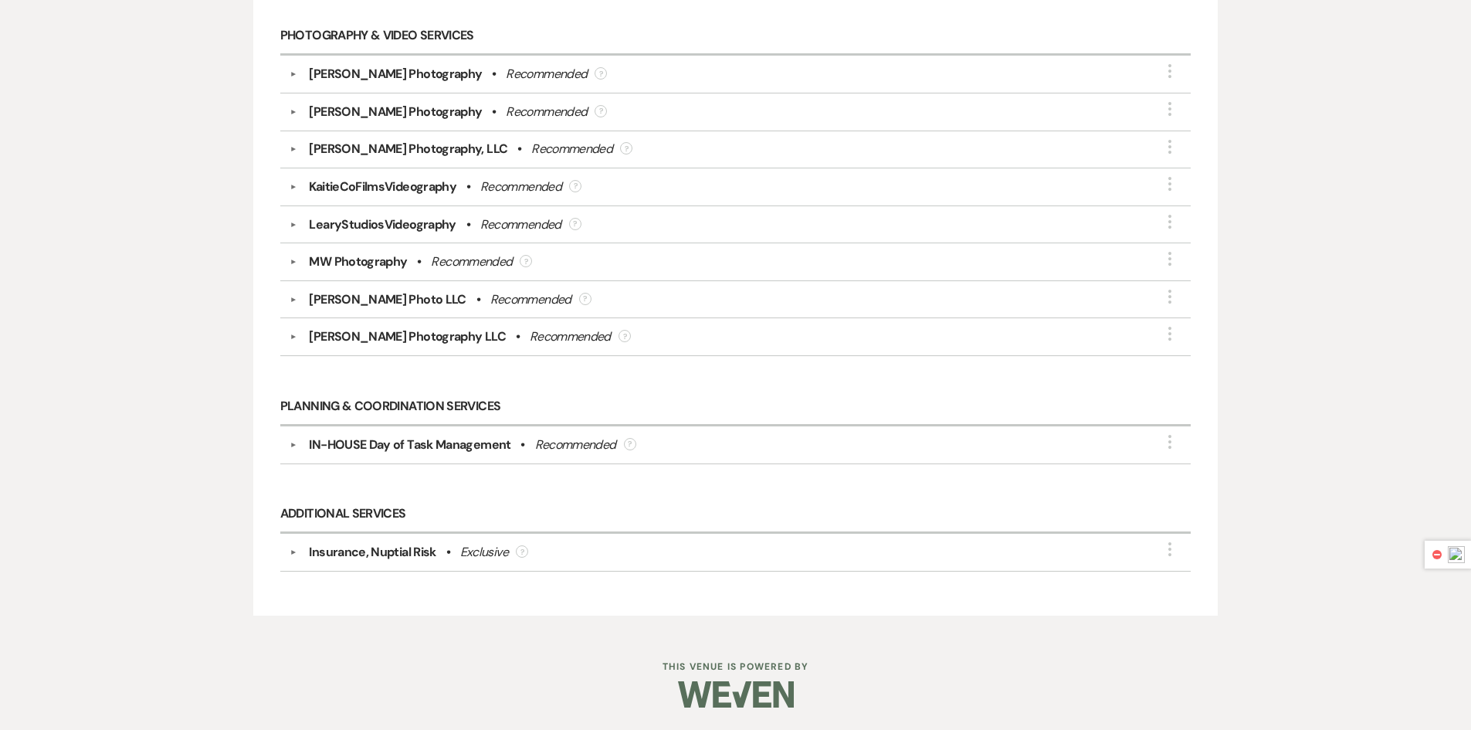
click at [420, 553] on div "Insurance, Nuptial Risk" at bounding box center [372, 552] width 127 height 19
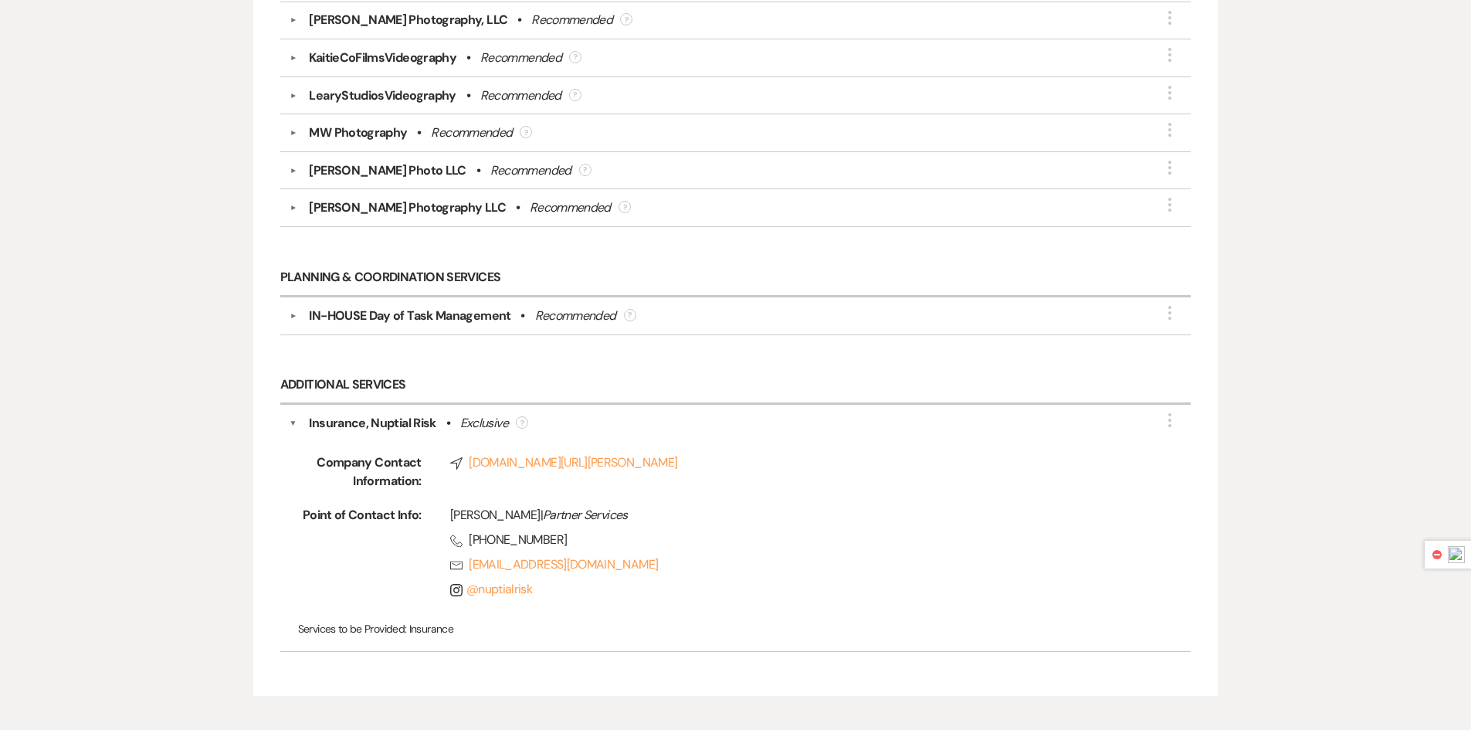
scroll to position [816, 0]
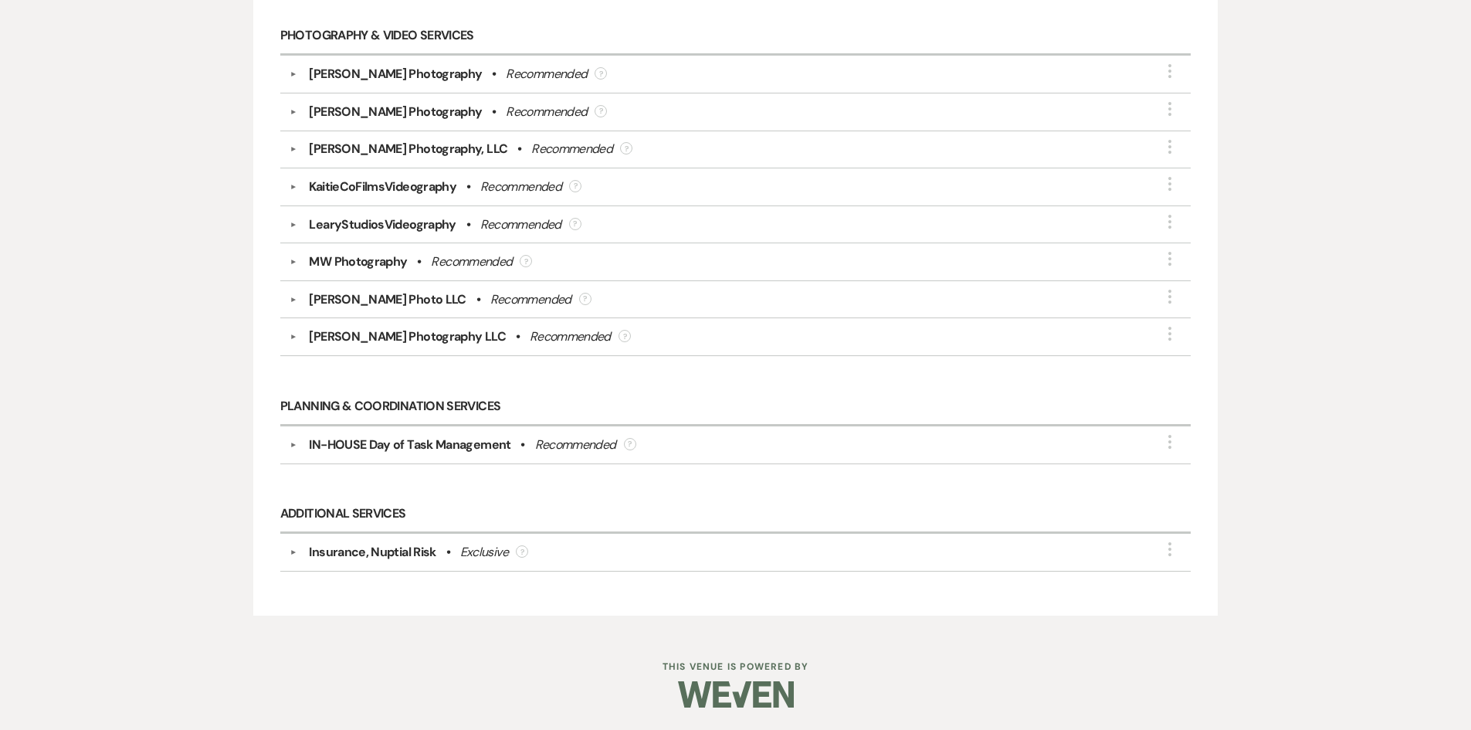
click at [419, 555] on div "Insurance, Nuptial Risk" at bounding box center [372, 552] width 127 height 19
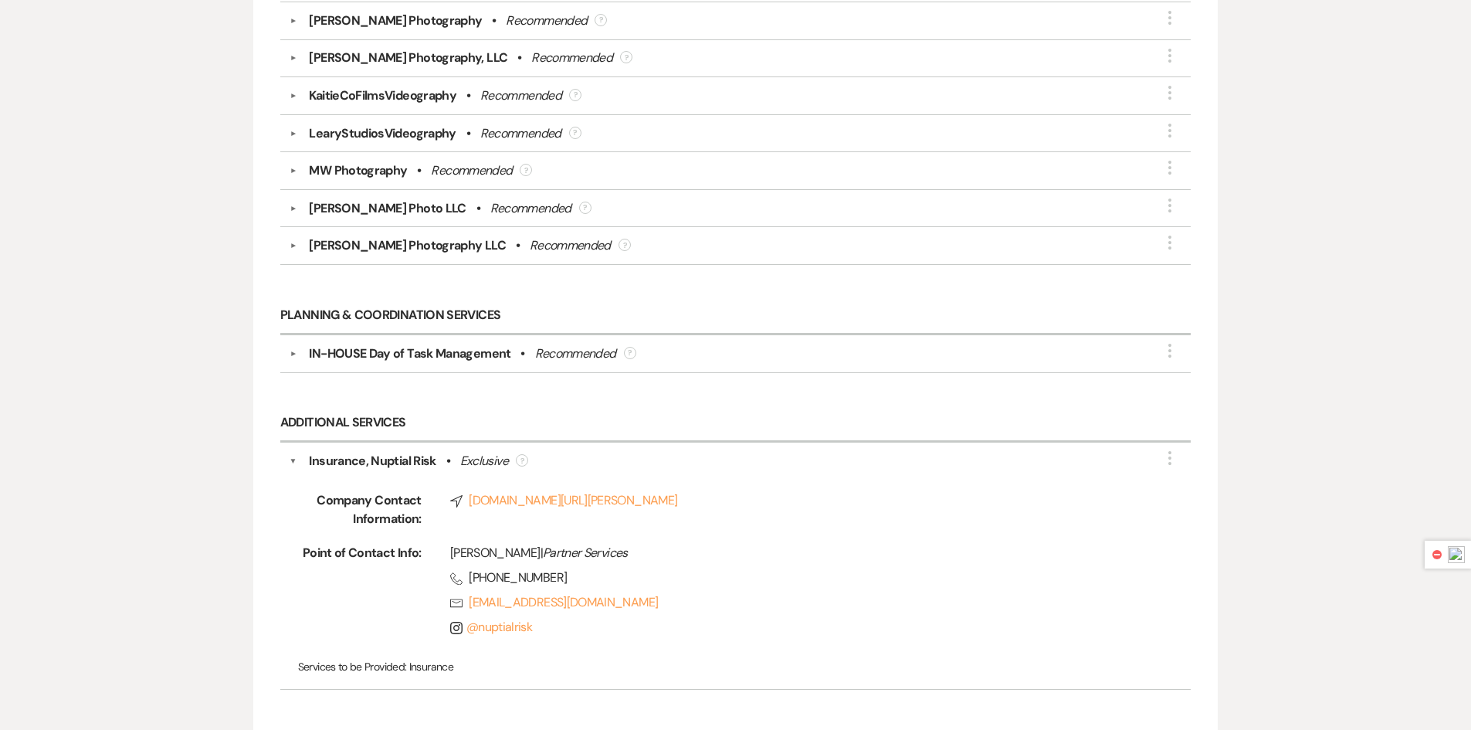
scroll to position [736, 0]
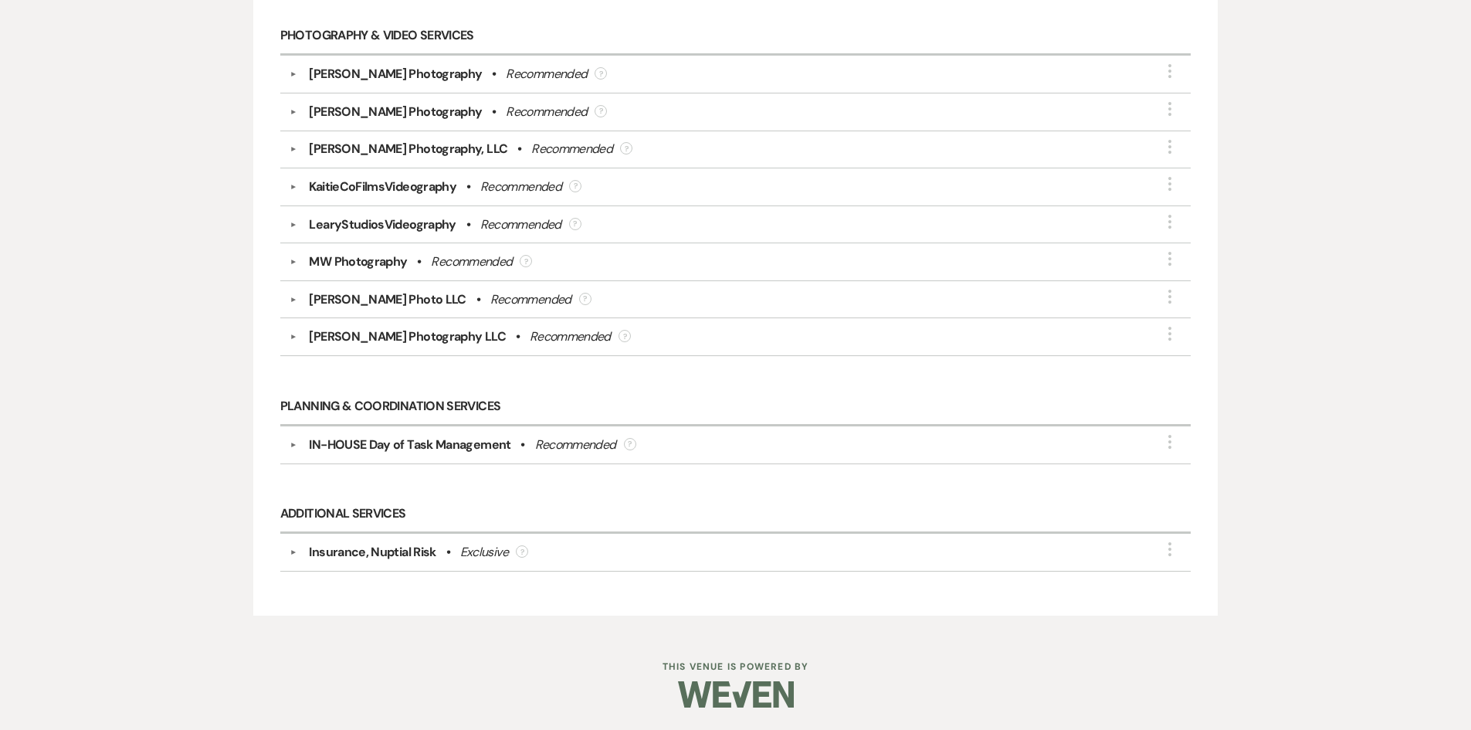
click at [448, 549] on b "•" at bounding box center [448, 552] width 4 height 19
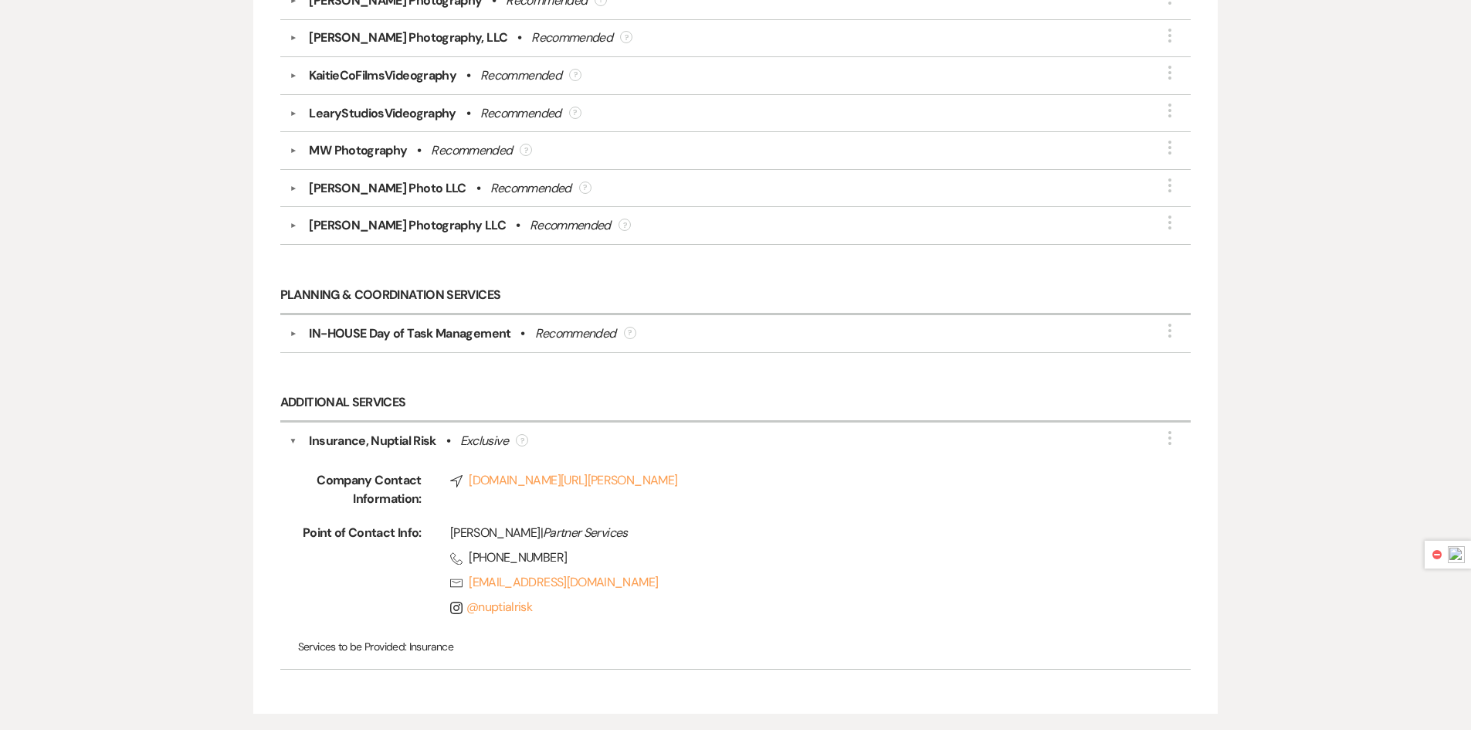
scroll to position [736, 0]
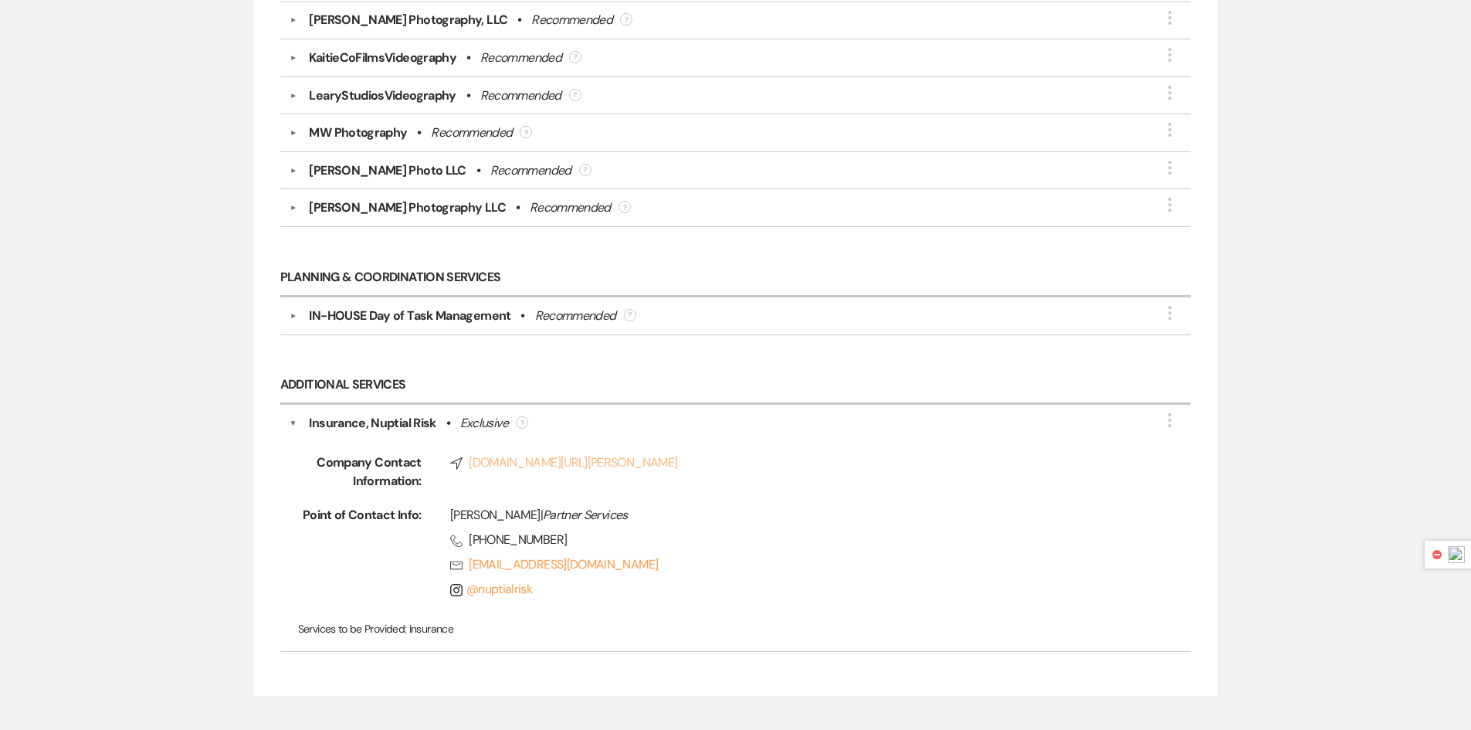
click at [665, 459] on link "Compass nuptialrisk.com/venue/oehme-oasis" at bounding box center [794, 462] width 688 height 19
click at [409, 416] on div "Insurance, Nuptial Risk" at bounding box center [372, 423] width 127 height 19
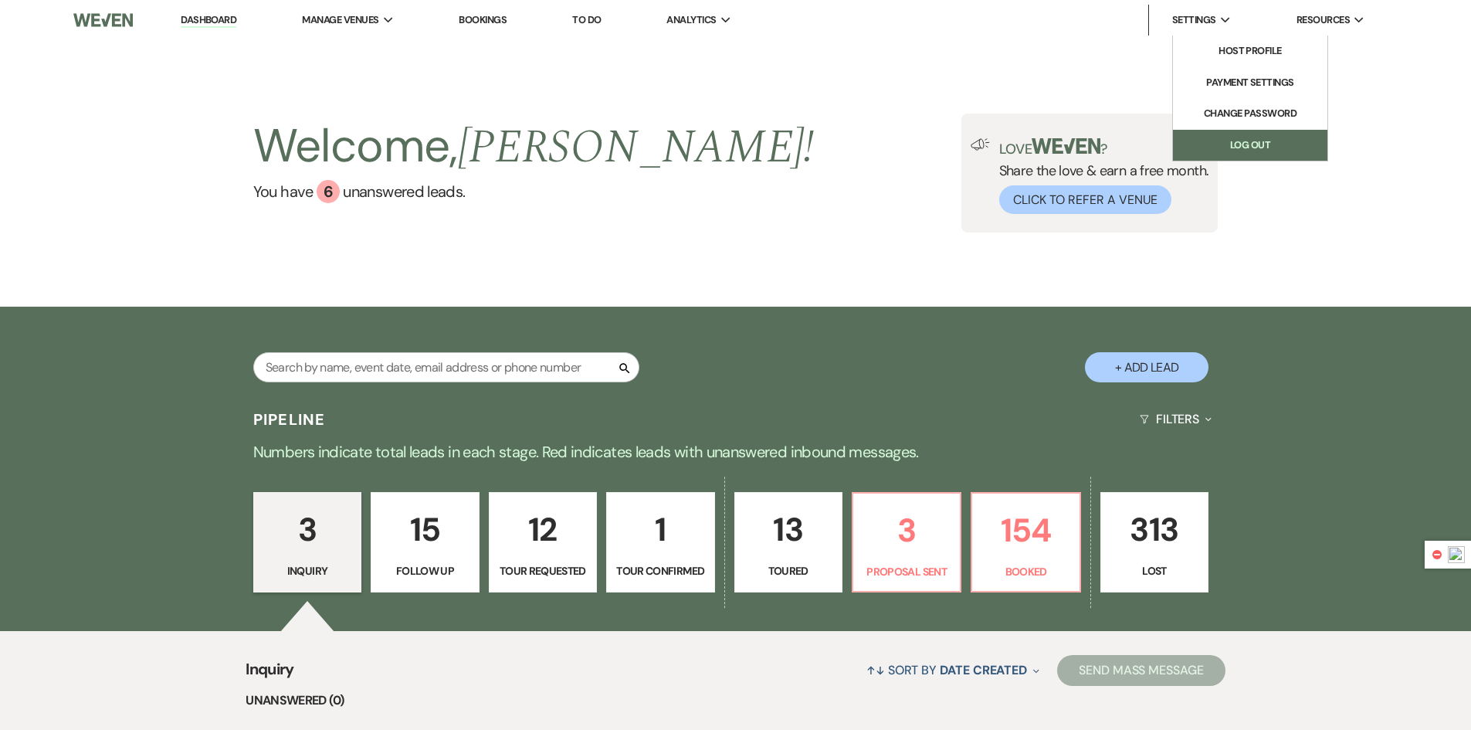
click at [1247, 137] on link "Log Out" at bounding box center [1250, 145] width 154 height 31
